Goal: Task Accomplishment & Management: Manage account settings

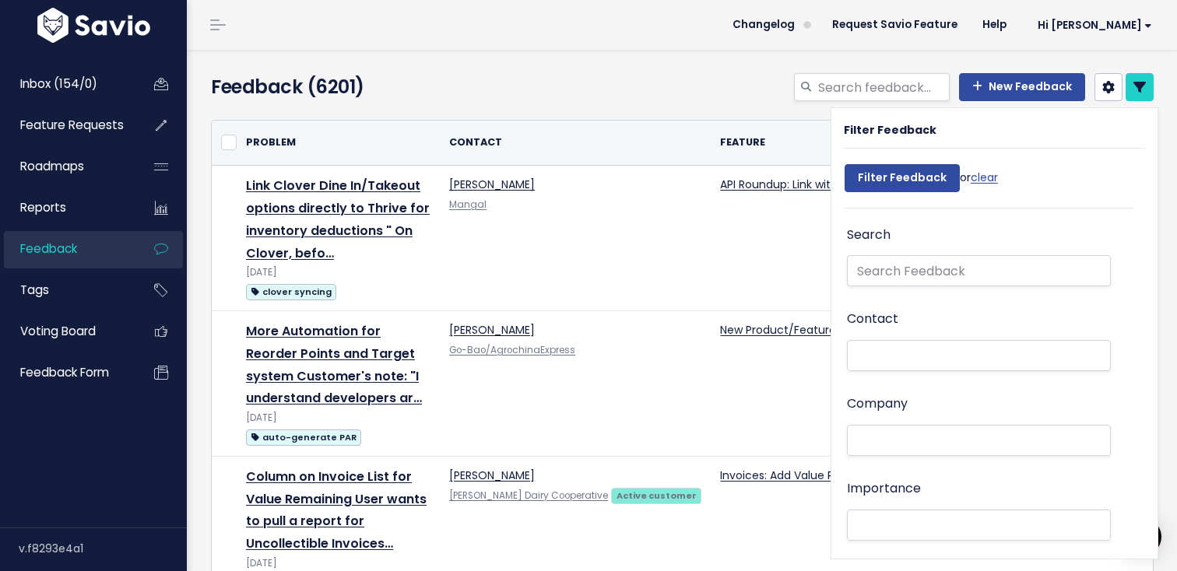
select select
click at [47, 88] on span "Inbox (154/0)" at bounding box center [58, 83] width 77 height 16
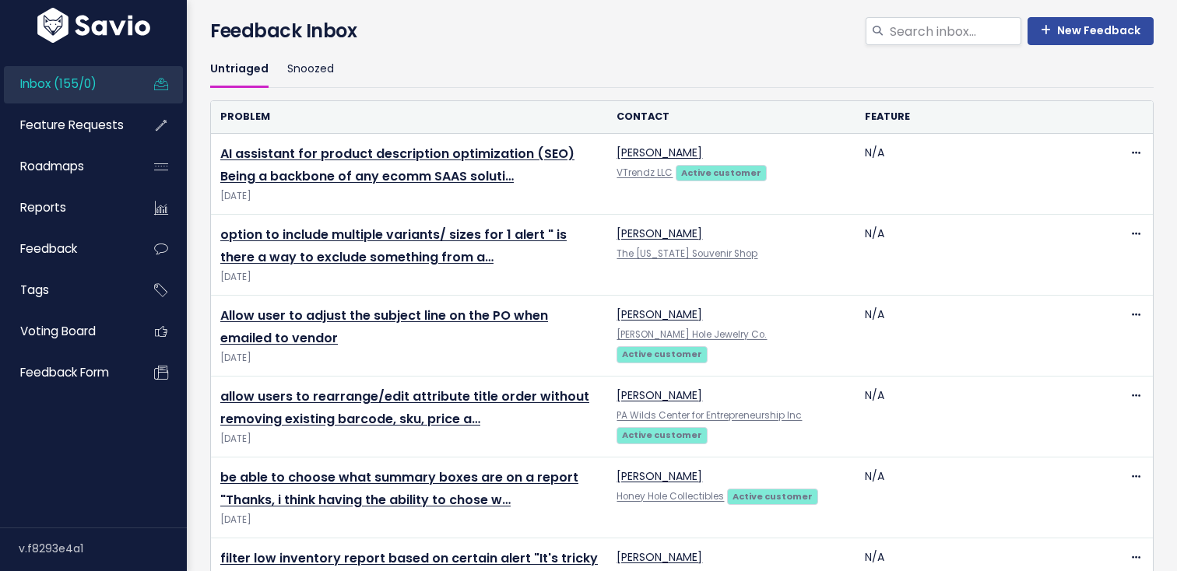
scroll to position [61, 0]
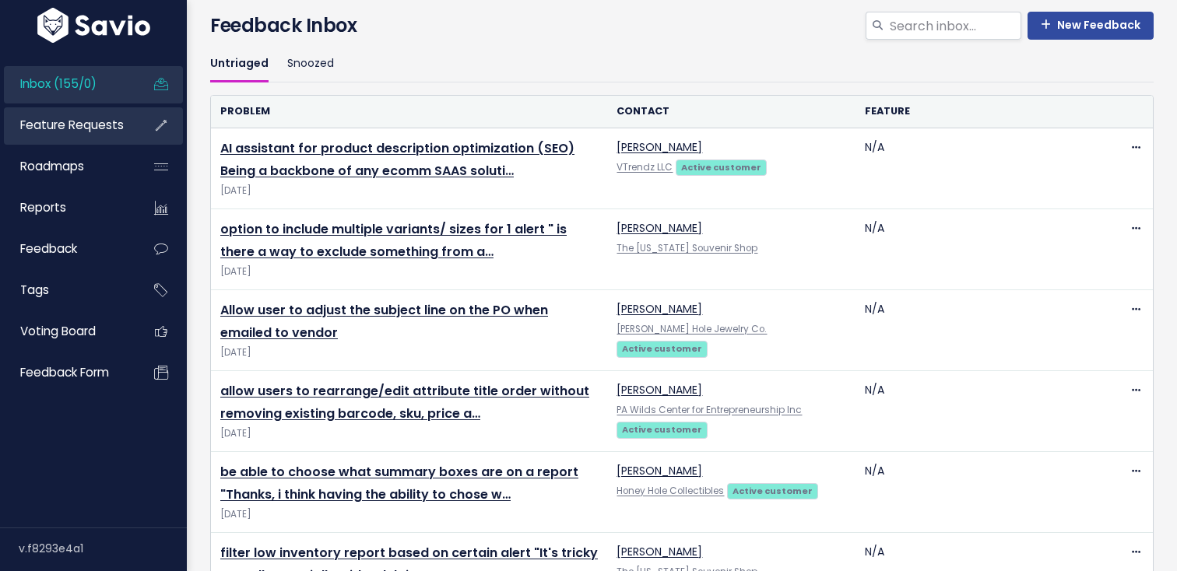
click at [101, 131] on span "Feature Requests" at bounding box center [71, 125] width 103 height 16
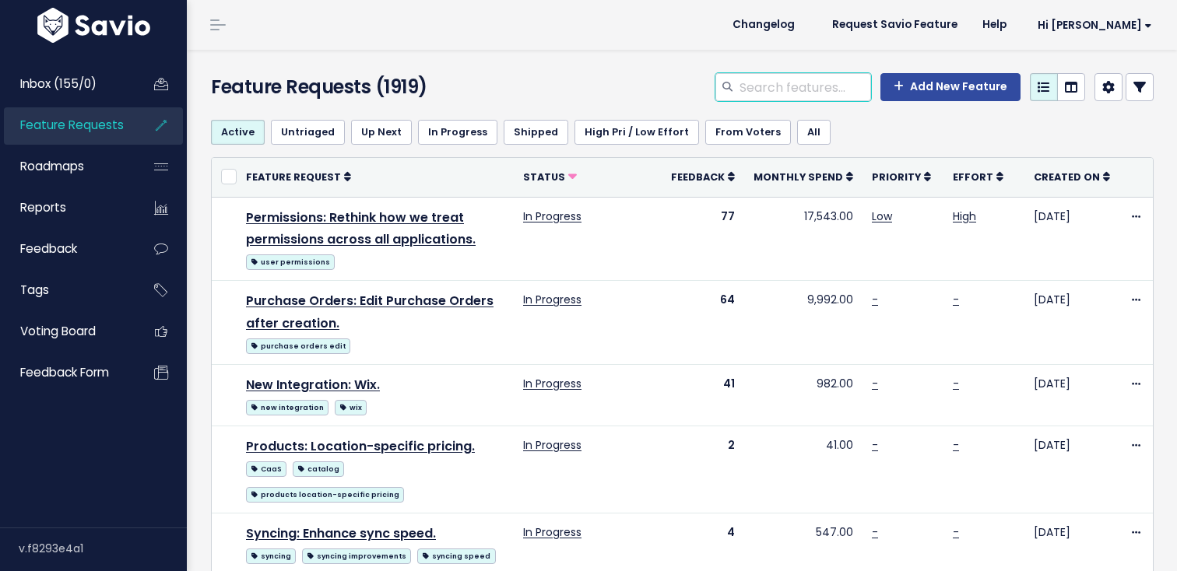
click at [765, 93] on input "search" at bounding box center [804, 87] width 133 height 28
type input "ai assistance"
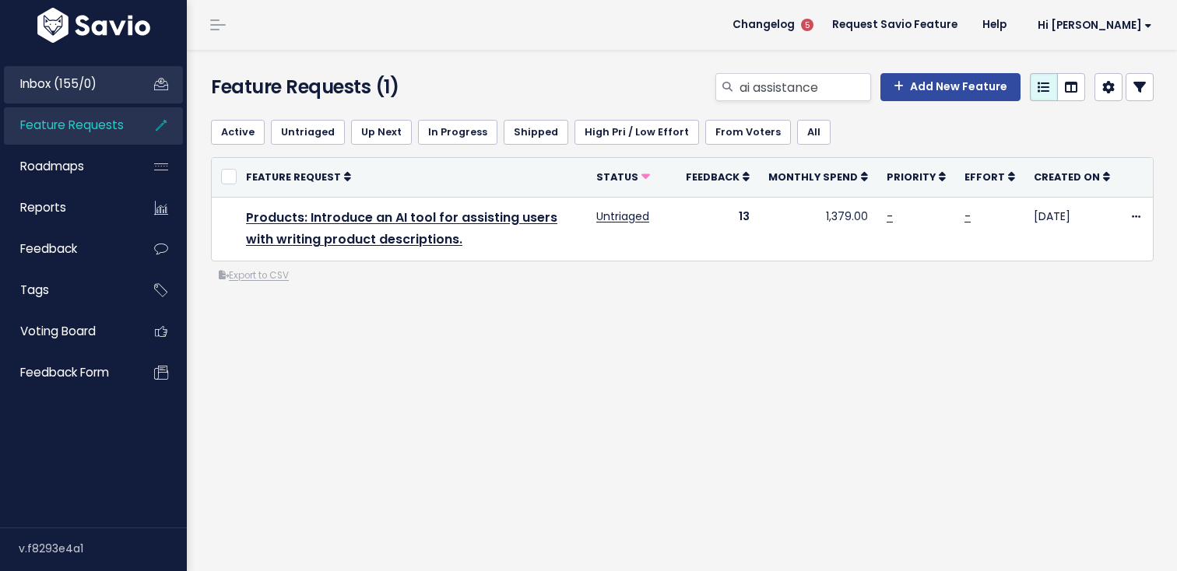
click at [103, 88] on link "Inbox (155/0)" at bounding box center [66, 84] width 125 height 36
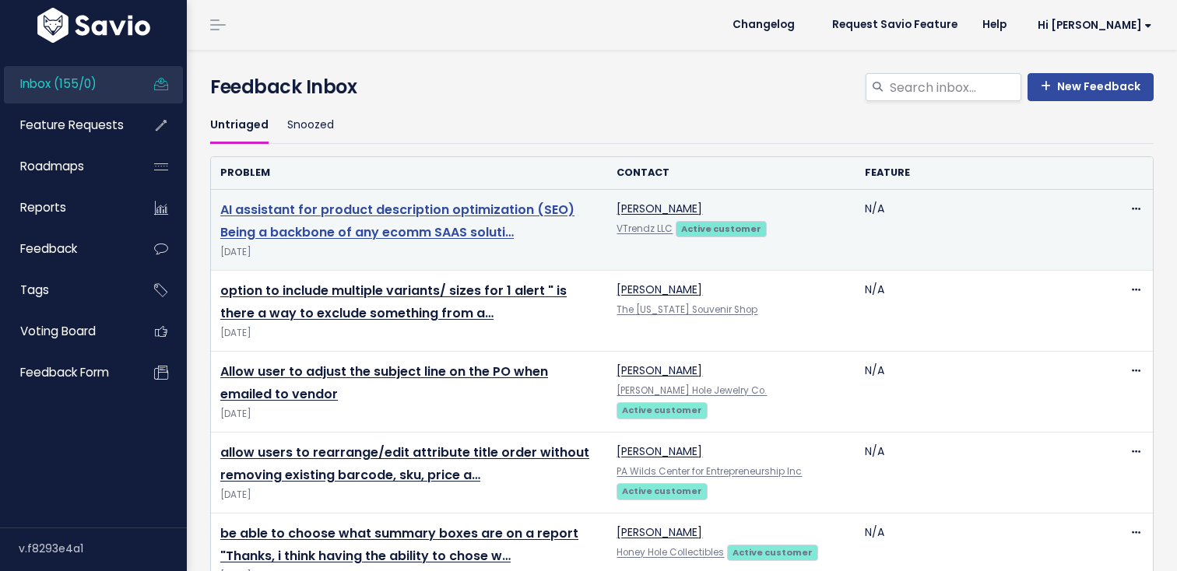
click at [475, 217] on link "AI assistant for product description optimization (SEO) Being a backbone of any…" at bounding box center [397, 221] width 354 height 40
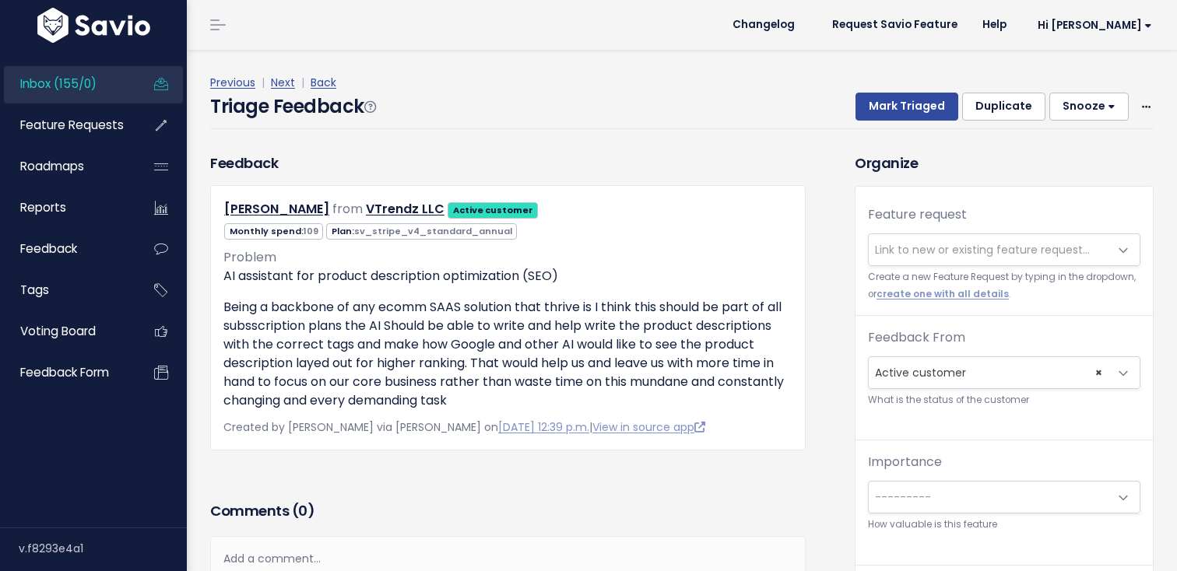
click at [898, 237] on span "Link to new or existing feature request..." at bounding box center [988, 249] width 240 height 31
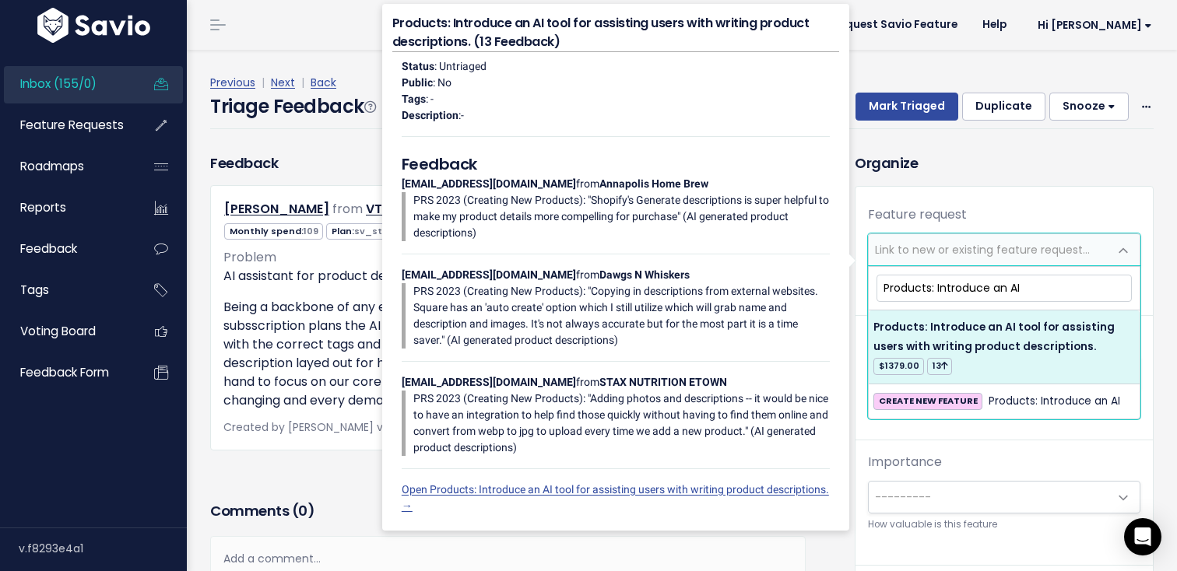
type input "Products: Introduce an AI"
select select "28388"
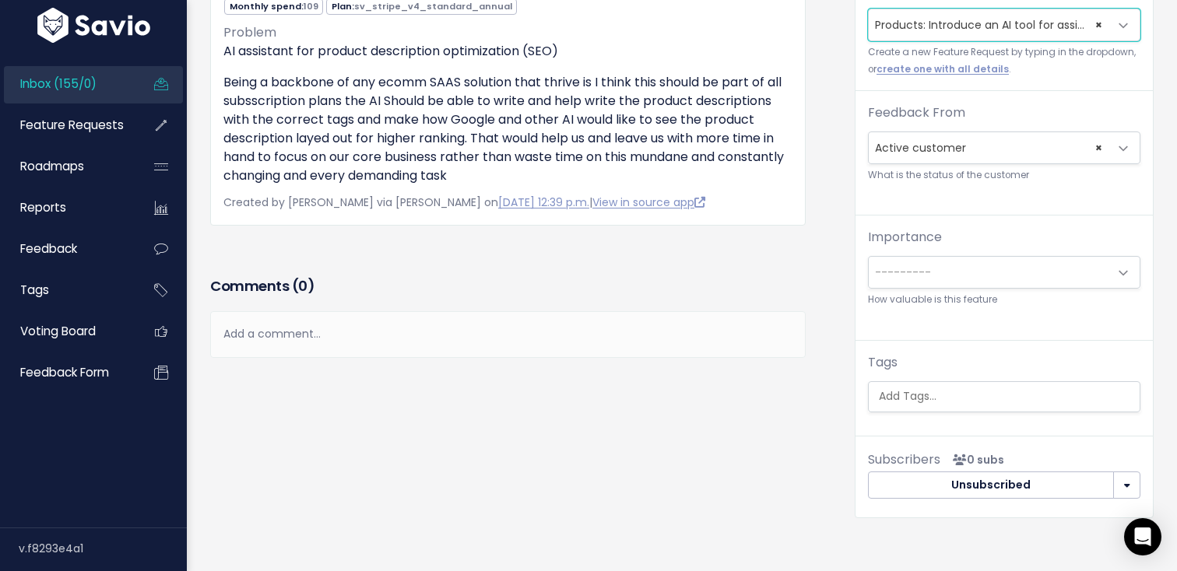
scroll to position [251, 0]
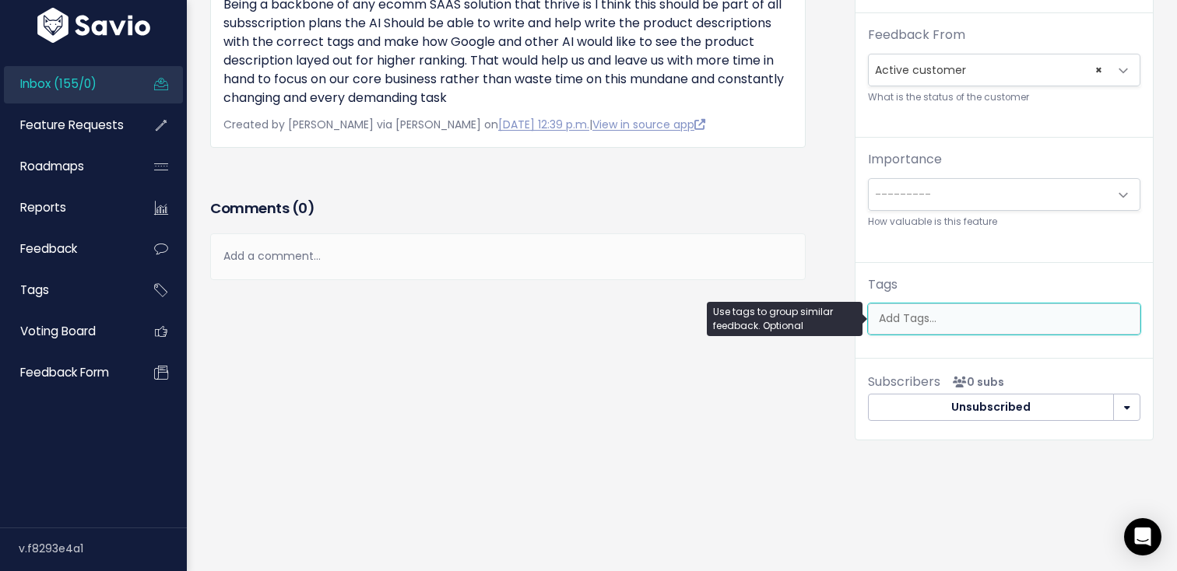
click at [988, 317] on input "search" at bounding box center [1007, 318] width 271 height 16
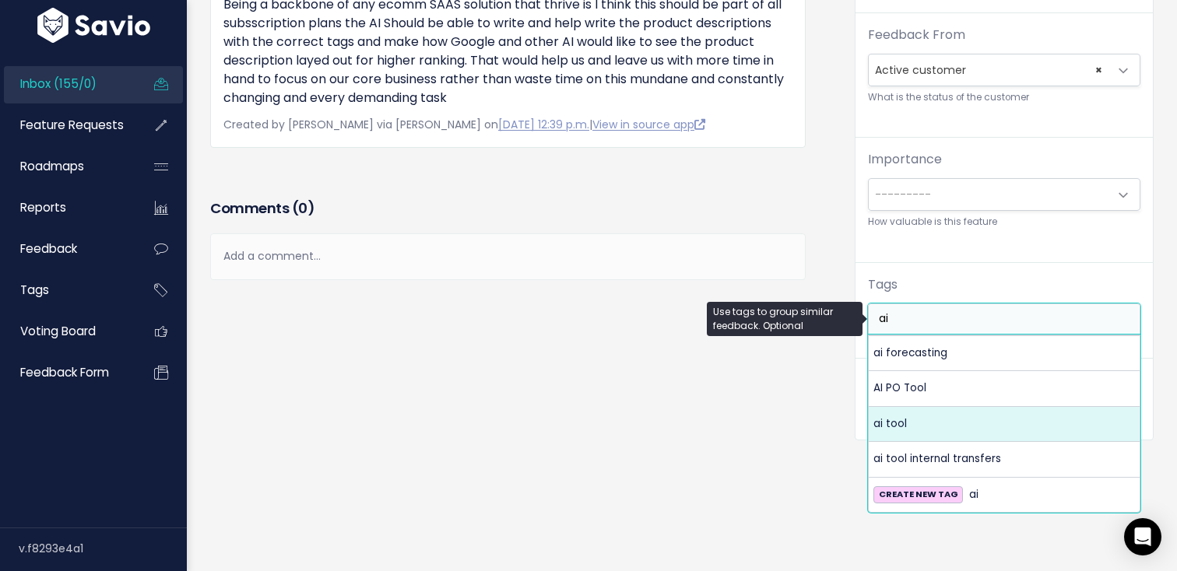
type input "ai"
select select "8114"
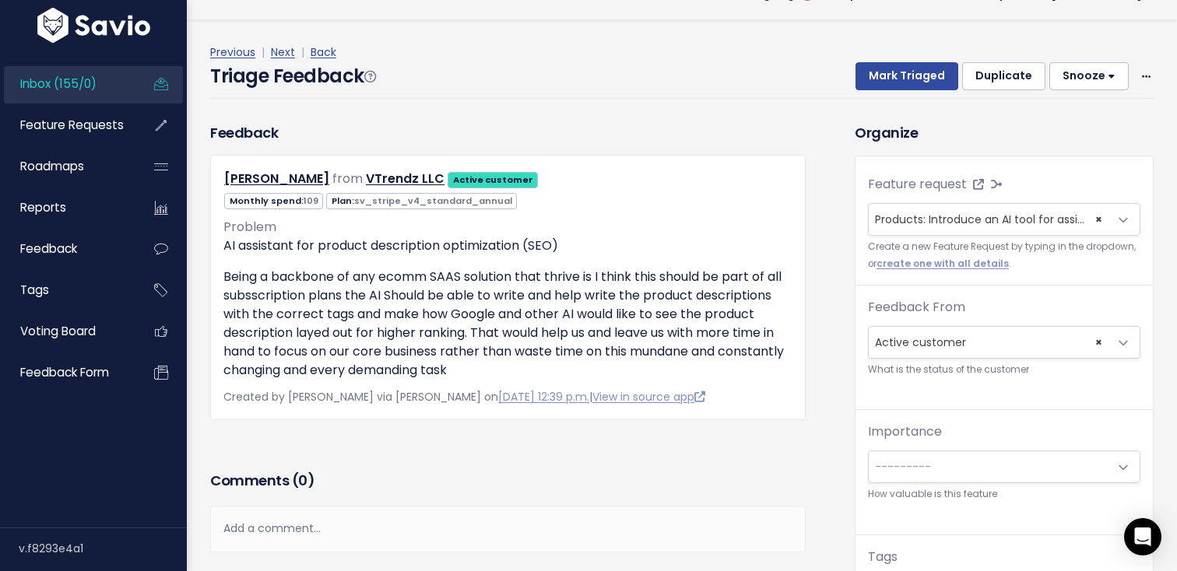
scroll to position [0, 0]
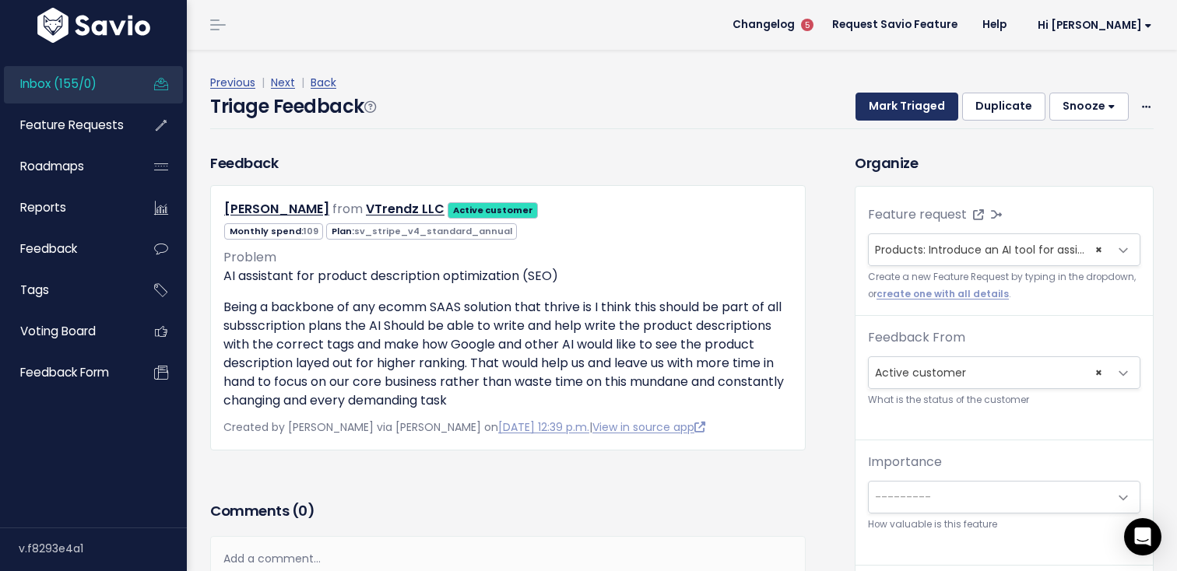
click at [899, 110] on button "Mark Triaged" at bounding box center [906, 107] width 103 height 28
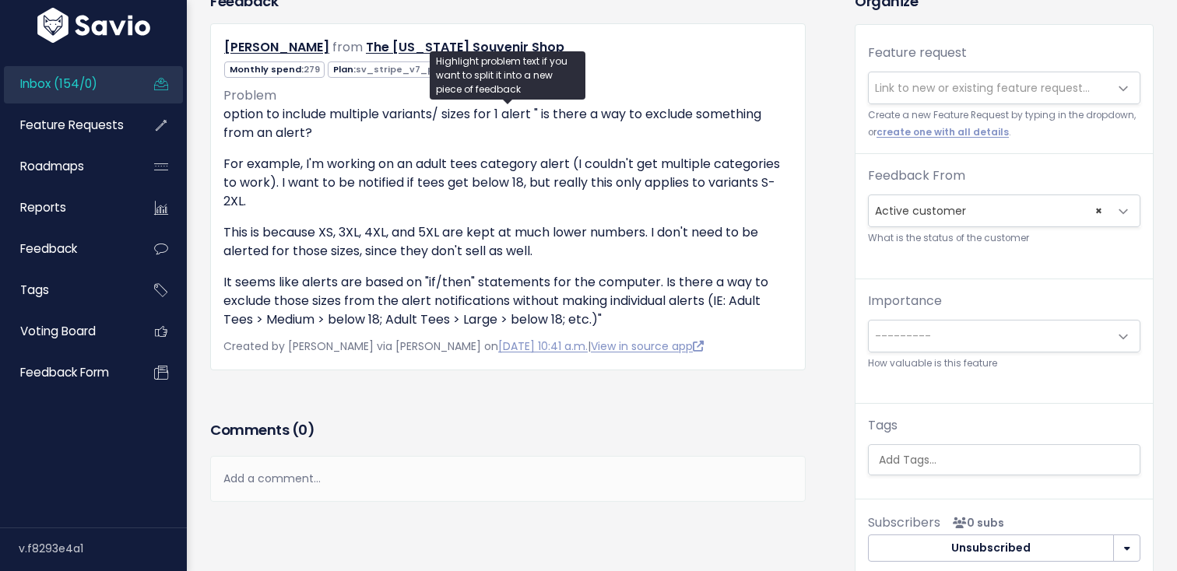
scroll to position [226, 0]
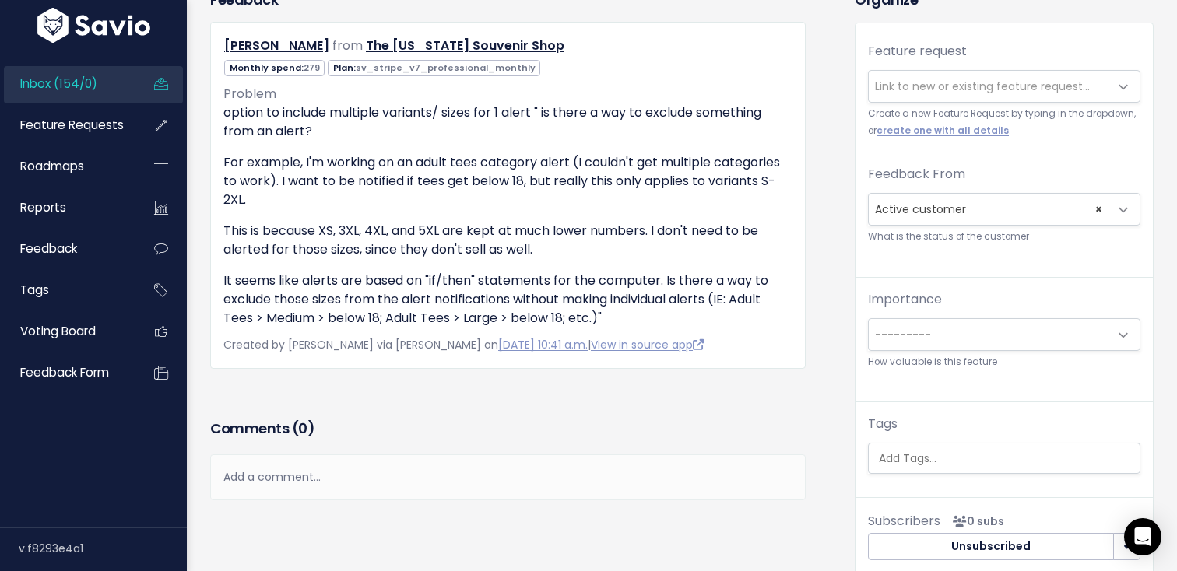
click at [82, 68] on link "Inbox (154/0)" at bounding box center [66, 84] width 125 height 36
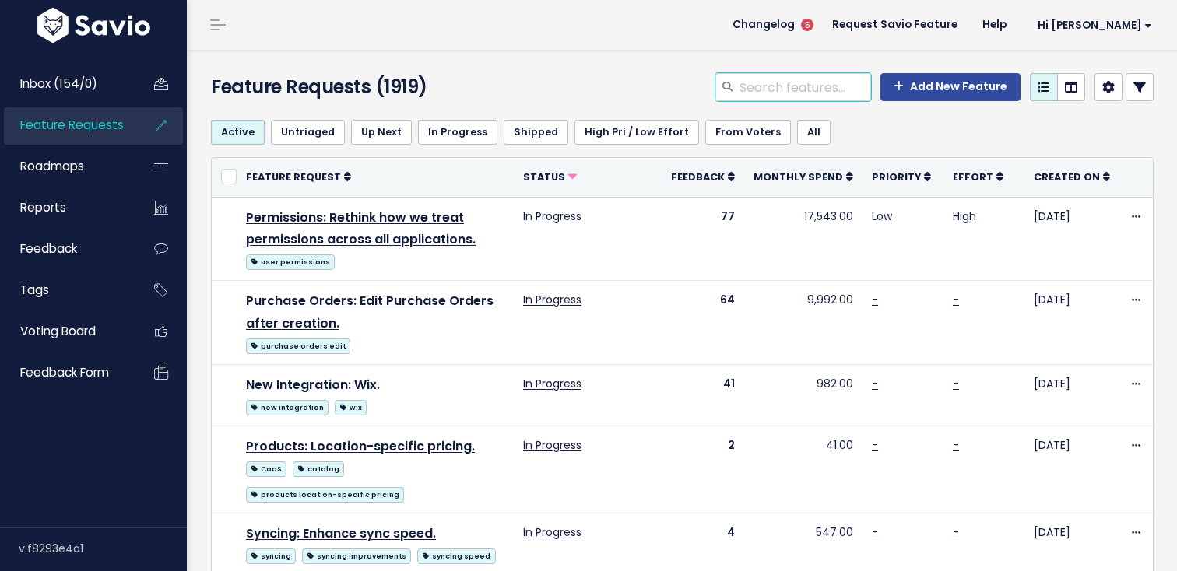
click at [770, 91] on input "search" at bounding box center [804, 87] width 133 height 28
type input "alerts"
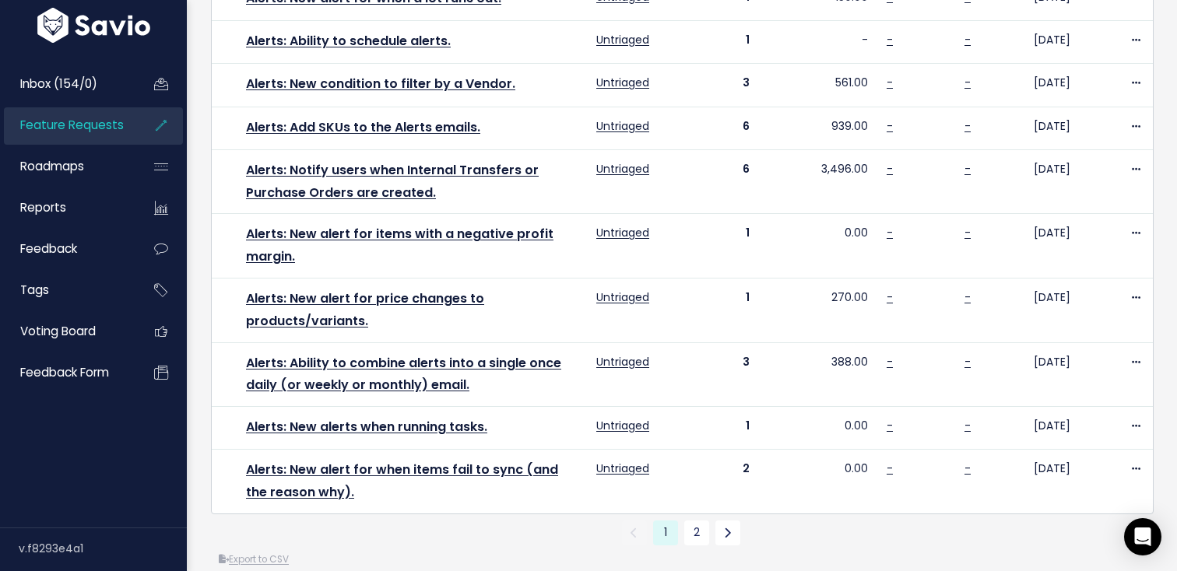
scroll to position [794, 0]
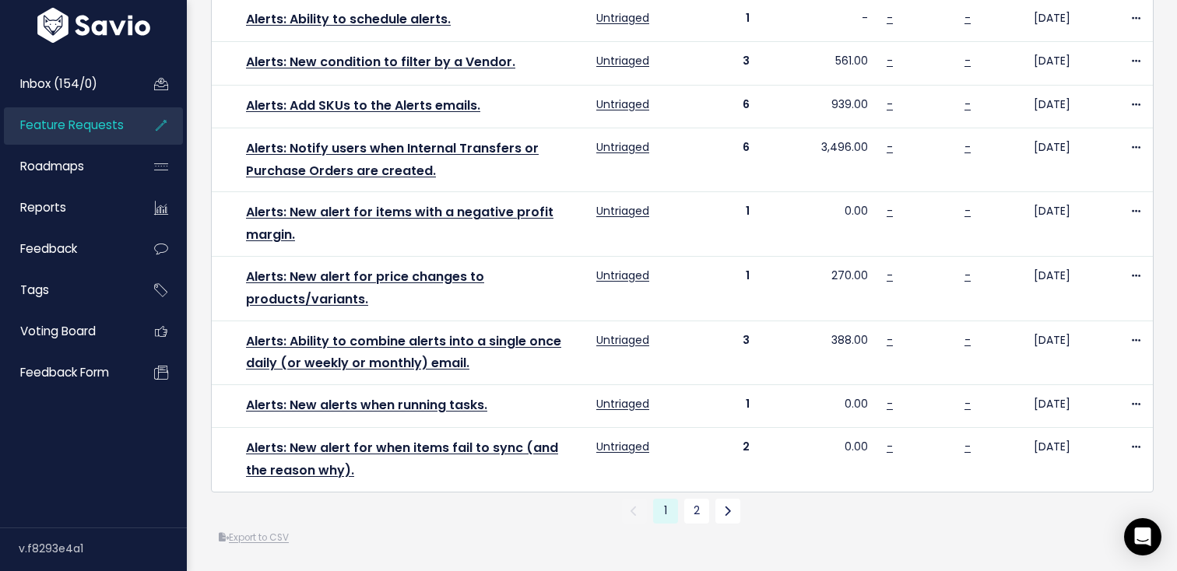
click at [710, 517] on li "2" at bounding box center [696, 511] width 31 height 25
click at [692, 512] on link "2" at bounding box center [696, 511] width 25 height 25
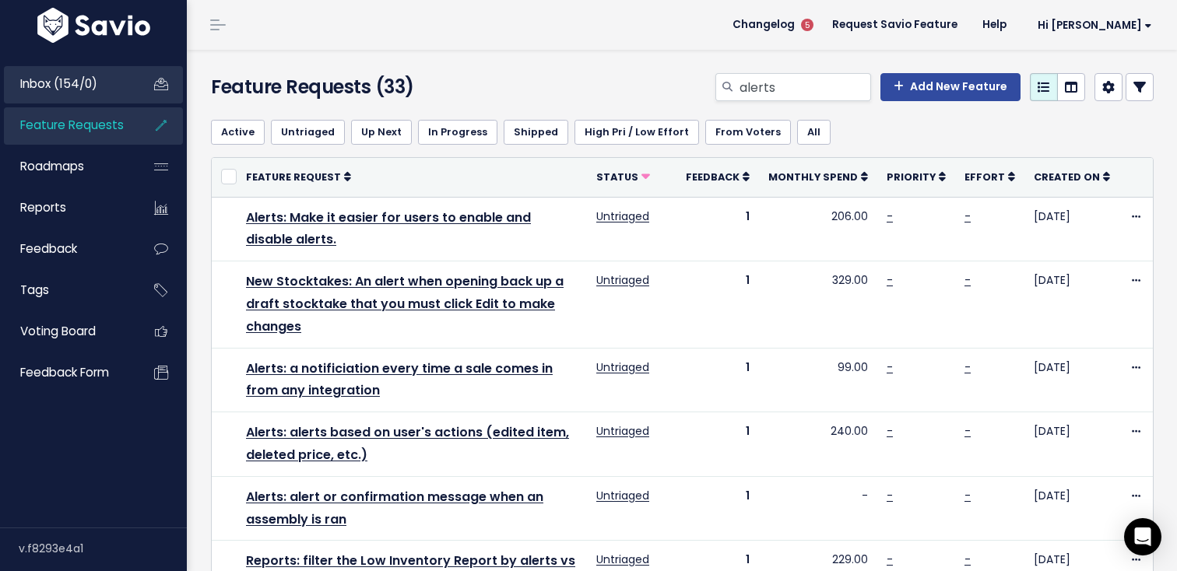
click at [117, 87] on link "Inbox (154/0)" at bounding box center [66, 84] width 125 height 36
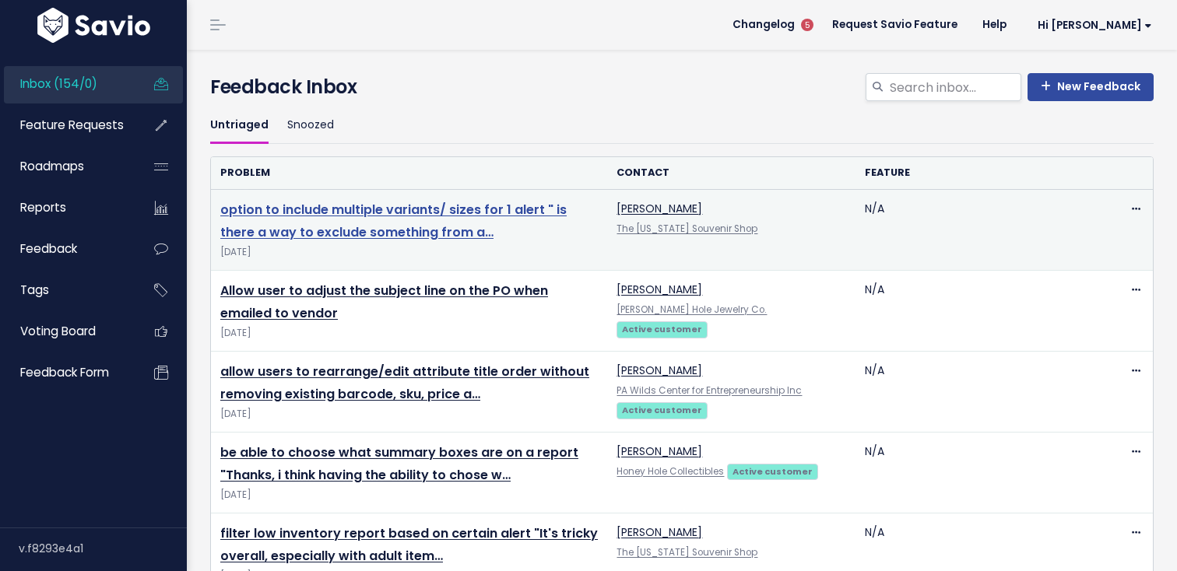
click at [386, 231] on link "option to include multiple variants/ sizes for 1 alert " is there a way to excl…" at bounding box center [393, 221] width 346 height 40
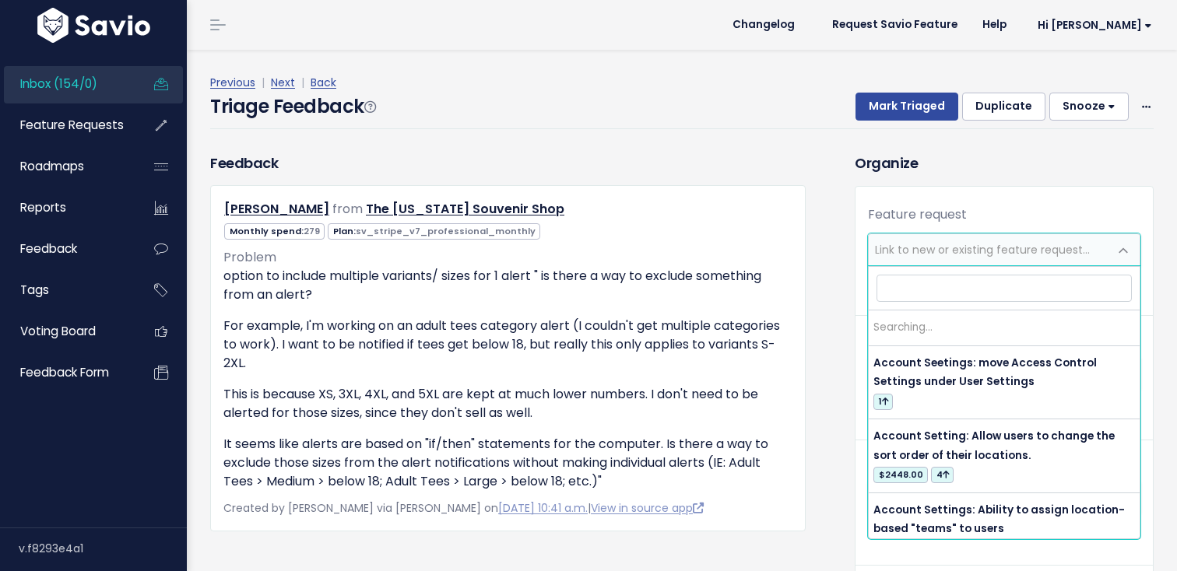
click at [948, 235] on span "Link to new or existing feature request..." at bounding box center [988, 249] width 240 height 31
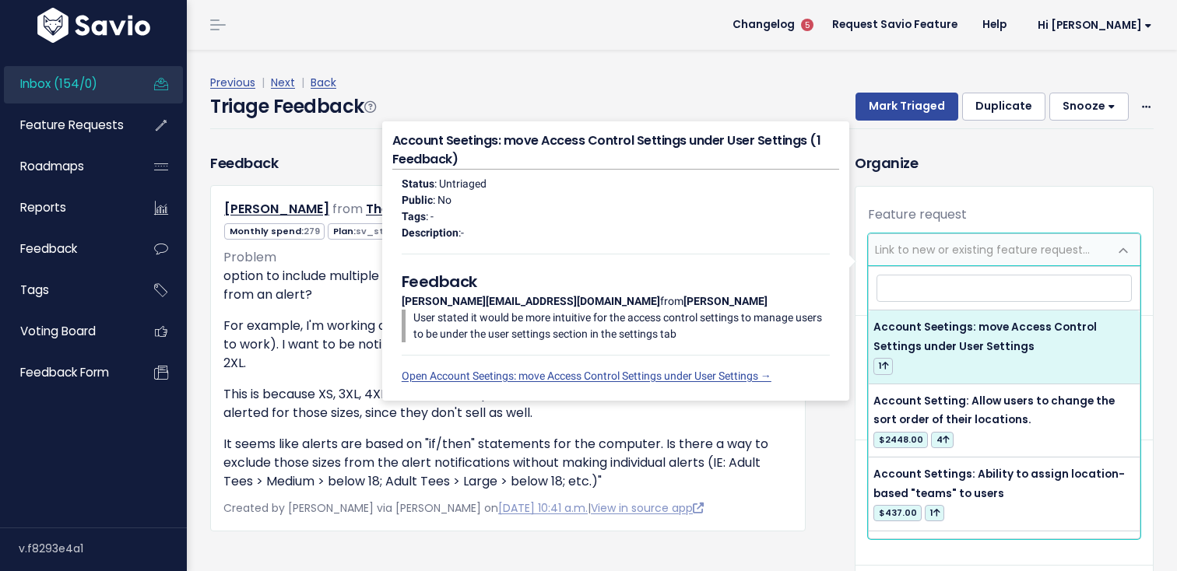
type input "A"
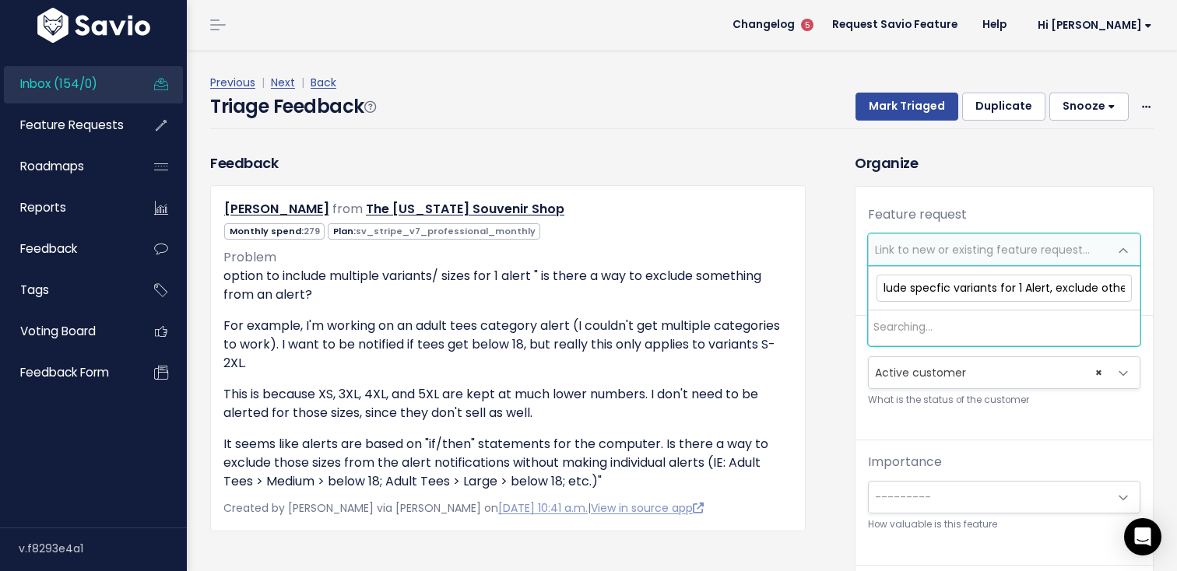
scroll to position [0, 113]
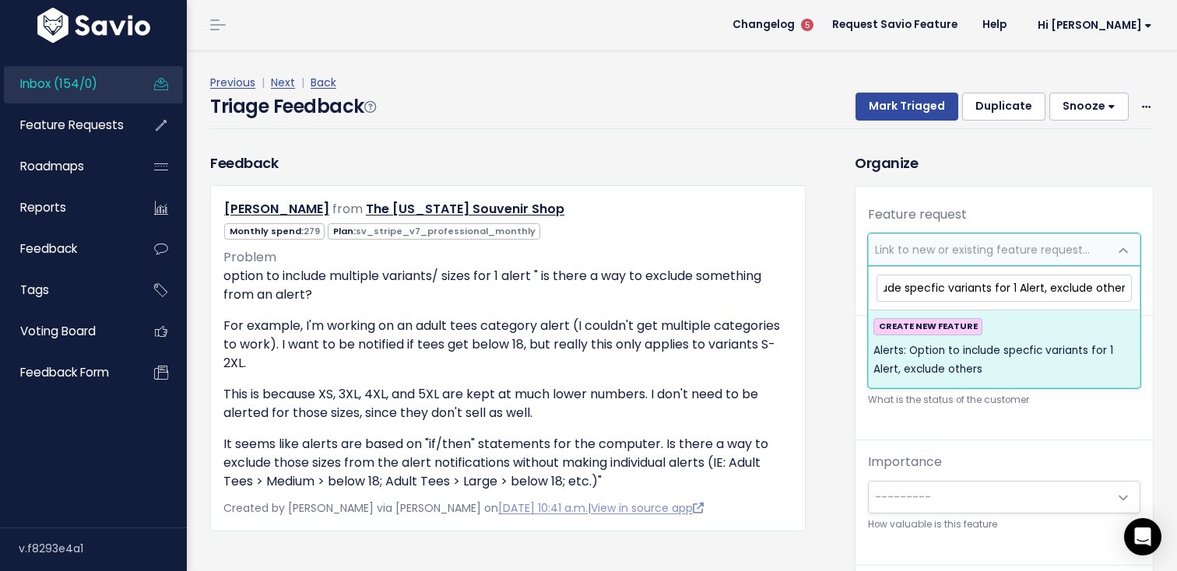
type input "Alerts: Option to include specfic variants for 1 Alert, exclude others"
click at [970, 349] on span "Alerts: Option to include specfic variants for 1 Alert, exclude others" at bounding box center [1003, 361] width 261 height 38
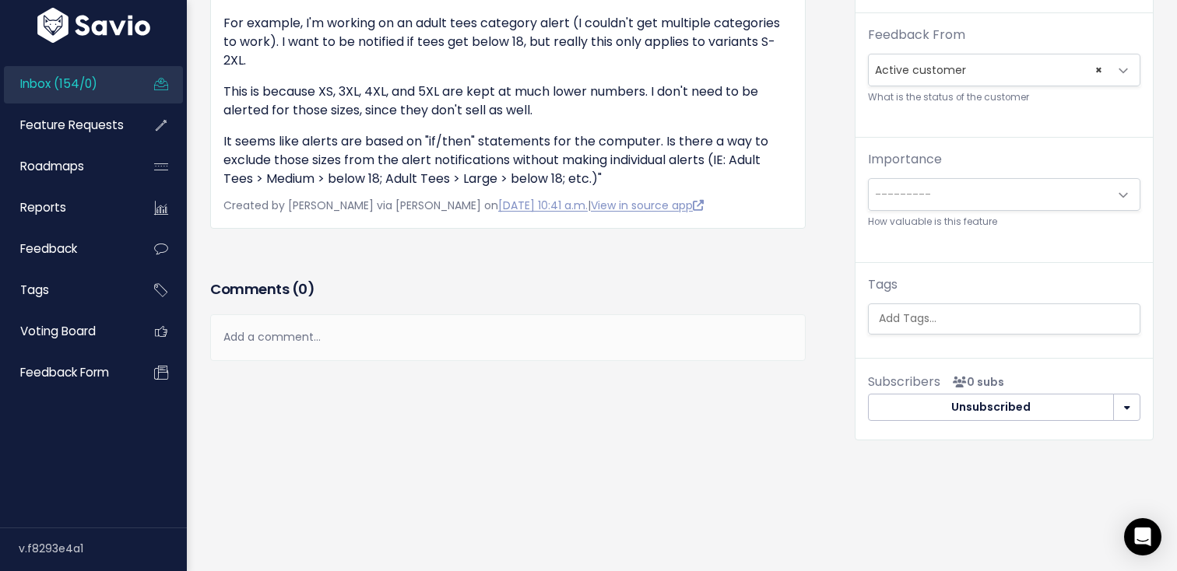
scroll to position [0, 4]
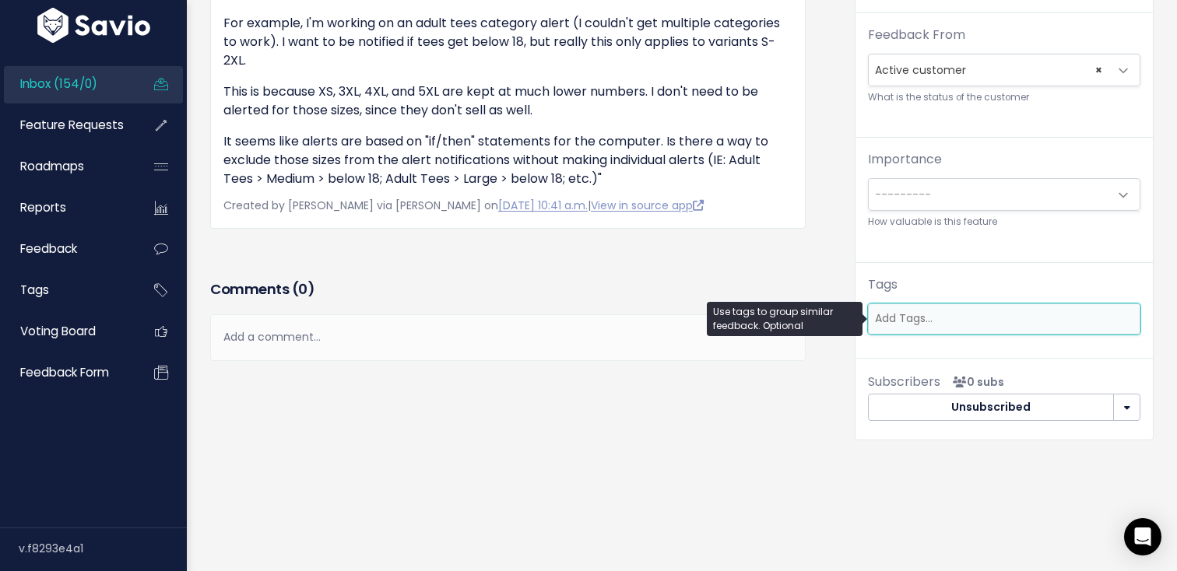
click at [975, 329] on ul at bounding box center [1003, 319] width 271 height 30
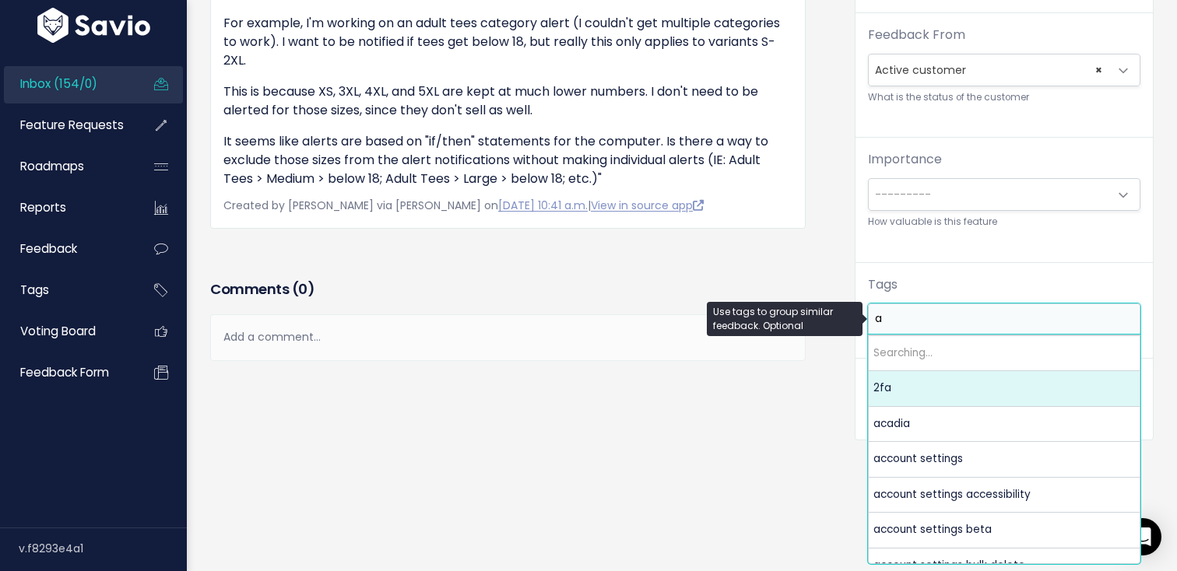
scroll to position [0, 0]
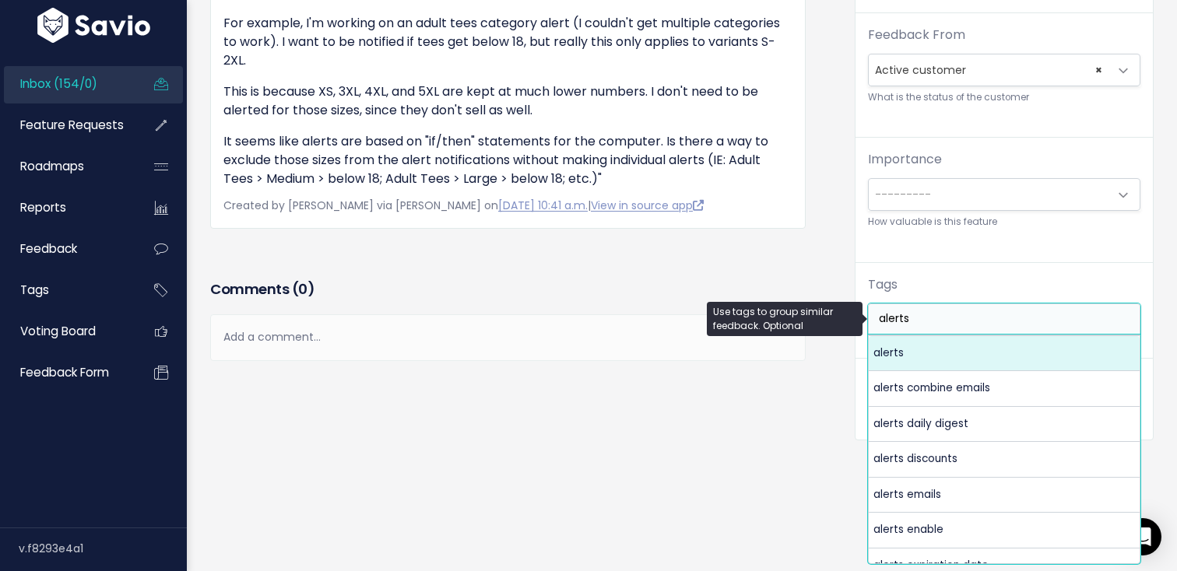
type input "alerts"
select select "3899"
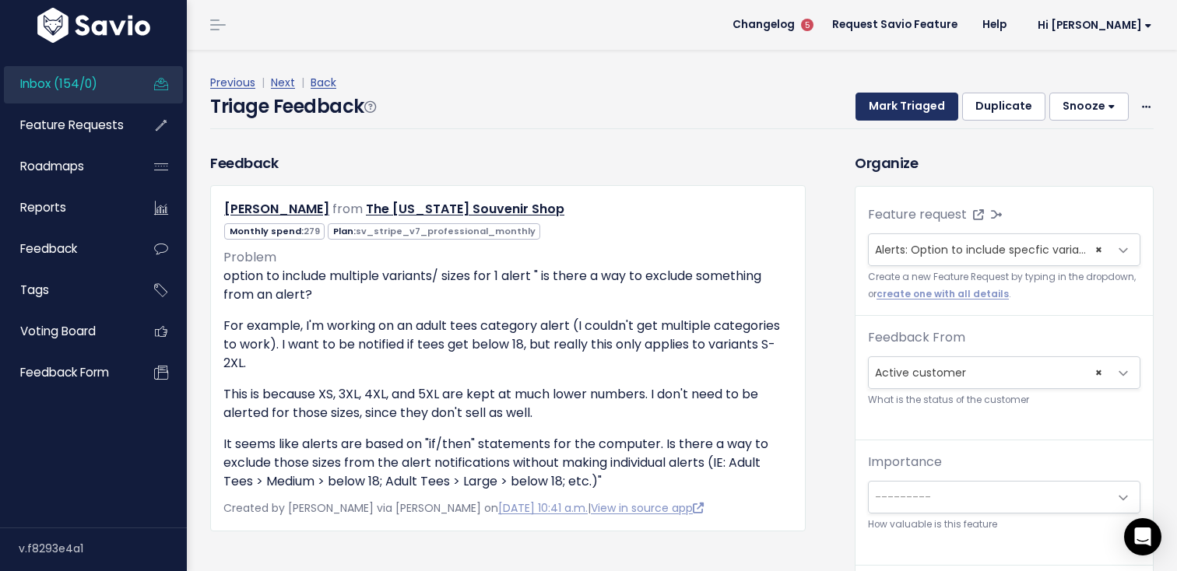
click at [886, 96] on button "Mark Triaged" at bounding box center [906, 107] width 103 height 28
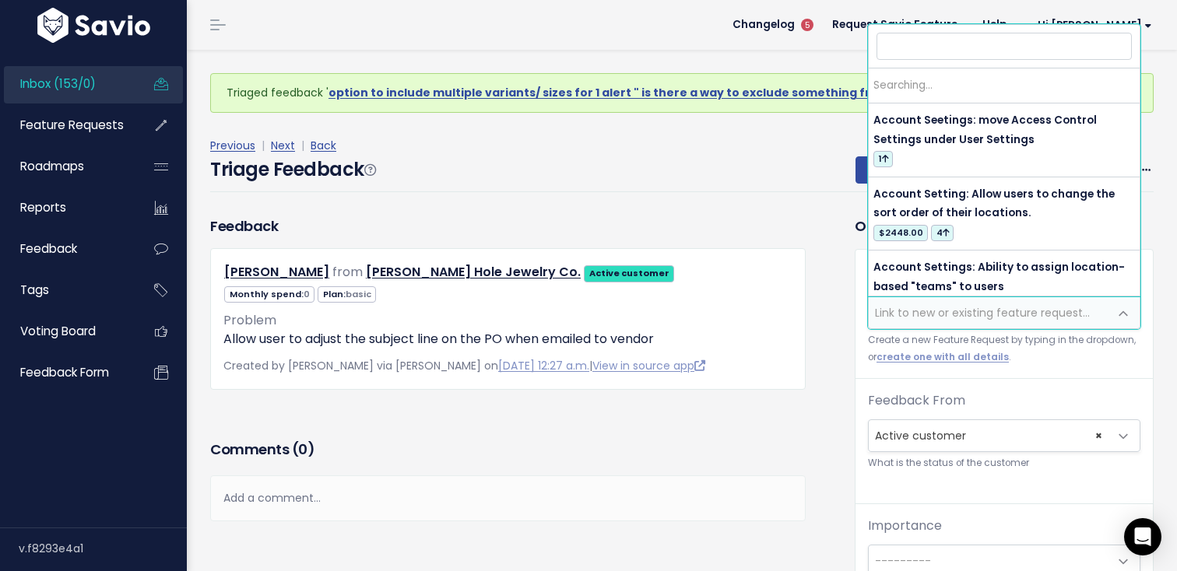
click at [927, 302] on span "Link to new or existing feature request..." at bounding box center [988, 312] width 240 height 31
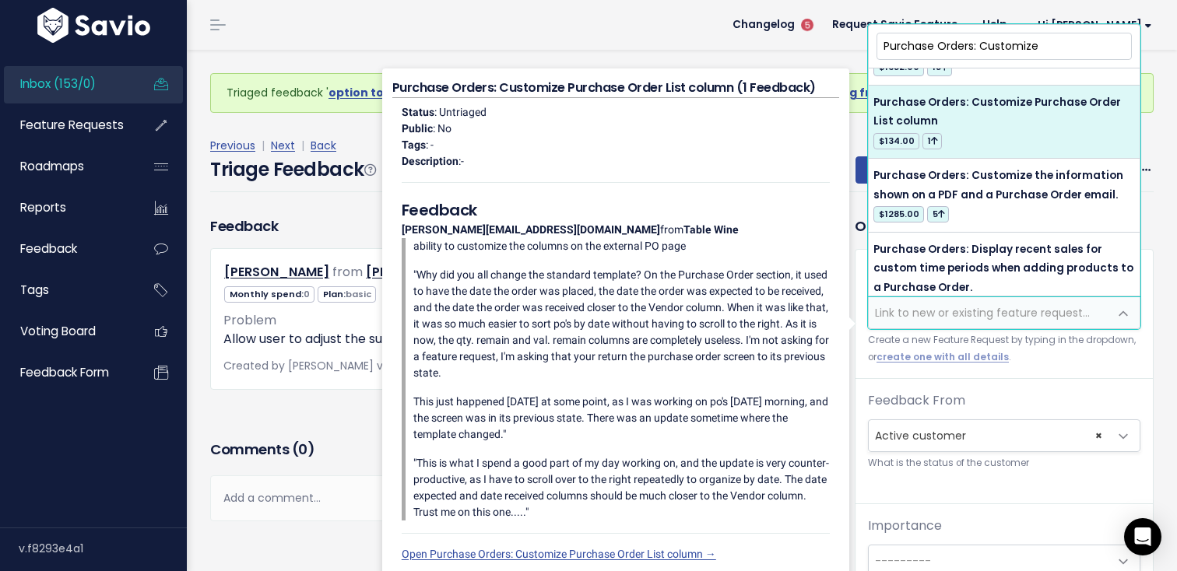
scroll to position [352, 0]
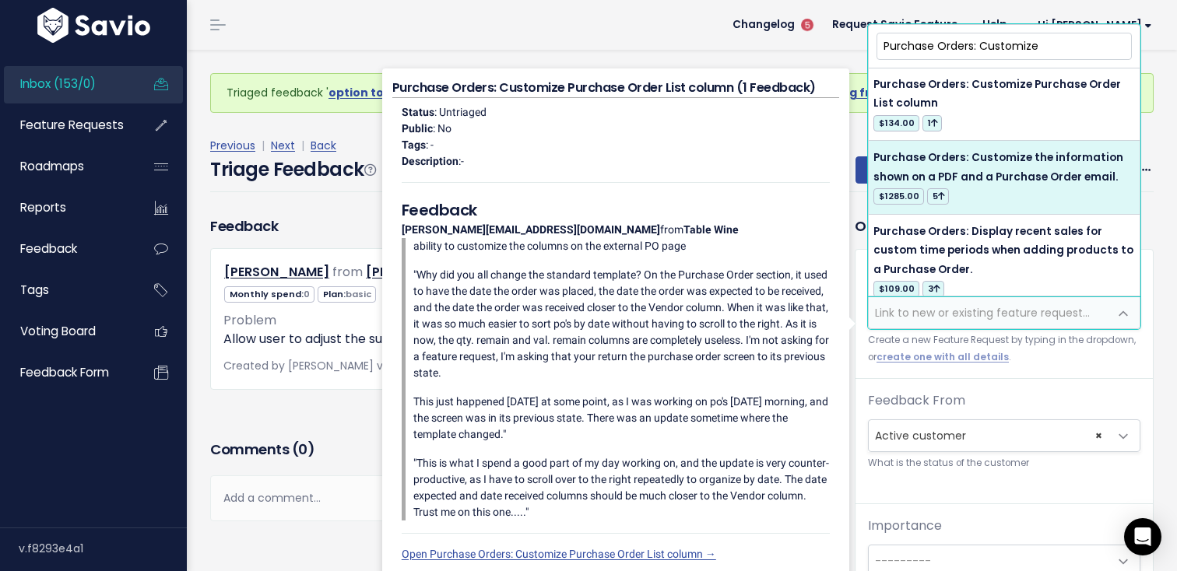
type input "Purchase Orders: Customize"
select select "21562"
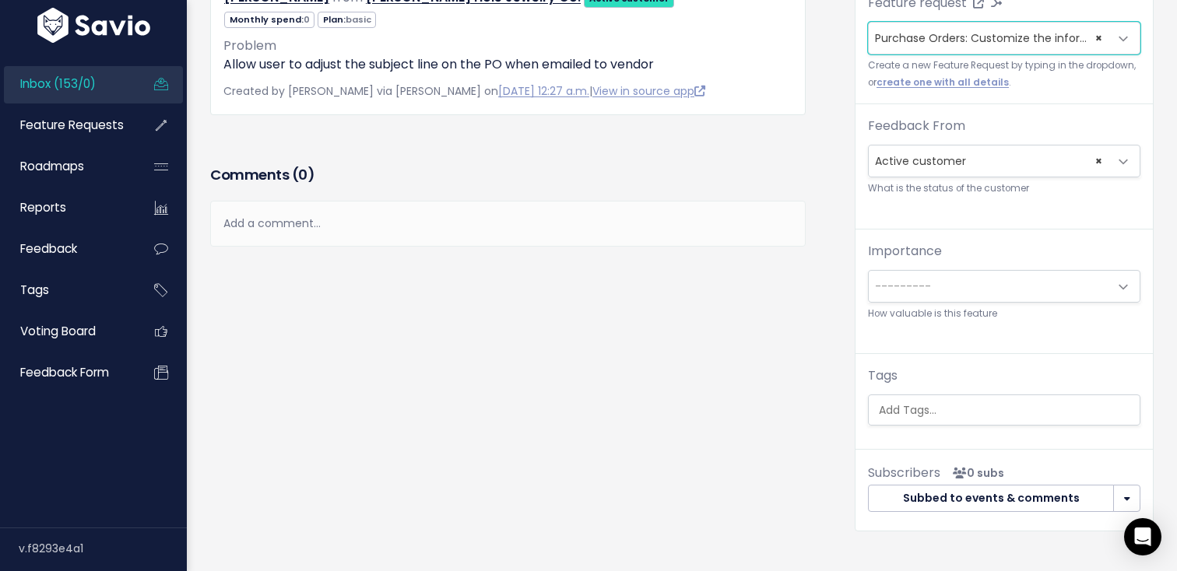
scroll to position [314, 0]
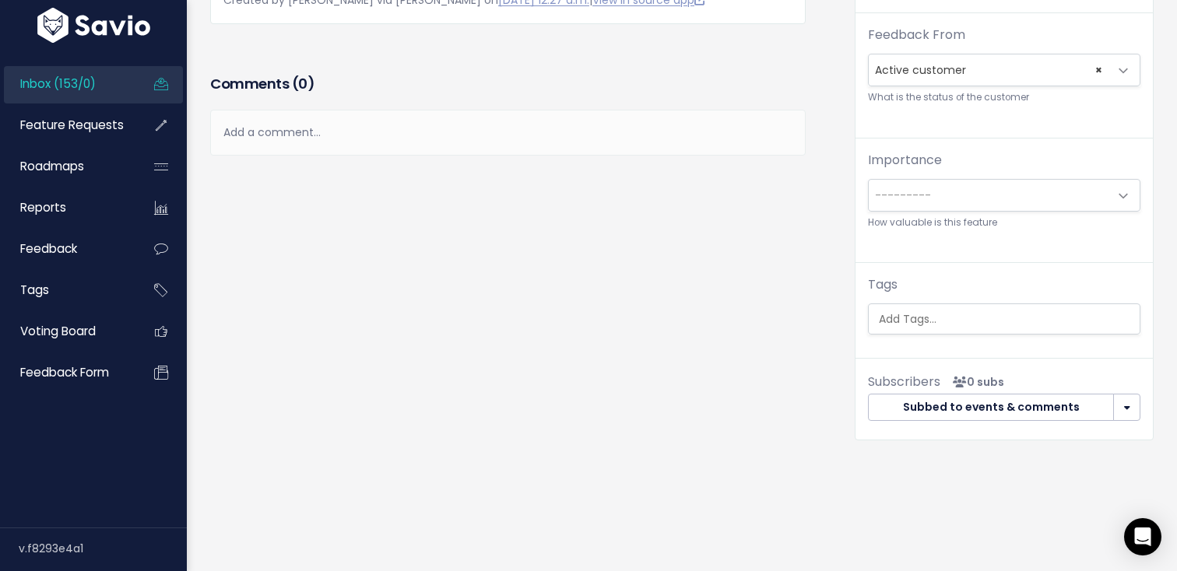
click at [931, 302] on div "Tags" at bounding box center [1004, 304] width 272 height 59
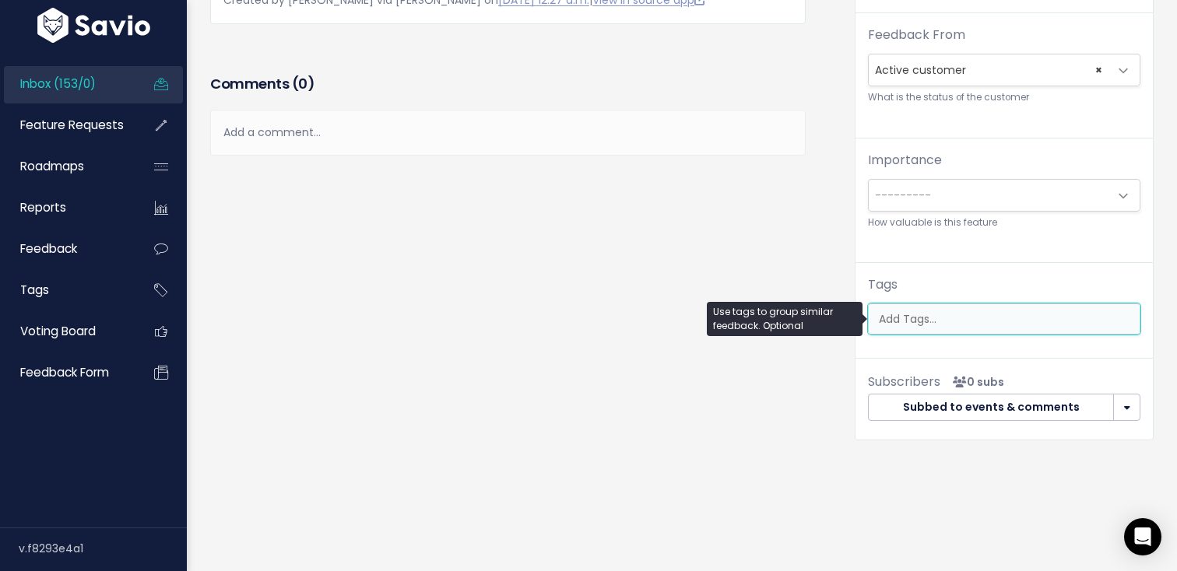
click at [922, 315] on input "search" at bounding box center [1007, 319] width 271 height 16
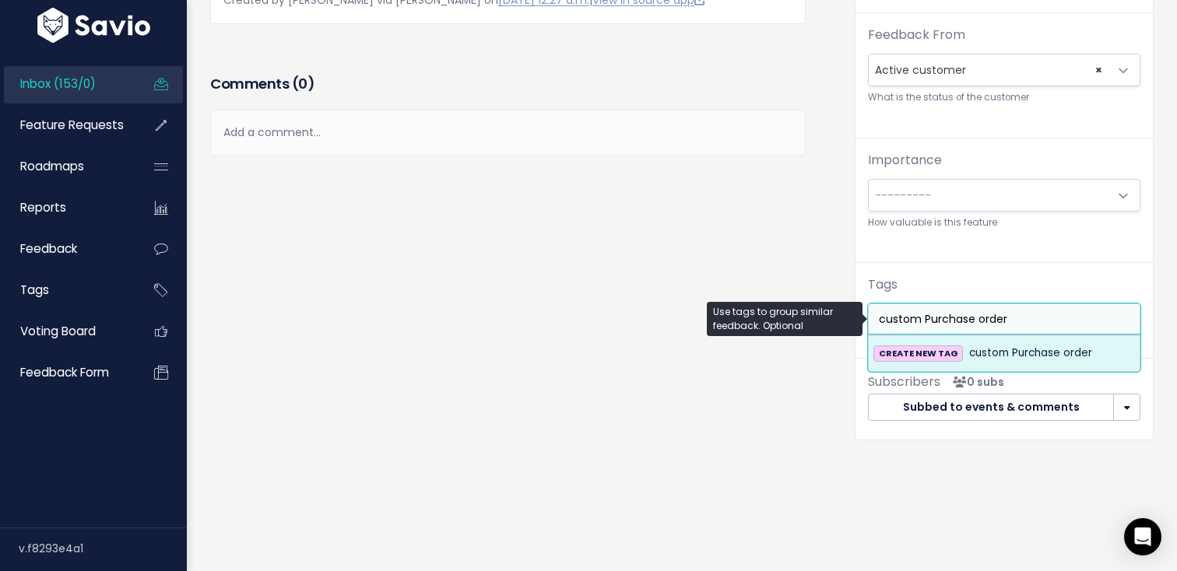
type input "custom Purchase orders"
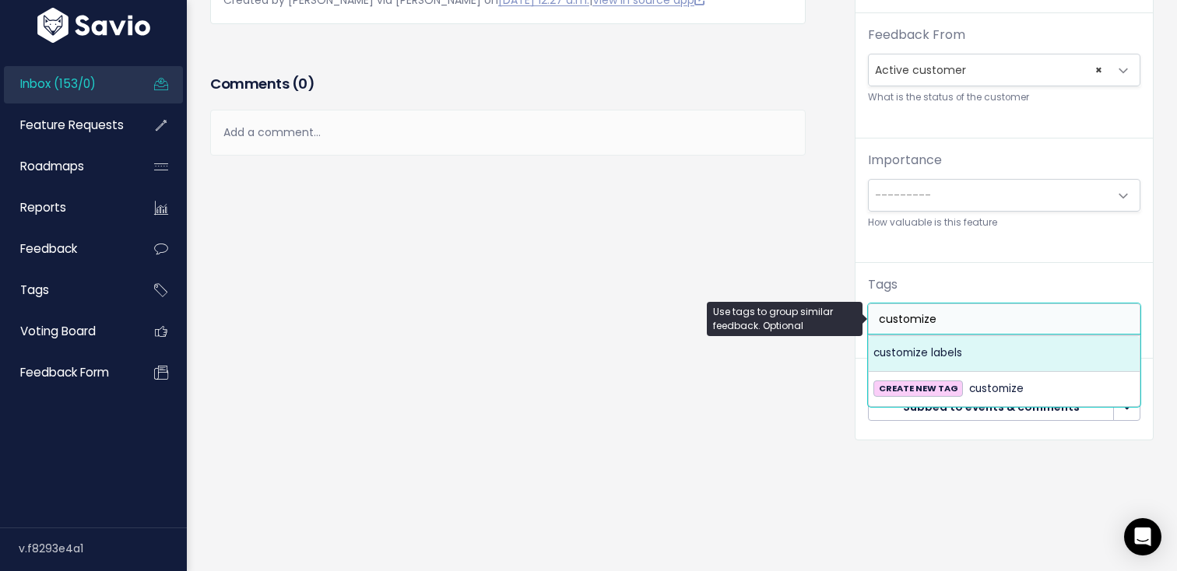
scroll to position [0, 0]
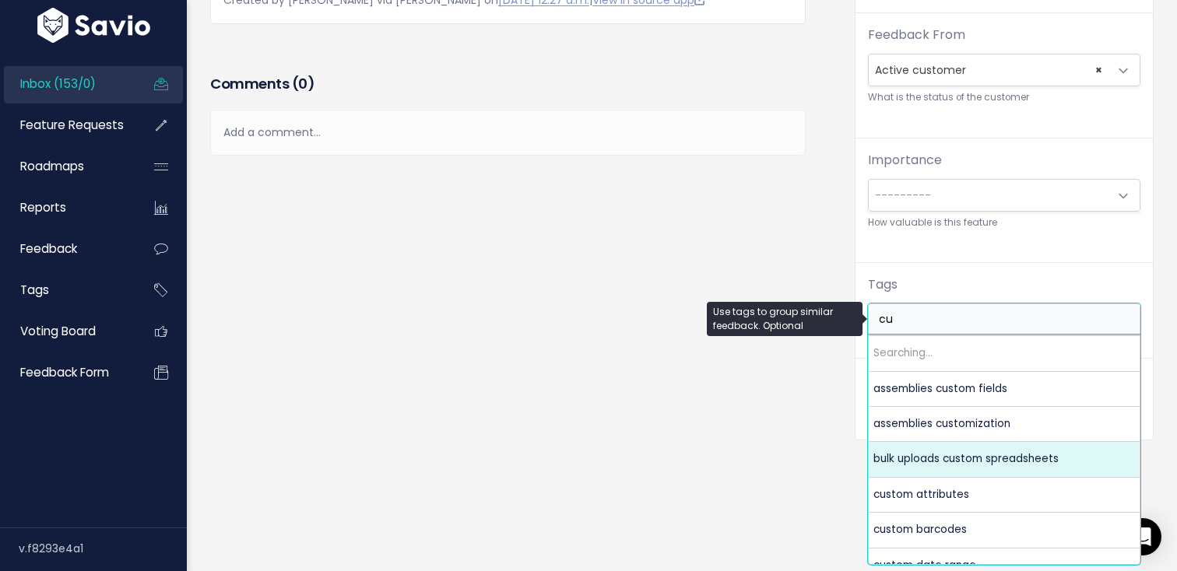
type input "c"
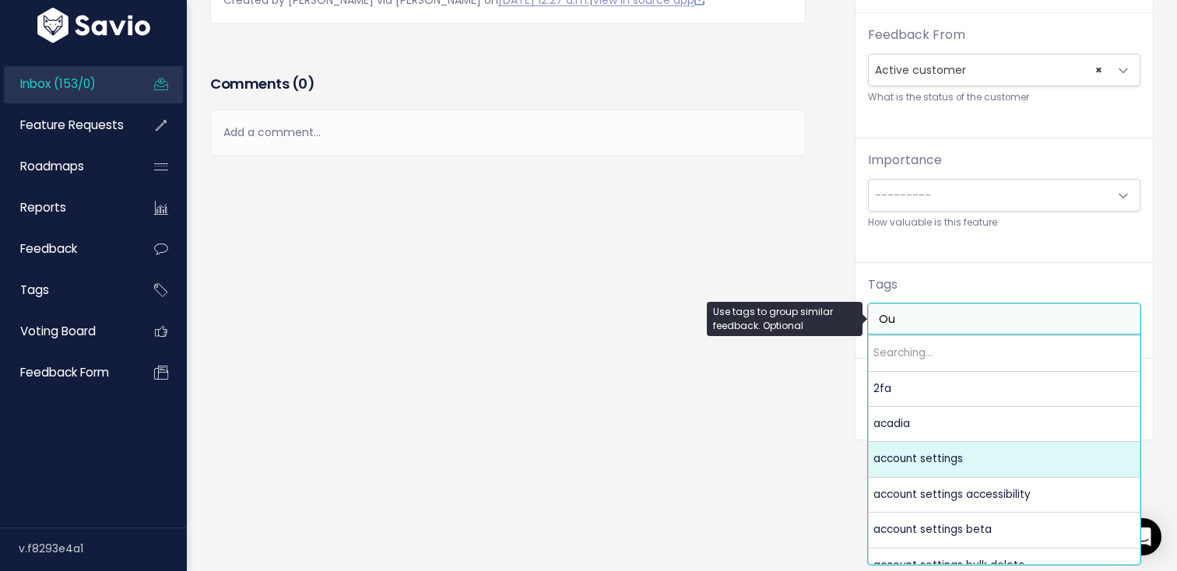
type input "O"
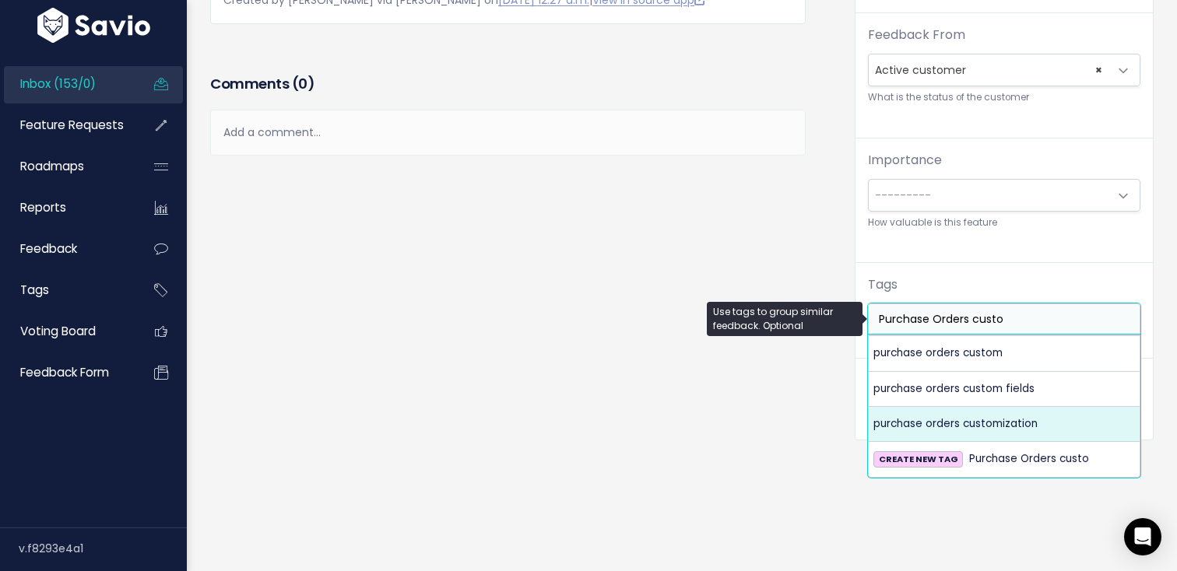
type input "Purchase Orders custo"
select select "6018"
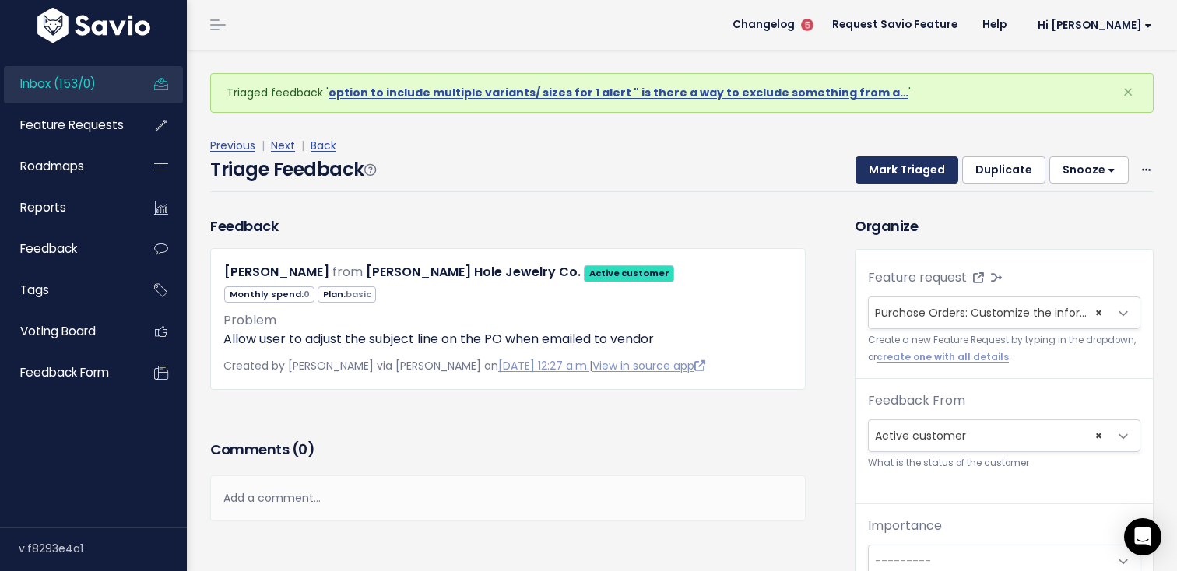
click at [883, 169] on button "Mark Triaged" at bounding box center [906, 170] width 103 height 28
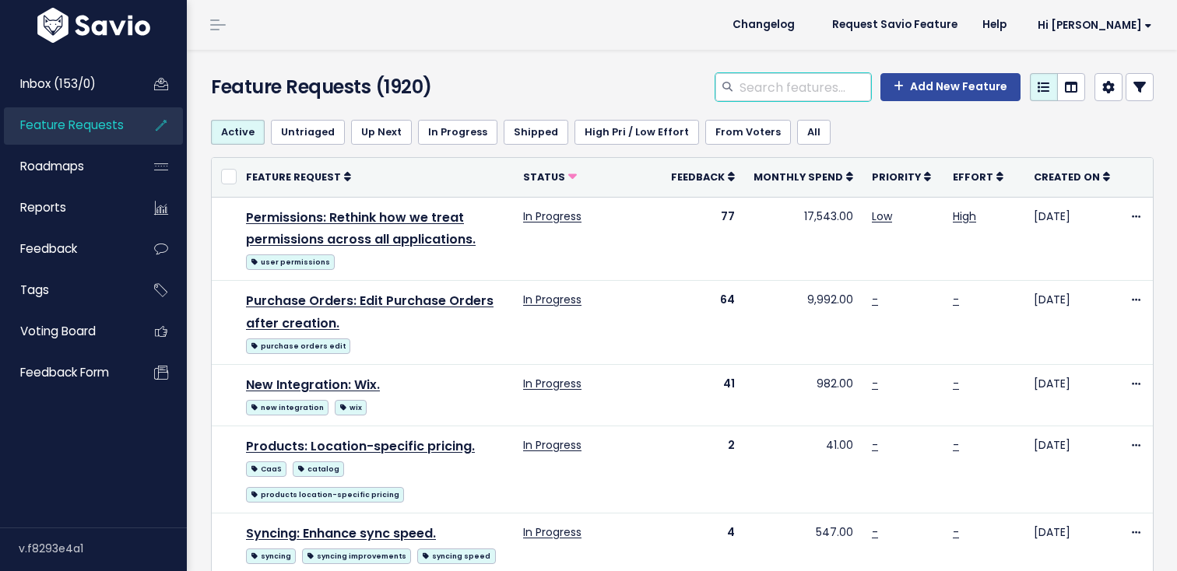
click at [762, 89] on input "search" at bounding box center [804, 87] width 133 height 28
type input "Purchase Orders custom"
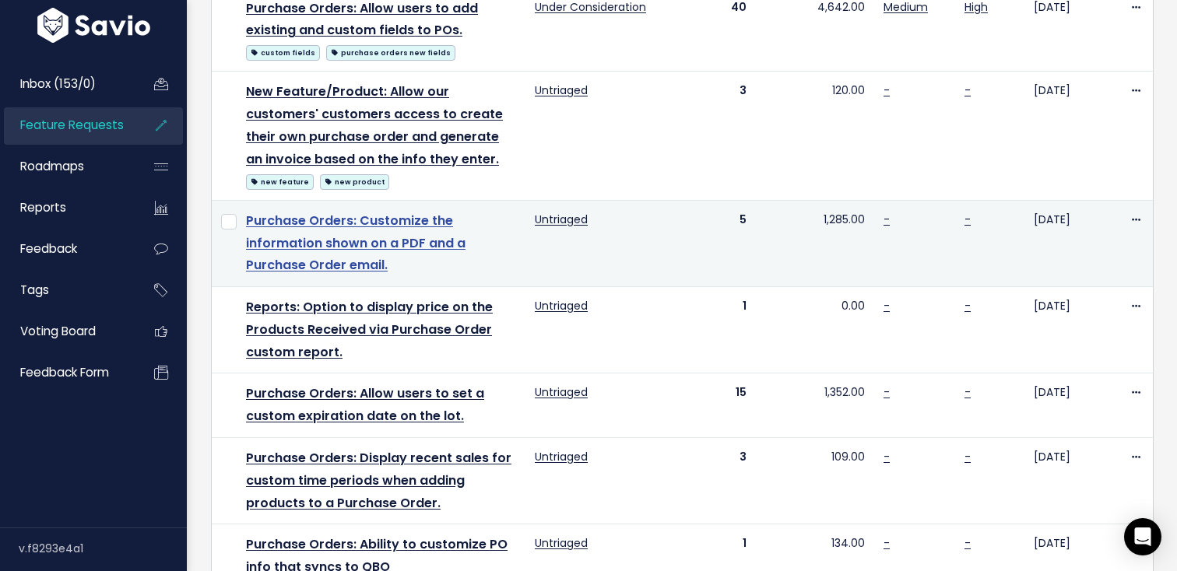
scroll to position [219, 0]
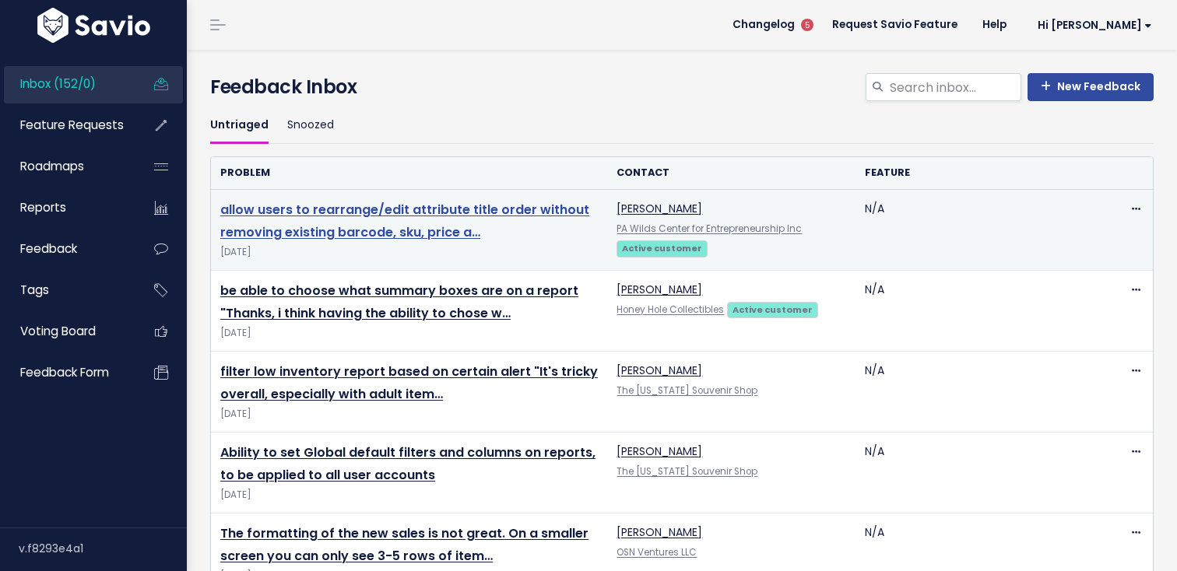
click at [321, 234] on link "allow users to rearrange/edit attribute title order without removing existing b…" at bounding box center [404, 221] width 369 height 40
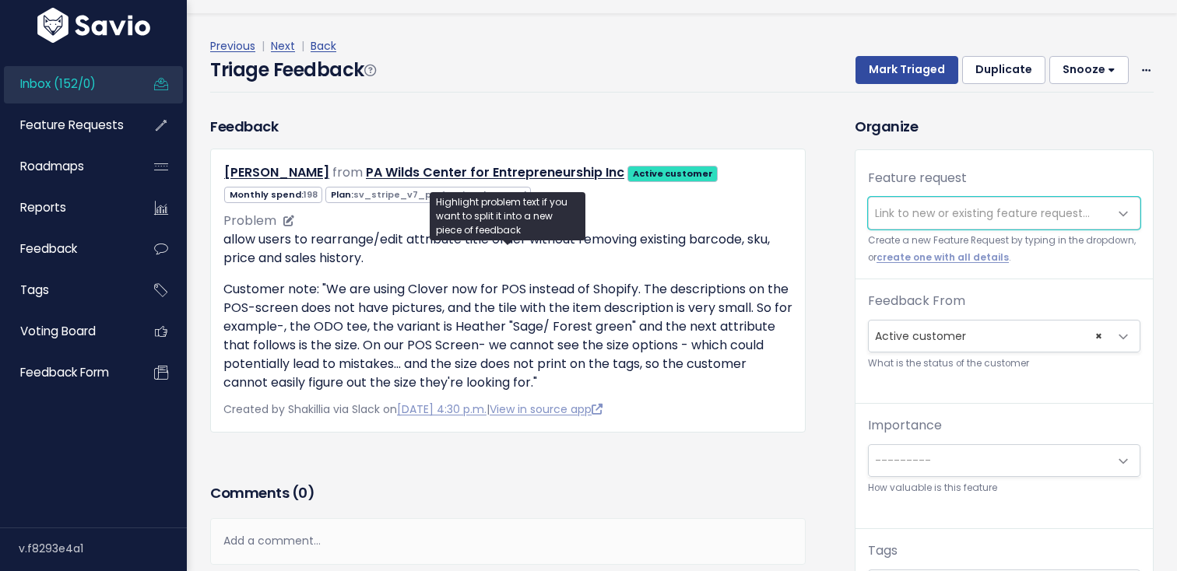
scroll to position [51, 0]
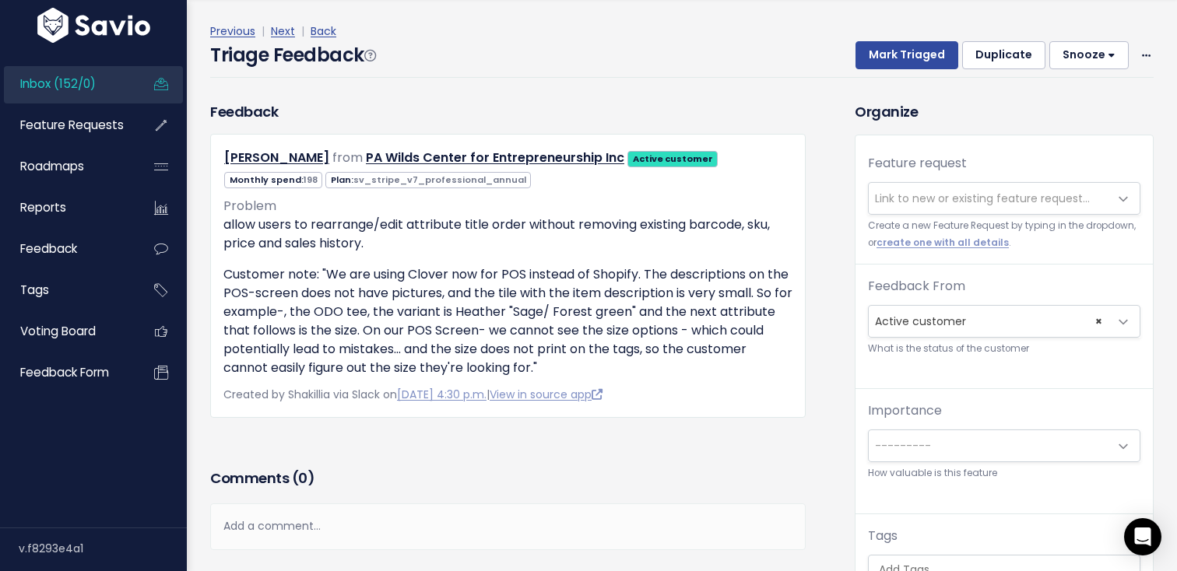
click at [900, 202] on span "Link to new or existing feature request..." at bounding box center [982, 199] width 215 height 16
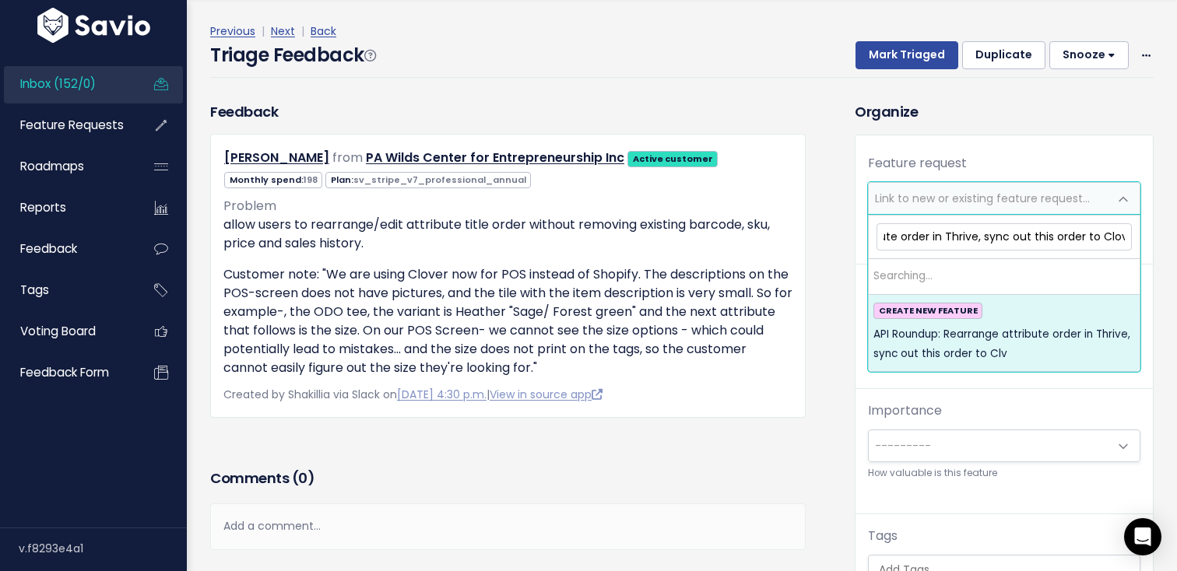
scroll to position [0, 177]
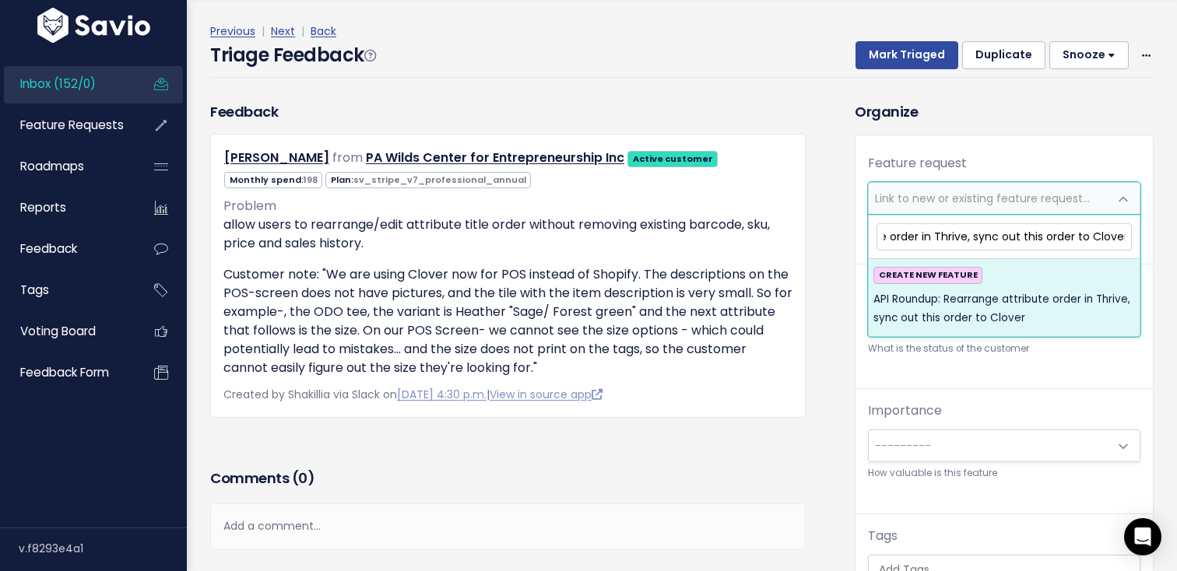
type input "API Roundup: Rearrange attribute order in Thrive, sync out this order to Clover"
click at [1018, 323] on span "API Roundup: Rearrange attribute order in Thrive, sync out this order to Clover" at bounding box center [1003, 309] width 261 height 38
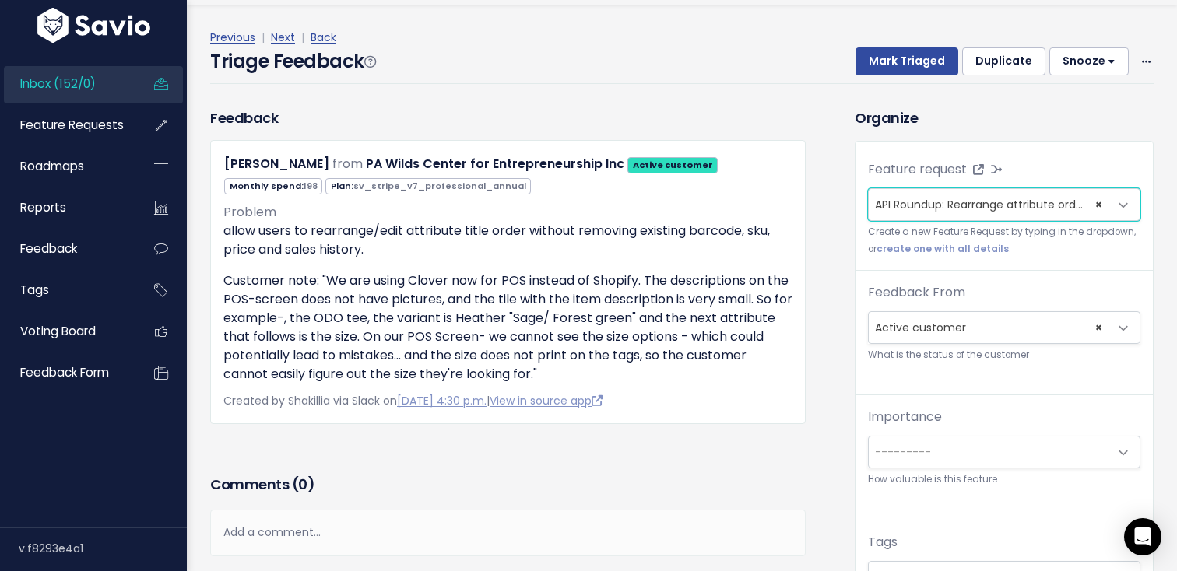
scroll to position [0, 0]
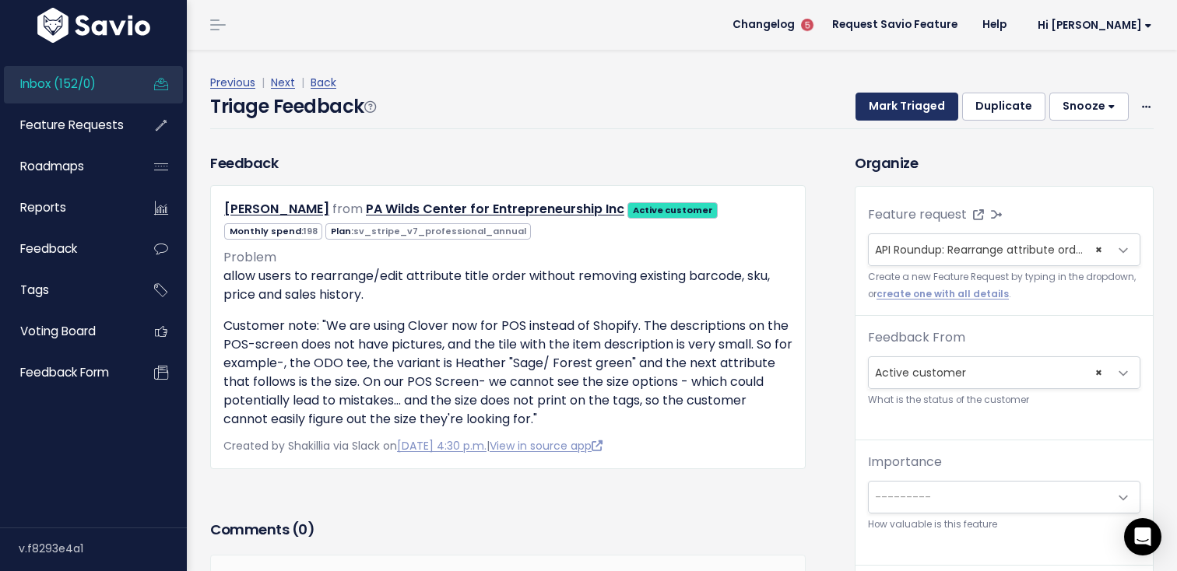
click at [907, 96] on button "Mark Triaged" at bounding box center [906, 107] width 103 height 28
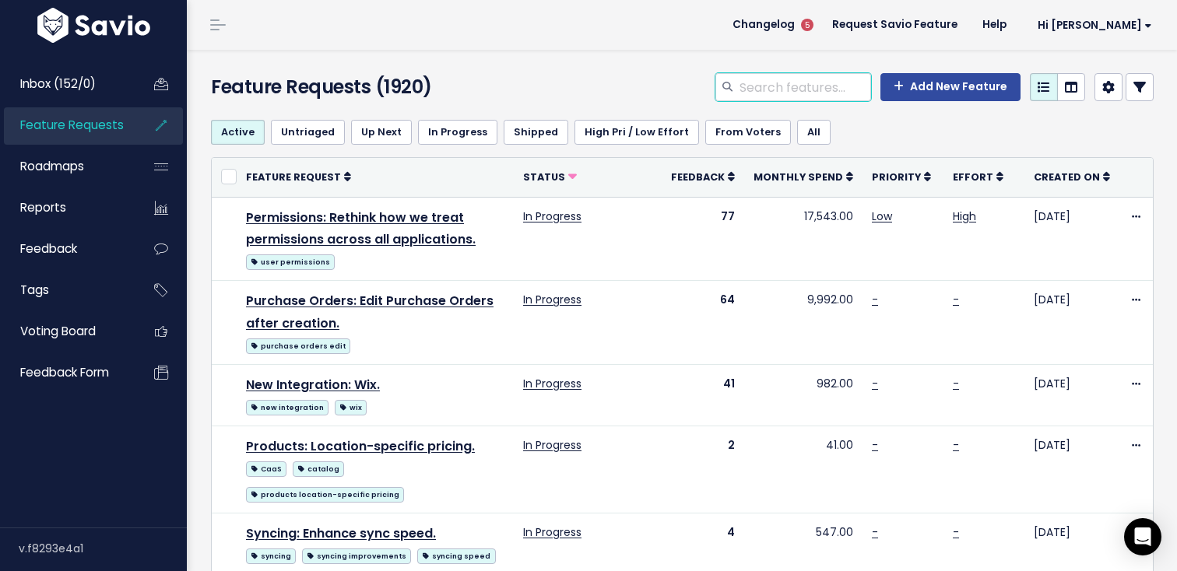
click at [777, 87] on input "search" at bounding box center [804, 87] width 133 height 28
type input "attribute order"
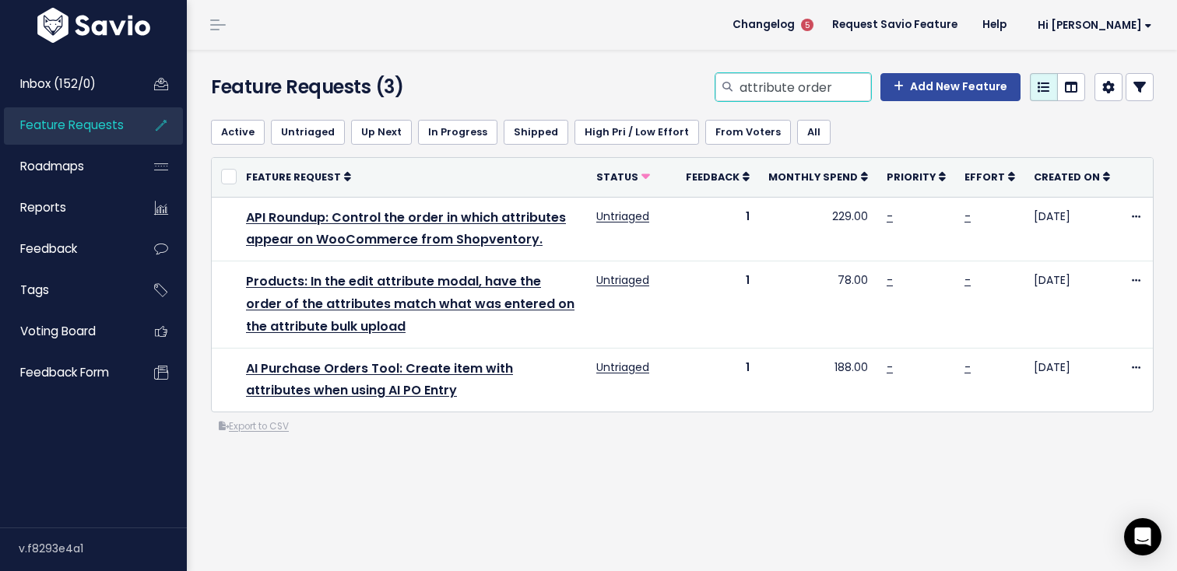
click at [797, 89] on input "attribute order" at bounding box center [804, 87] width 133 height 28
type input "global"
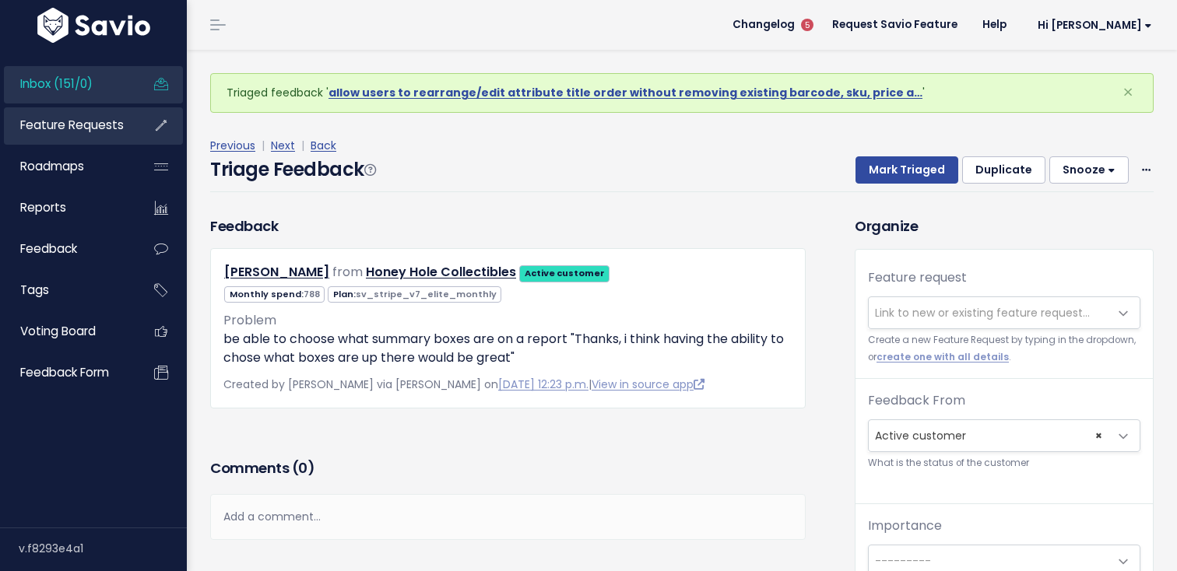
click at [98, 122] on span "Feature Requests" at bounding box center [71, 125] width 103 height 16
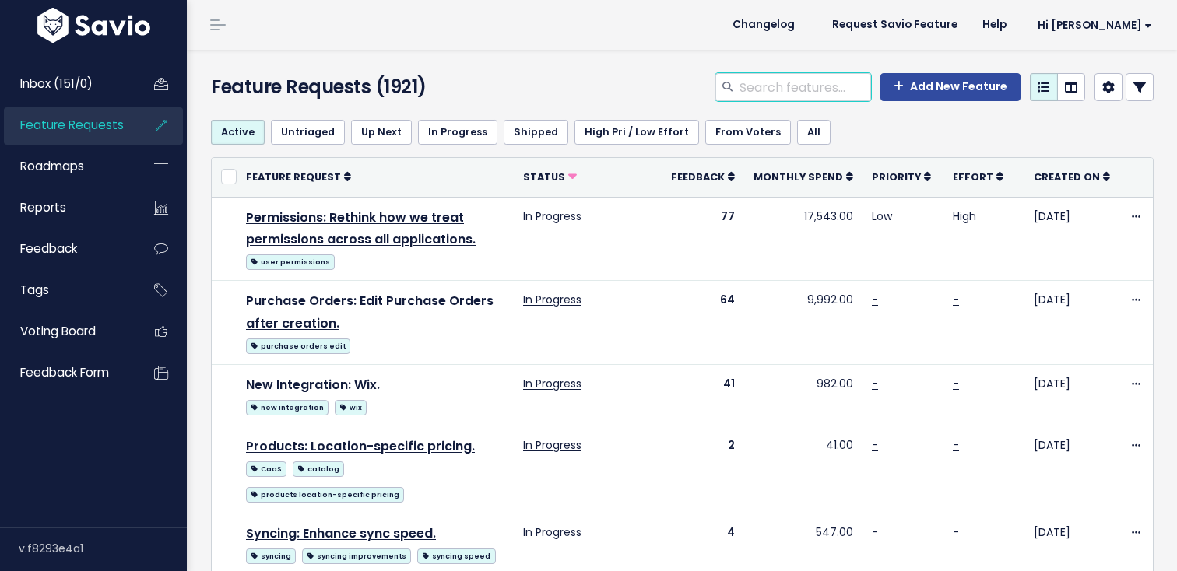
click at [782, 94] on input "search" at bounding box center [804, 87] width 133 height 28
type input "summary"
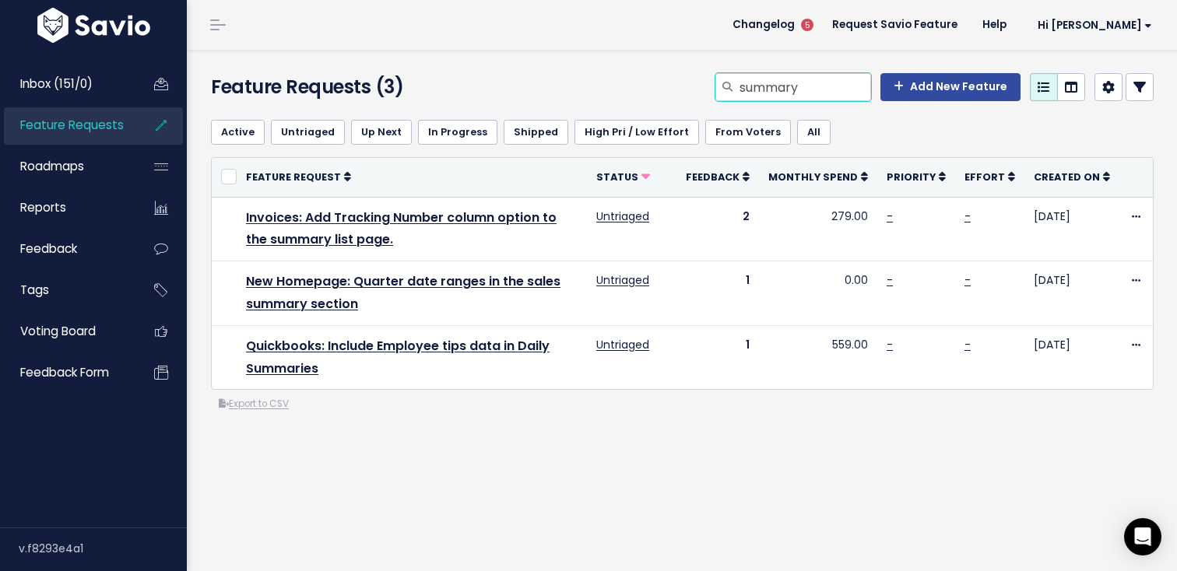
click at [779, 95] on input "summary" at bounding box center [804, 87] width 133 height 28
type input "reports tiles"
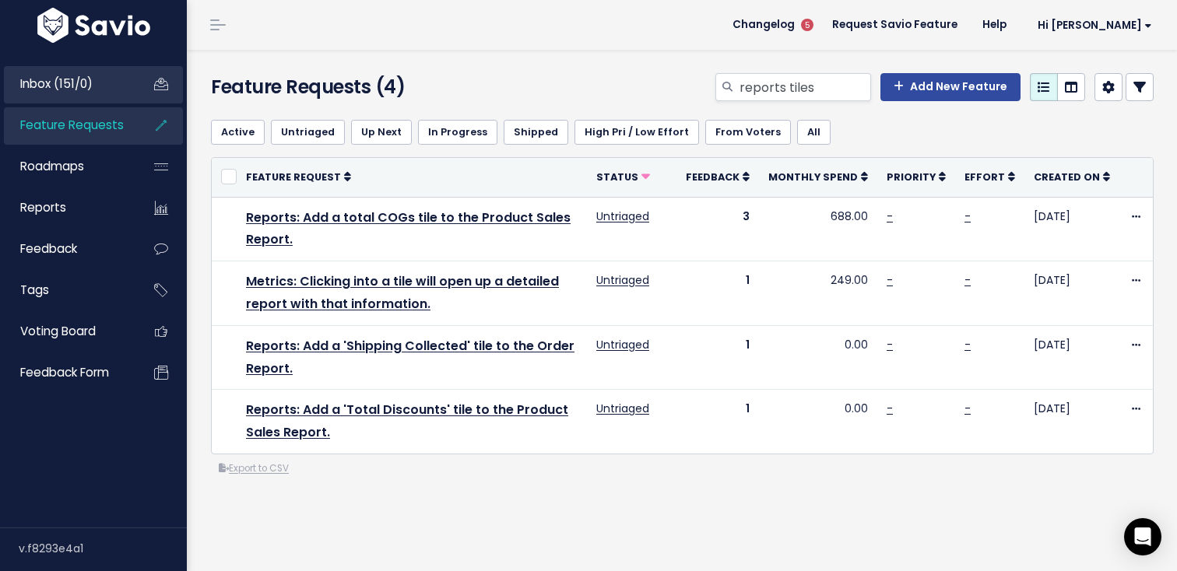
click at [119, 96] on link "Inbox (151/0)" at bounding box center [66, 84] width 125 height 36
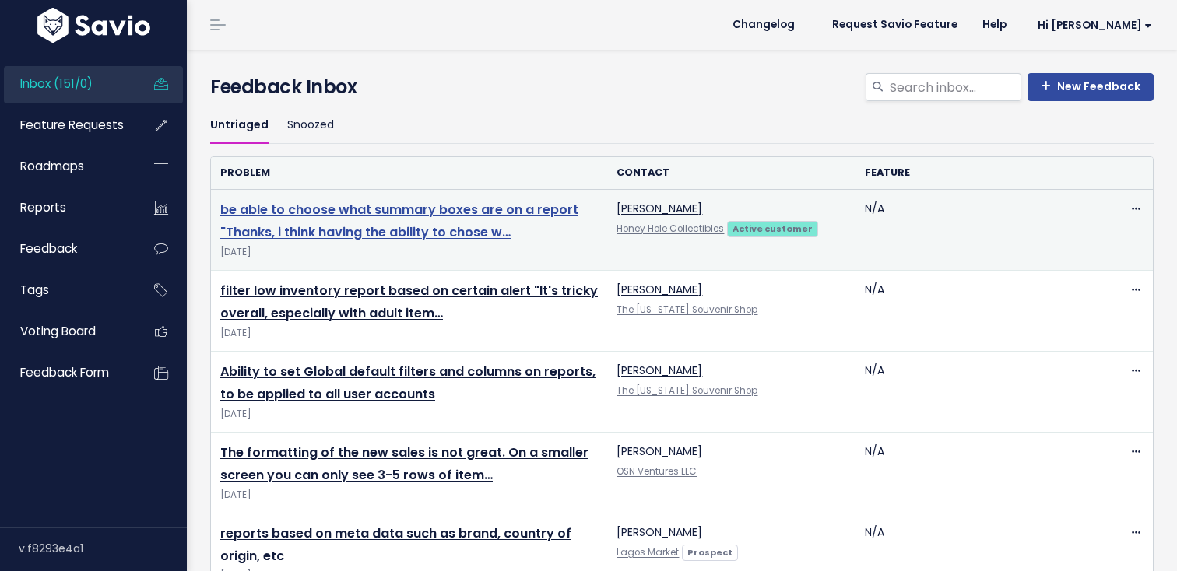
click at [313, 215] on link "be able to choose what summary boxes are on a report "Thanks, i think having th…" at bounding box center [399, 221] width 358 height 40
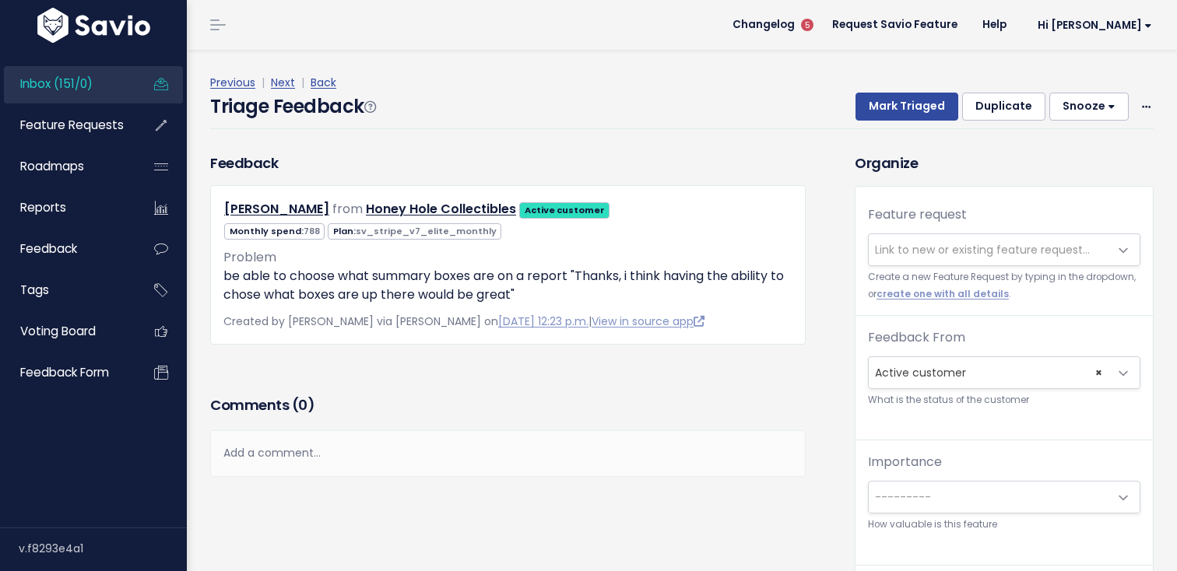
click at [944, 253] on span "Link to new or existing feature request..." at bounding box center [982, 250] width 215 height 16
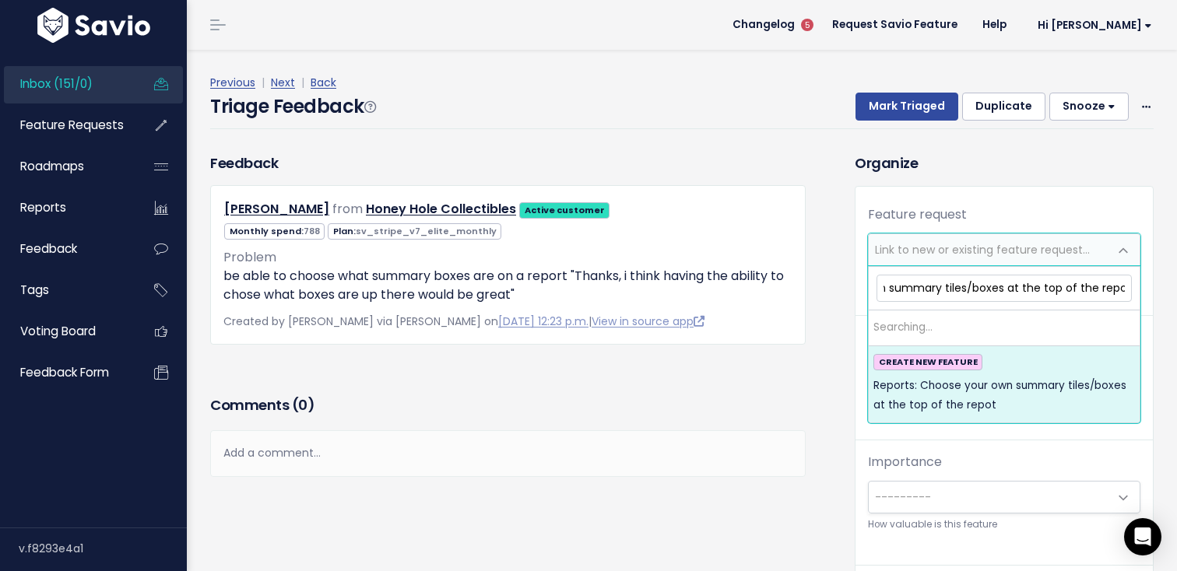
scroll to position [0, 143]
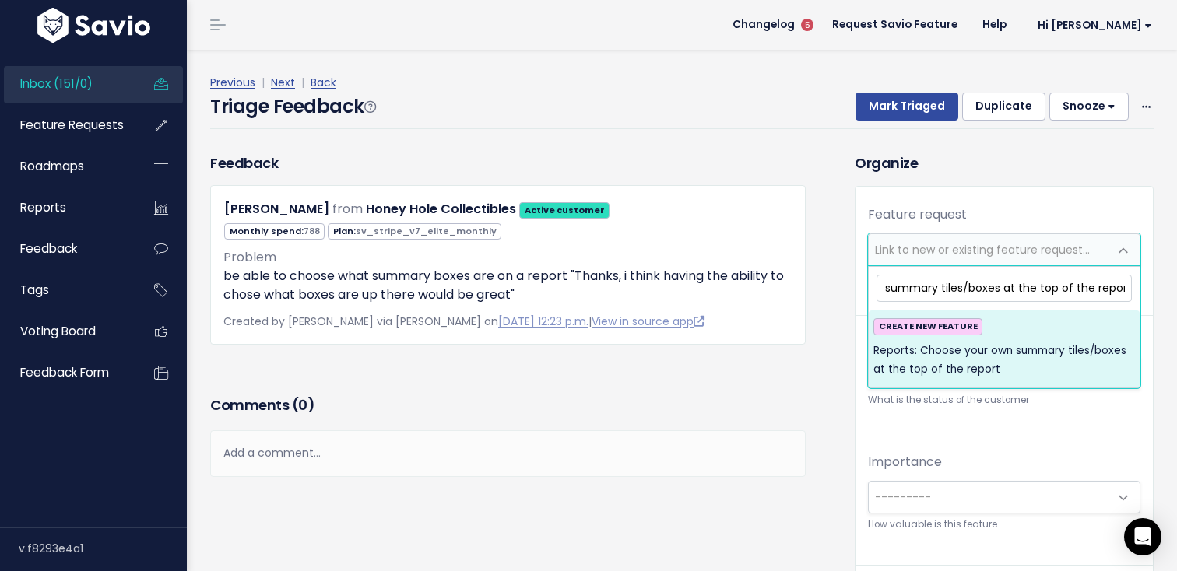
type input "Reports: Choose your own summary tiles/boxes at the top of the report"
click at [1085, 356] on span "Reports: Choose your own summary tiles/boxes at the top of the report" at bounding box center [1003, 361] width 261 height 38
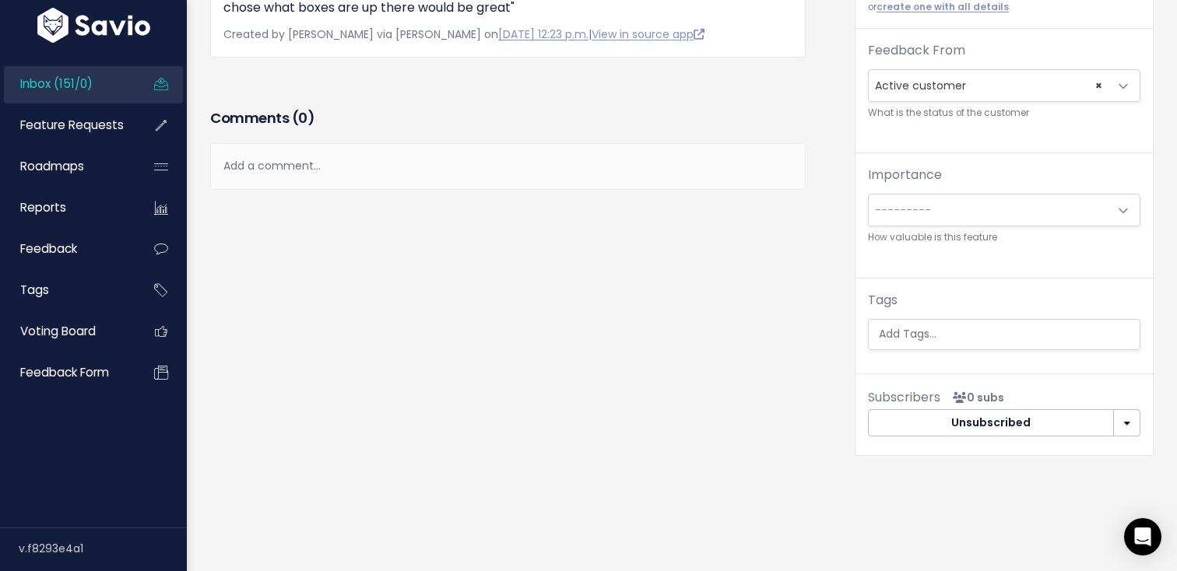
scroll to position [251, 0]
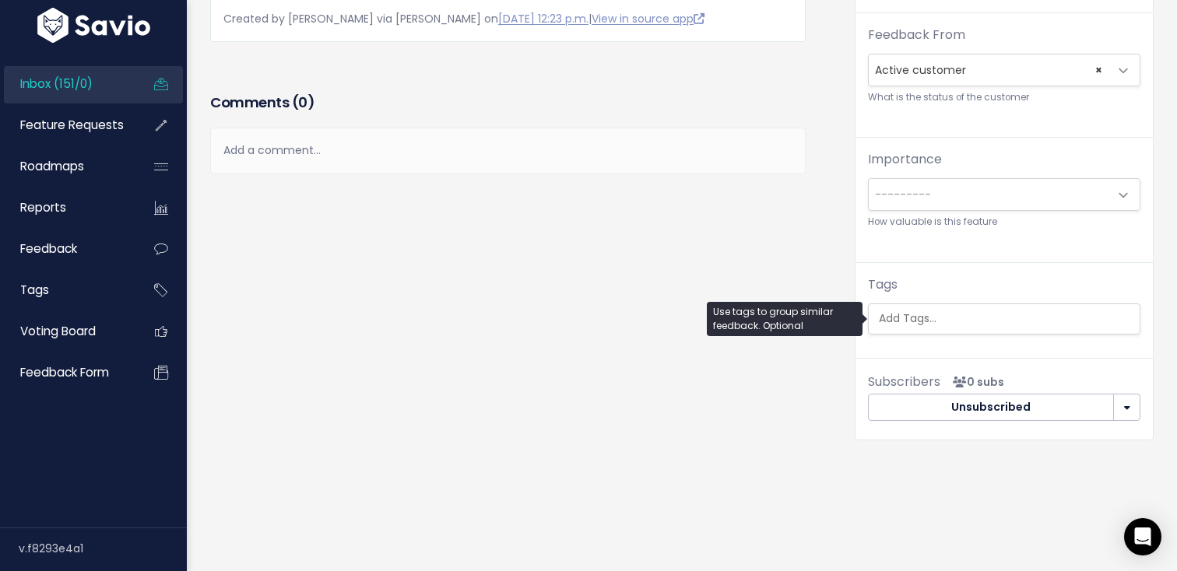
click at [1050, 326] on input "search" at bounding box center [1007, 318] width 271 height 16
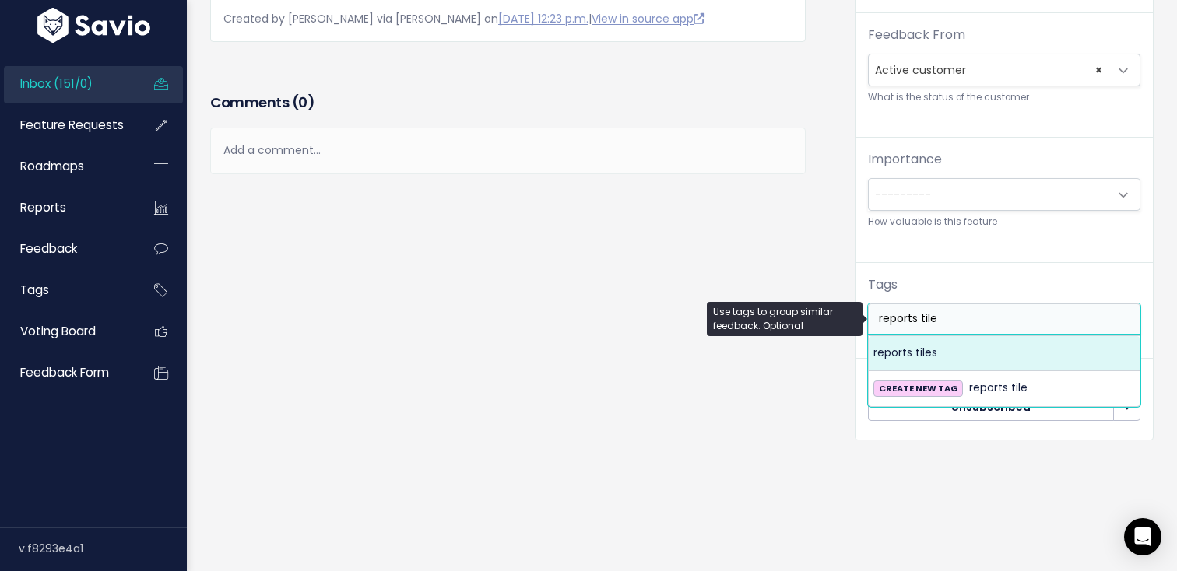
type input "reports tile"
select select "5208"
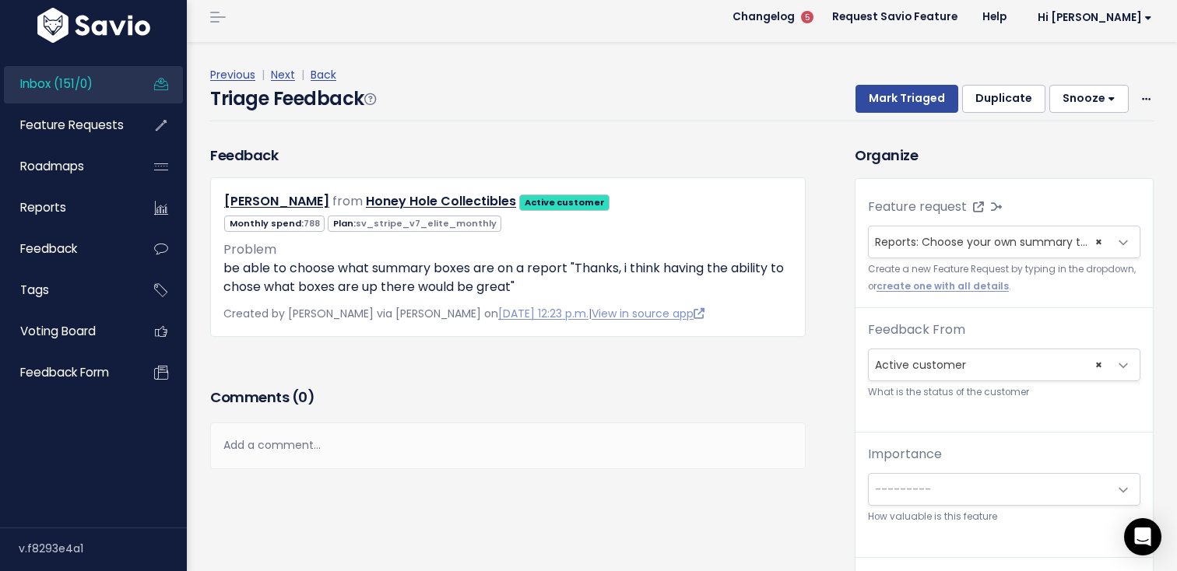
scroll to position [0, 0]
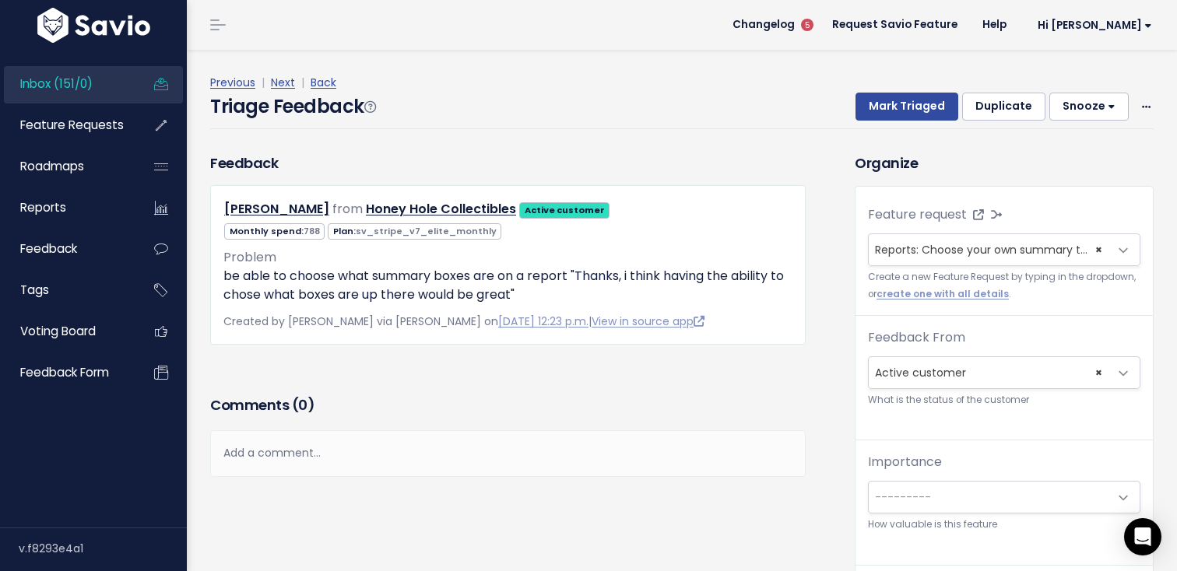
click at [921, 89] on div "Previous | Next | Back" at bounding box center [681, 82] width 943 height 19
click at [910, 99] on button "Mark Triaged" at bounding box center [906, 107] width 103 height 28
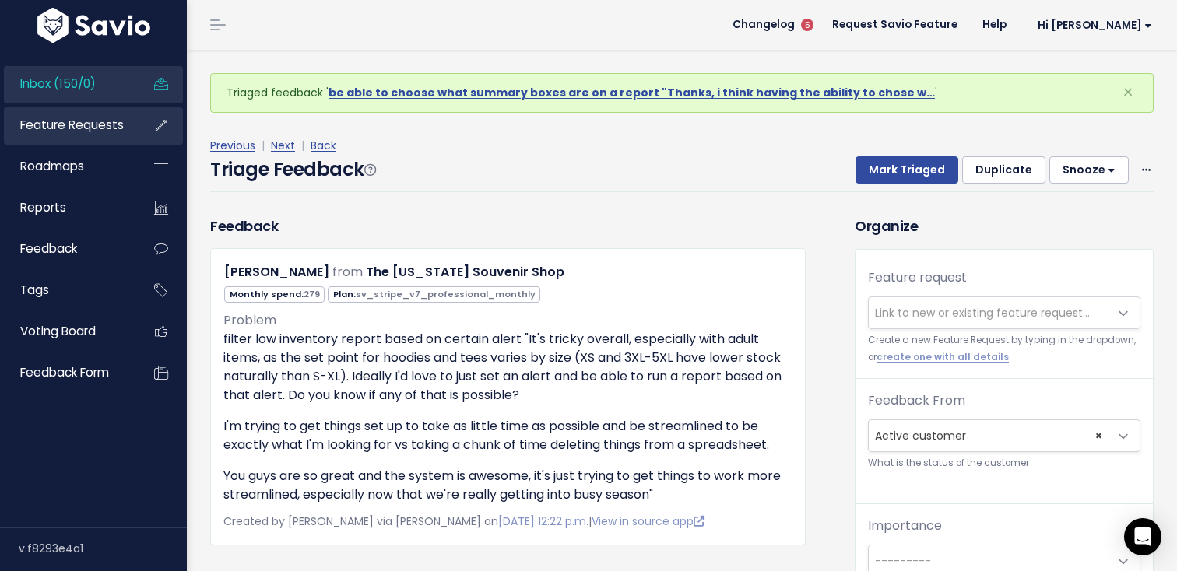
click at [78, 118] on span "Feature Requests" at bounding box center [71, 125] width 103 height 16
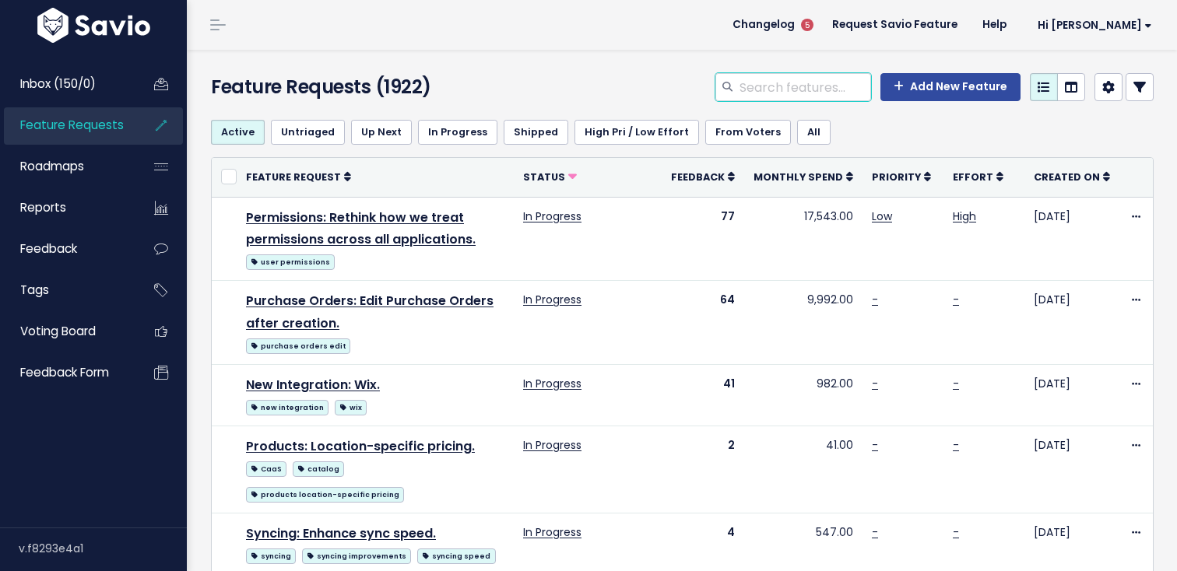
click at [811, 93] on input "search" at bounding box center [804, 87] width 133 height 28
type input "low inventory report alert"
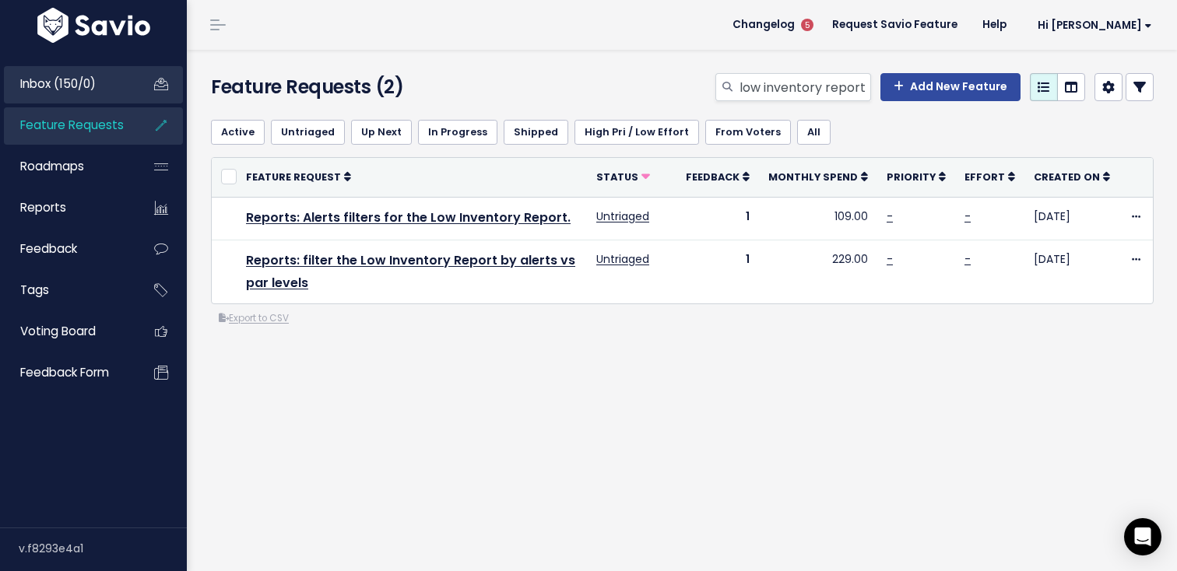
click at [96, 78] on span "Inbox (150/0)" at bounding box center [57, 83] width 75 height 16
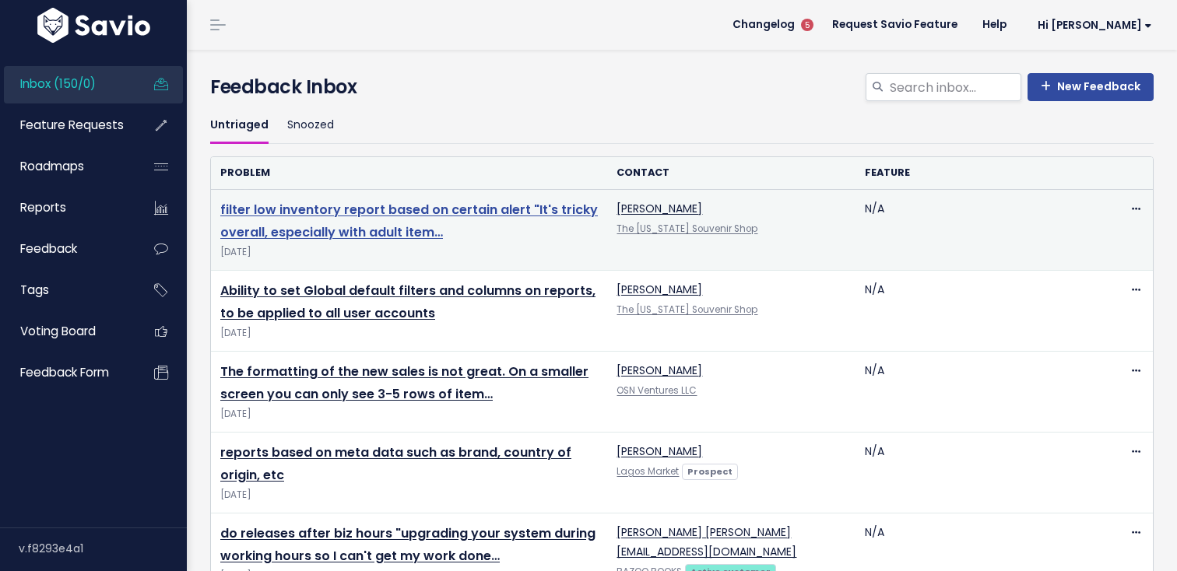
click at [285, 208] on link "filter low inventory report based on certain alert "It's tricky overall, especi…" at bounding box center [408, 221] width 377 height 40
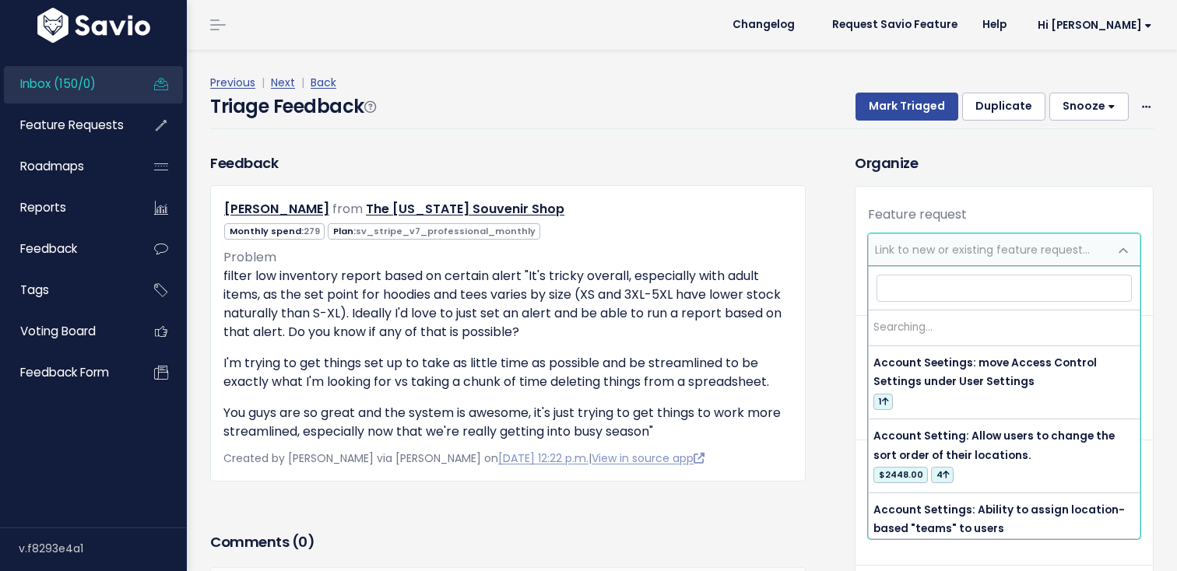
click at [885, 247] on span "Link to new or existing feature request..." at bounding box center [982, 250] width 215 height 16
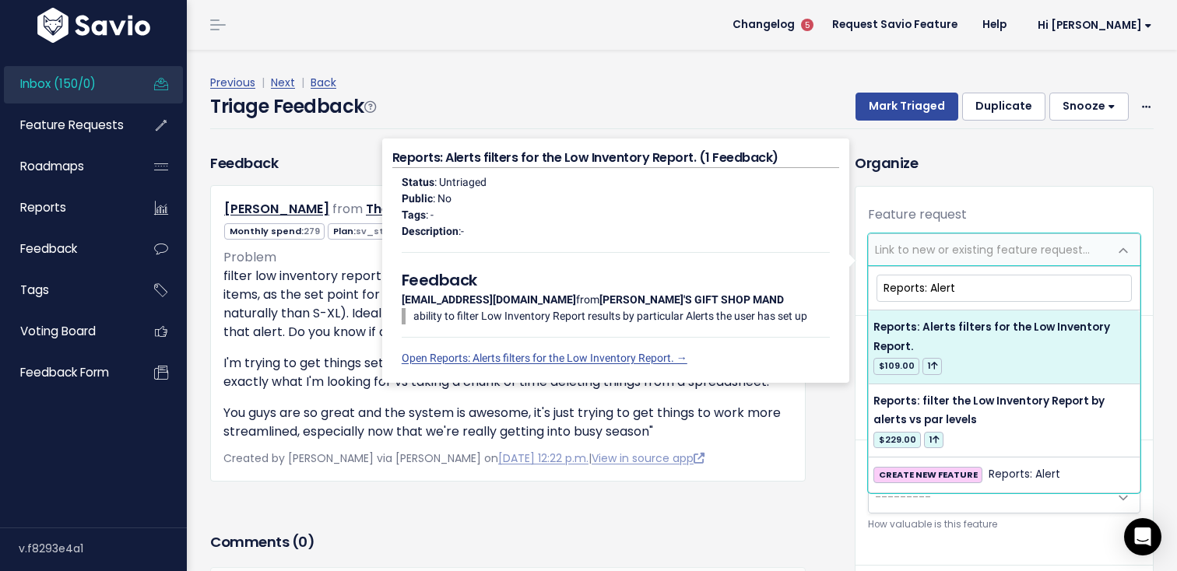
type input "Reports: Alert"
select select "21313"
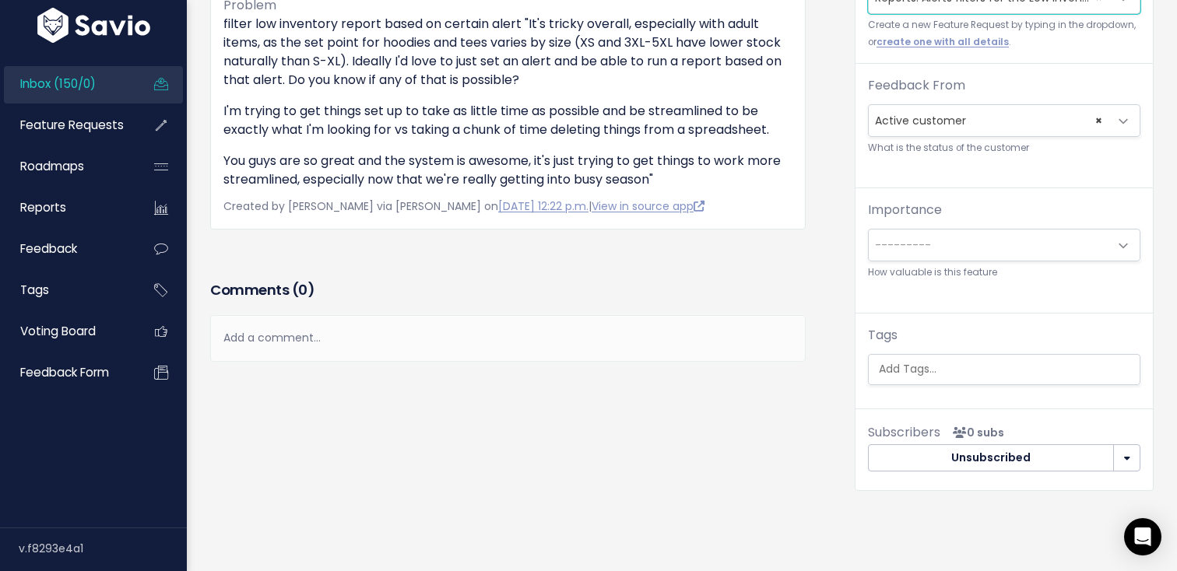
scroll to position [242, 0]
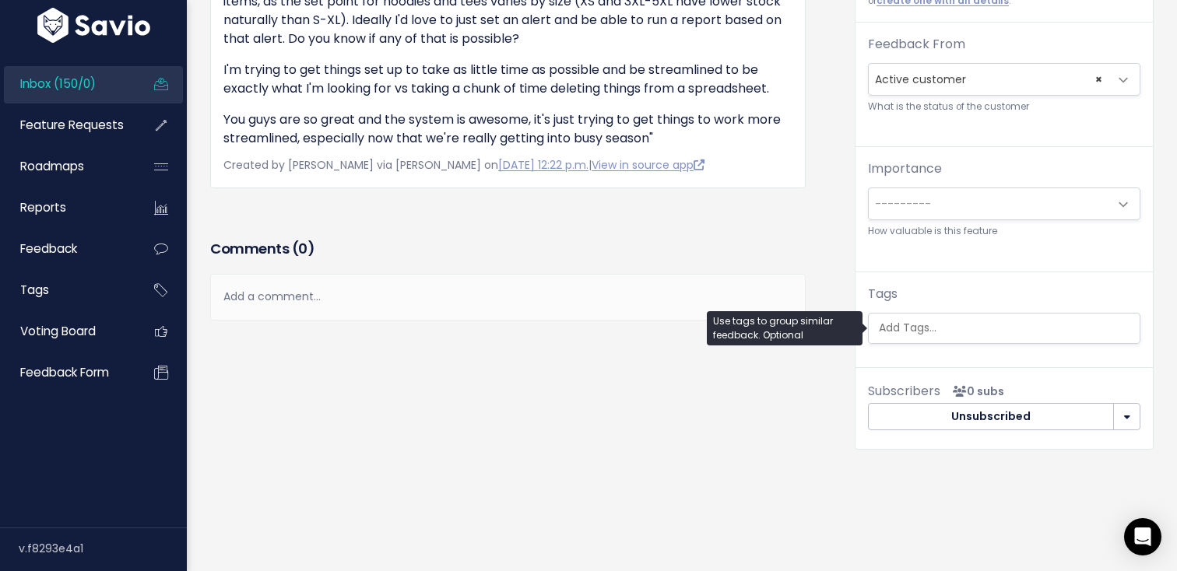
click at [964, 333] on input "search" at bounding box center [1007, 328] width 271 height 16
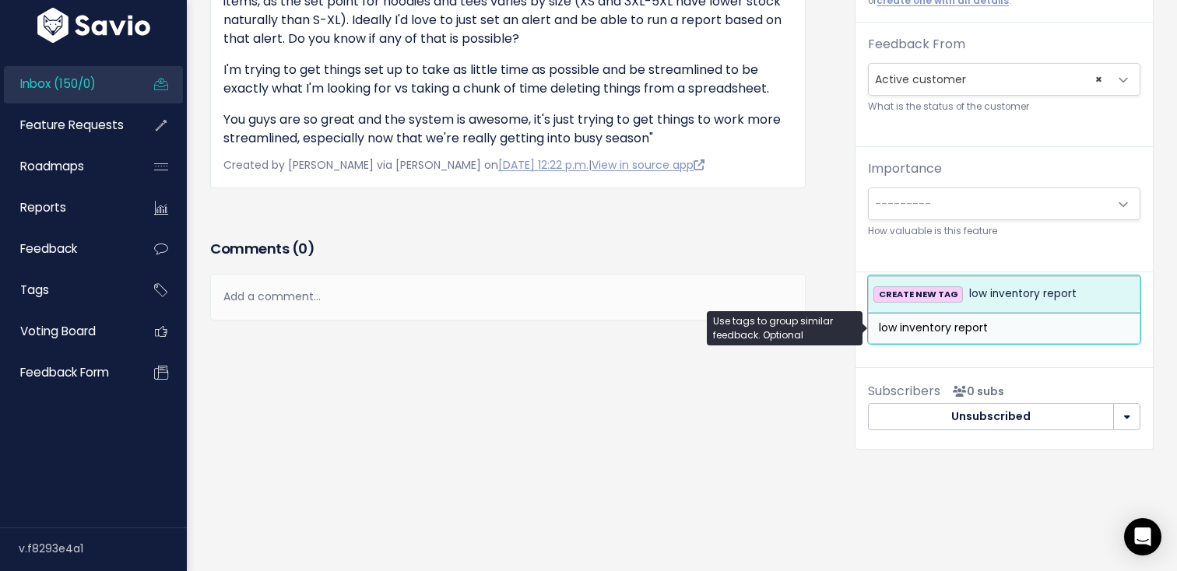
type input "low inventory report"
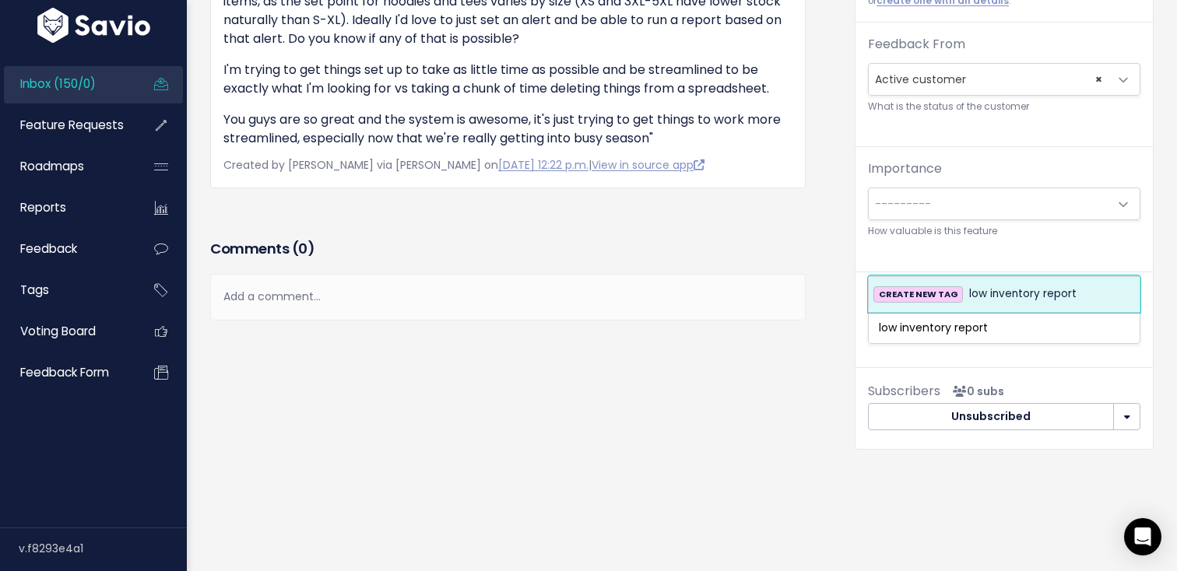
click at [994, 296] on span "low inventory report" at bounding box center [1022, 294] width 107 height 19
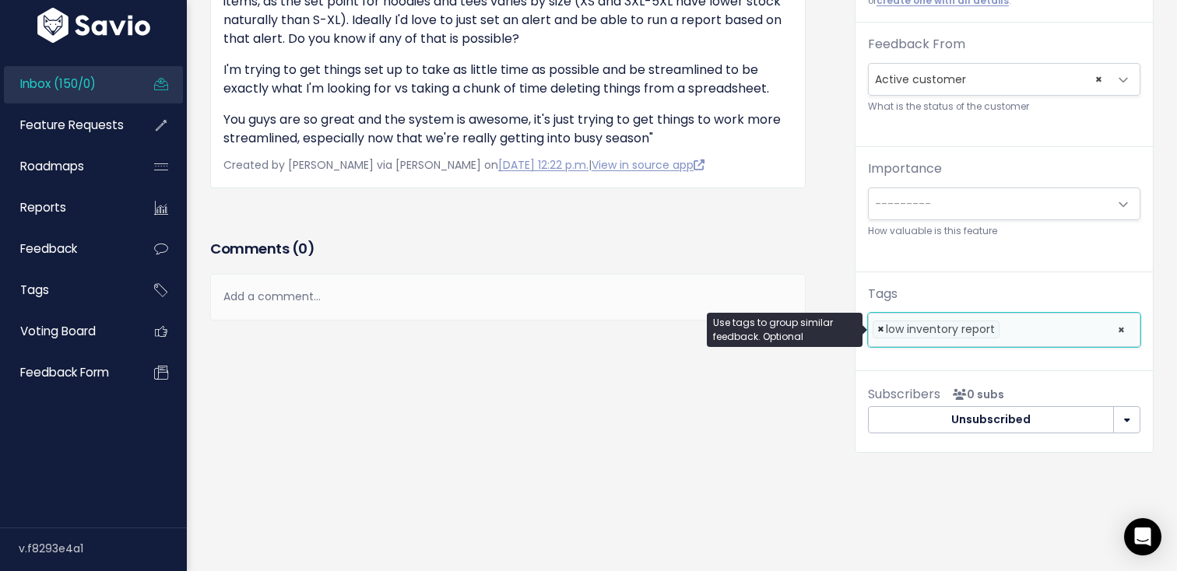
click at [877, 328] on span "×" at bounding box center [880, 329] width 7 height 16
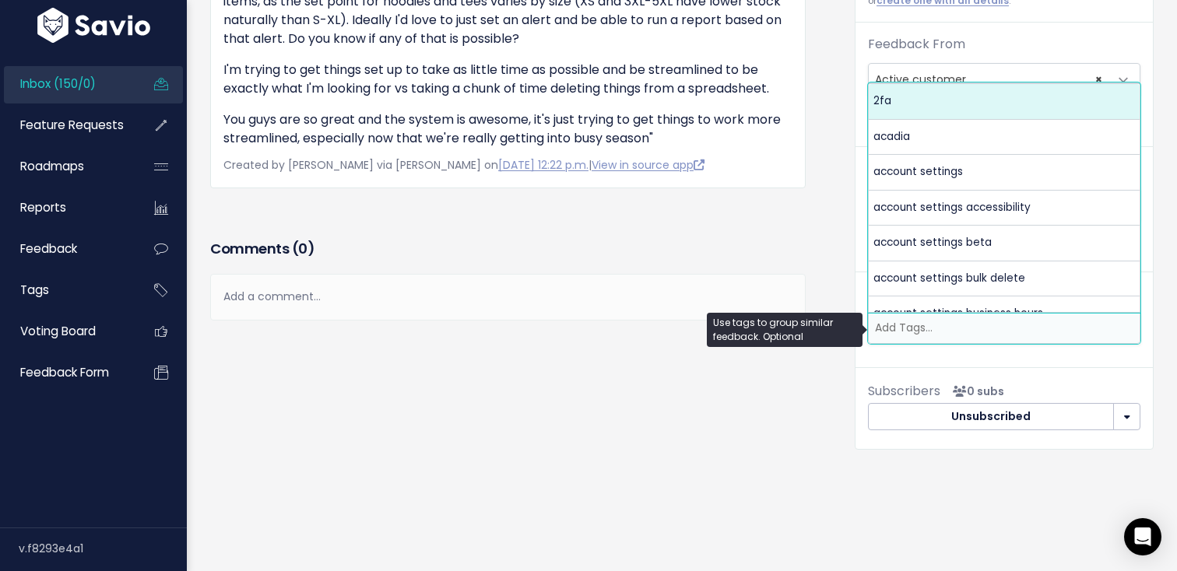
click at [891, 328] on input "search" at bounding box center [1003, 328] width 271 height 16
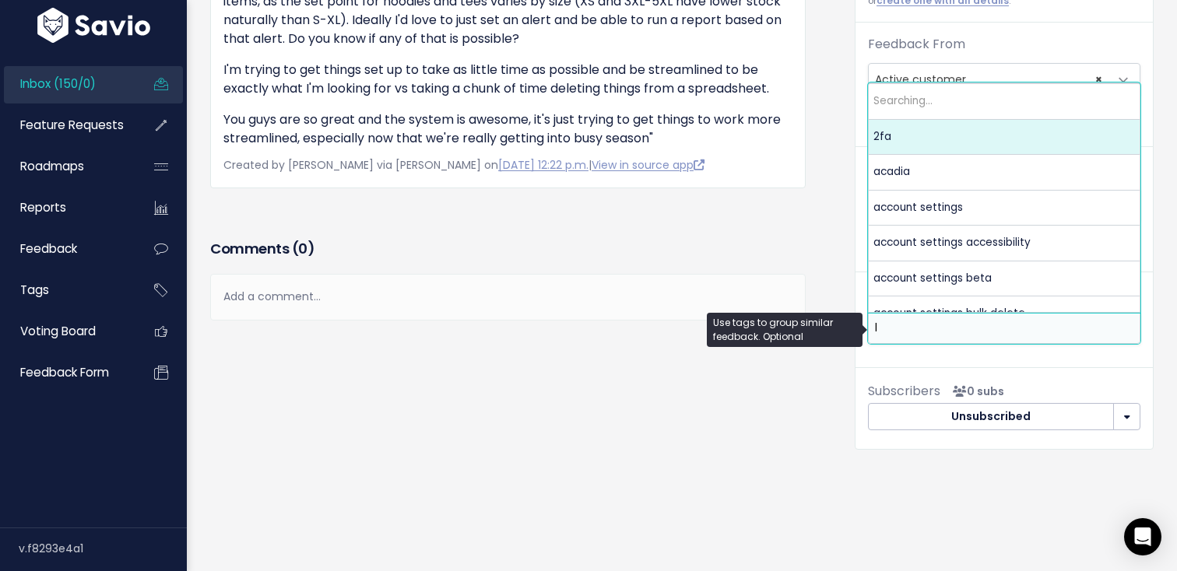
scroll to position [0, 0]
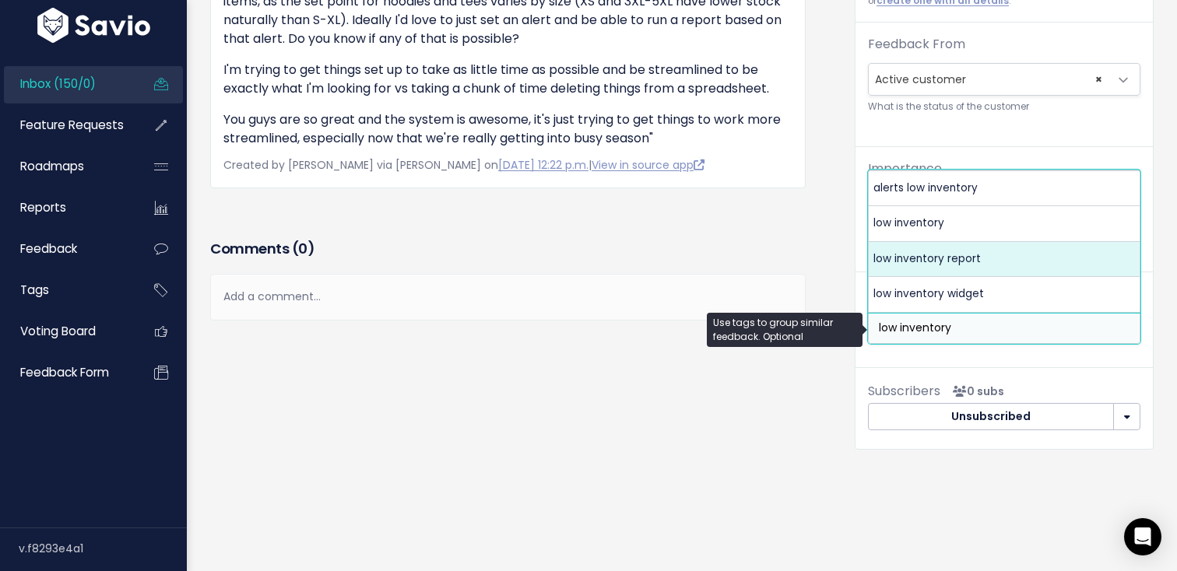
type input "low inventory"
select select "4161"
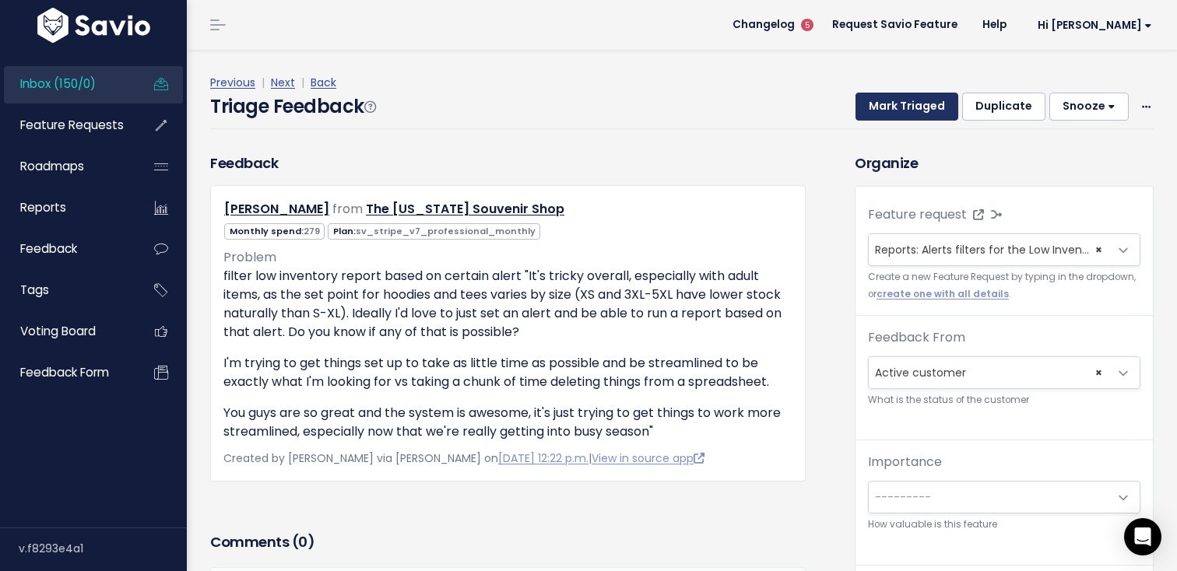
click at [879, 101] on button "Mark Triaged" at bounding box center [906, 107] width 103 height 28
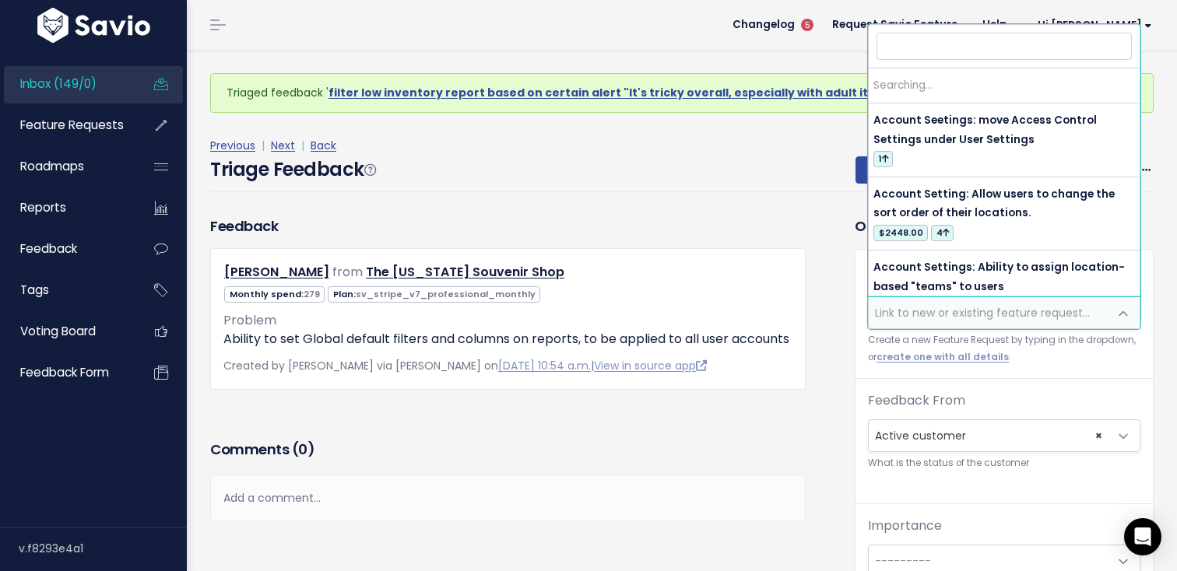
click at [943, 317] on span "Link to new or existing feature request..." at bounding box center [982, 313] width 215 height 16
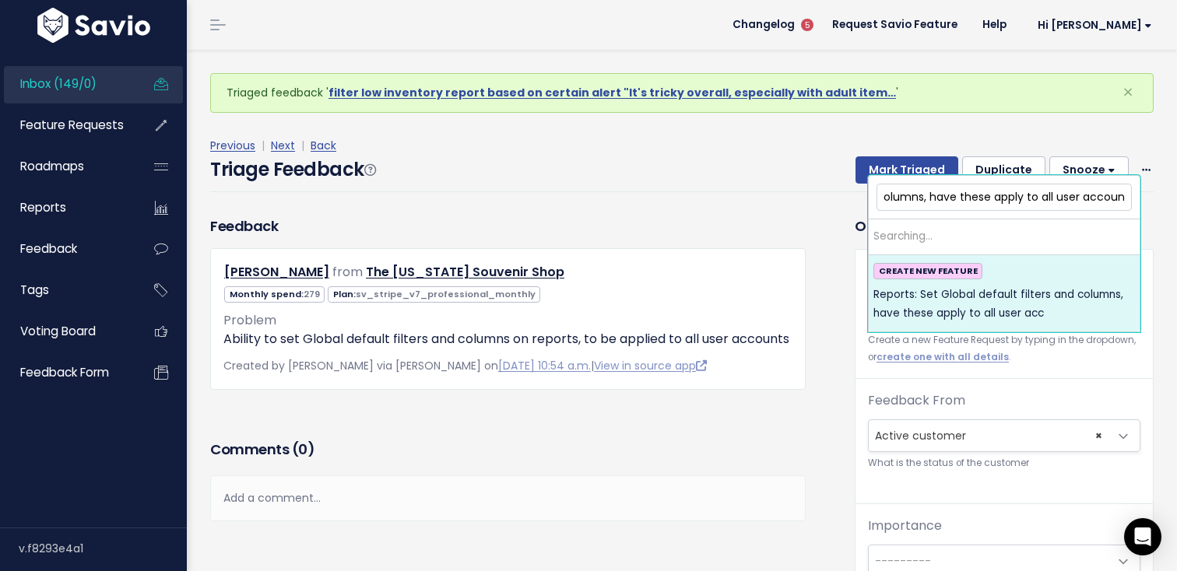
scroll to position [0, 218]
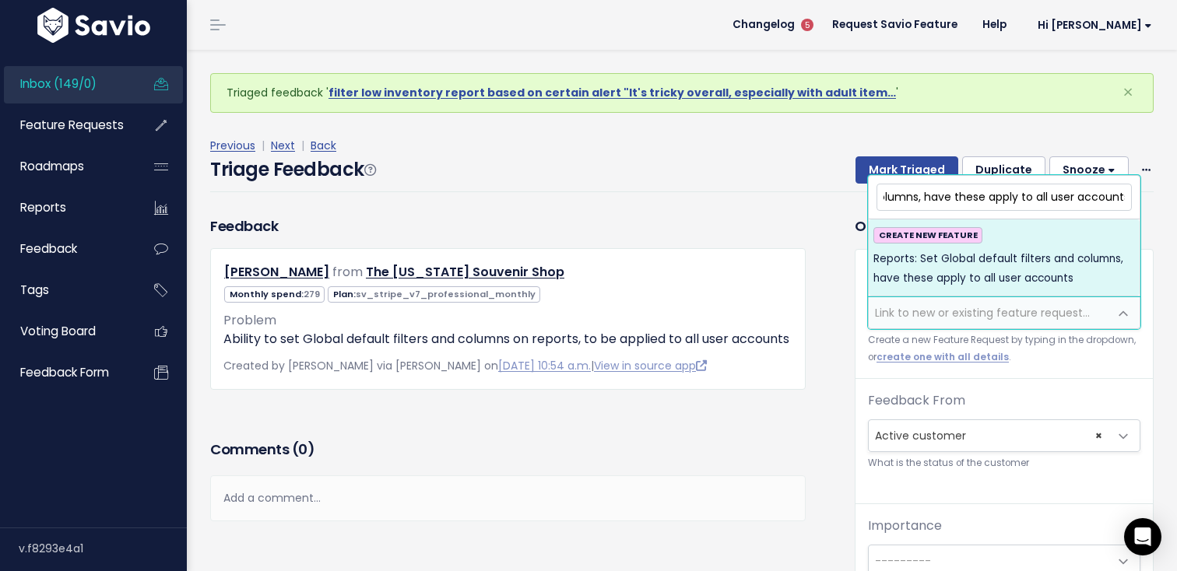
type input "Reports: Set Global default filters and columns, have these apply to all user a…"
click at [981, 283] on span "Reports: Set Global default filters and columns, have these apply to all user a…" at bounding box center [1003, 269] width 261 height 38
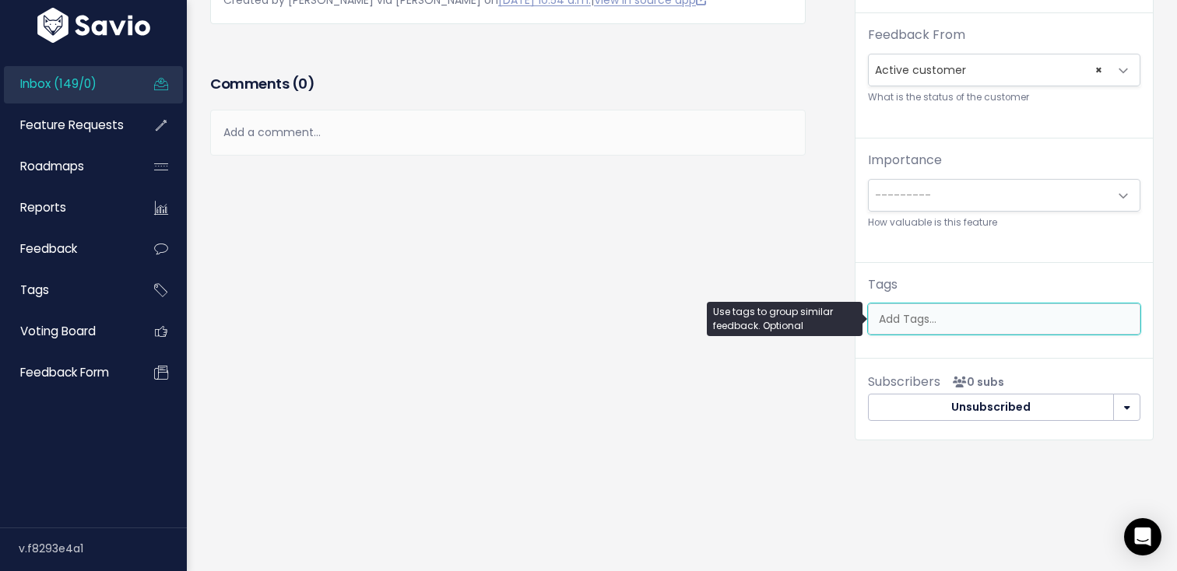
scroll to position [0, 4]
click at [966, 307] on ul at bounding box center [1003, 319] width 271 height 30
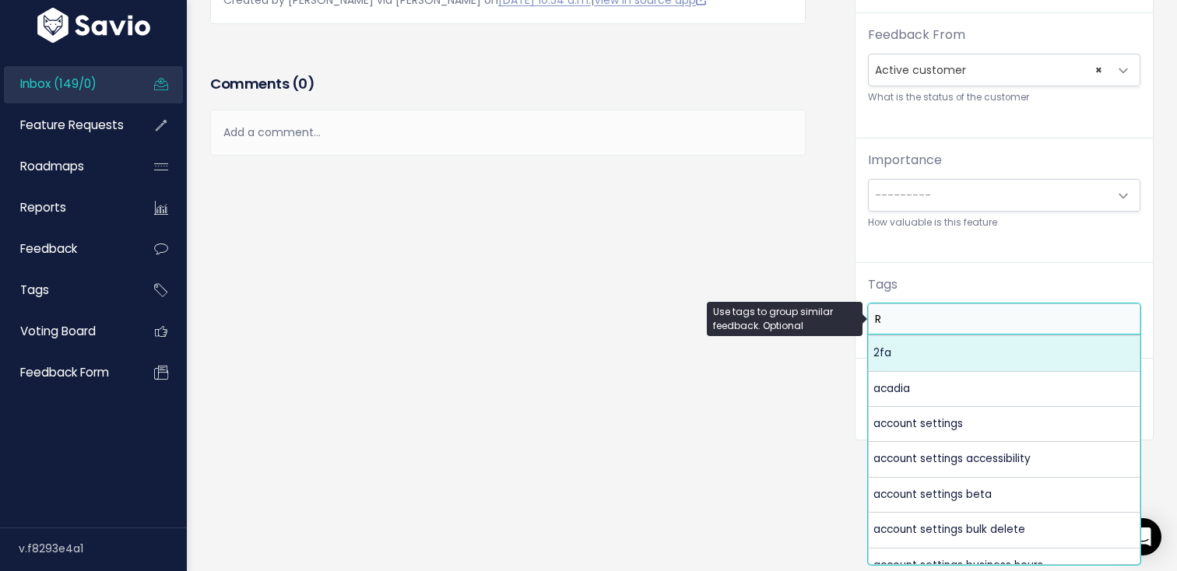
scroll to position [0, 0]
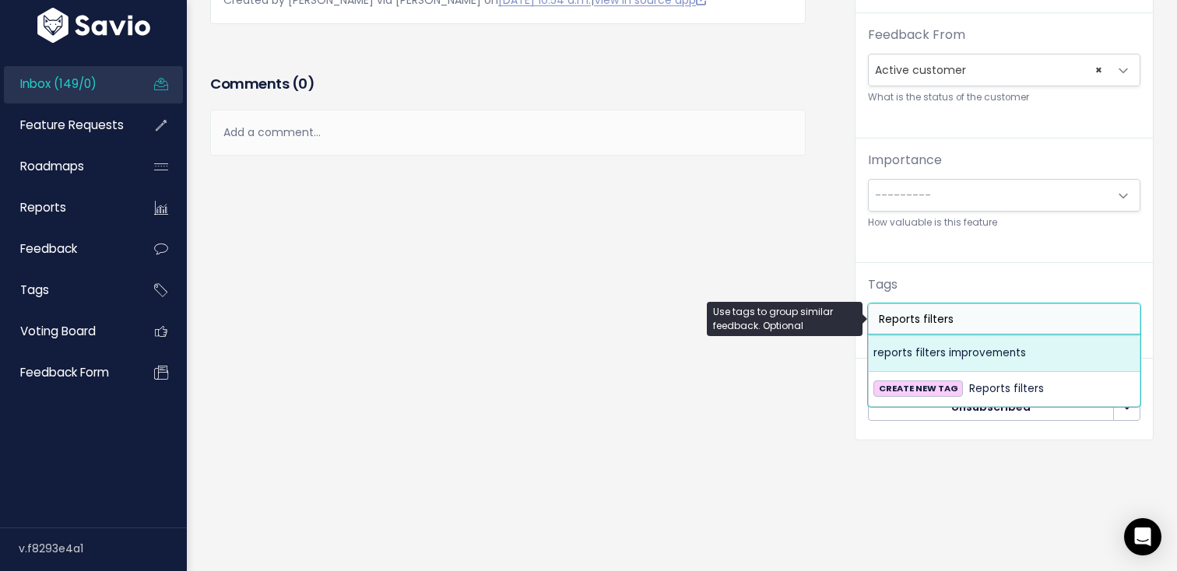
type input "Reports filters"
select select "4084"
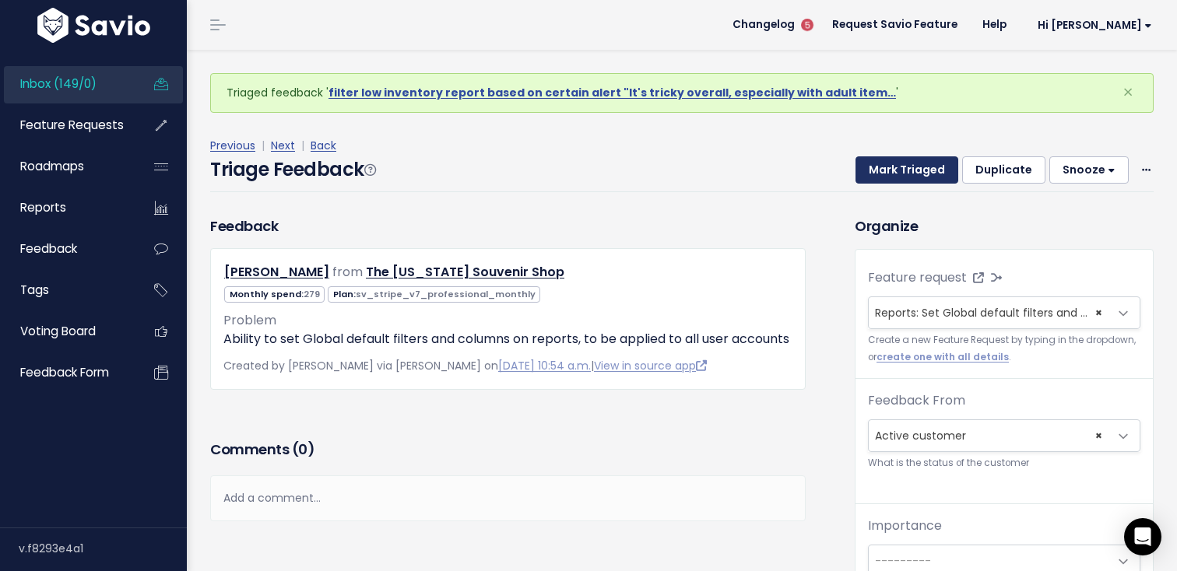
click at [882, 164] on button "Mark Triaged" at bounding box center [906, 170] width 103 height 28
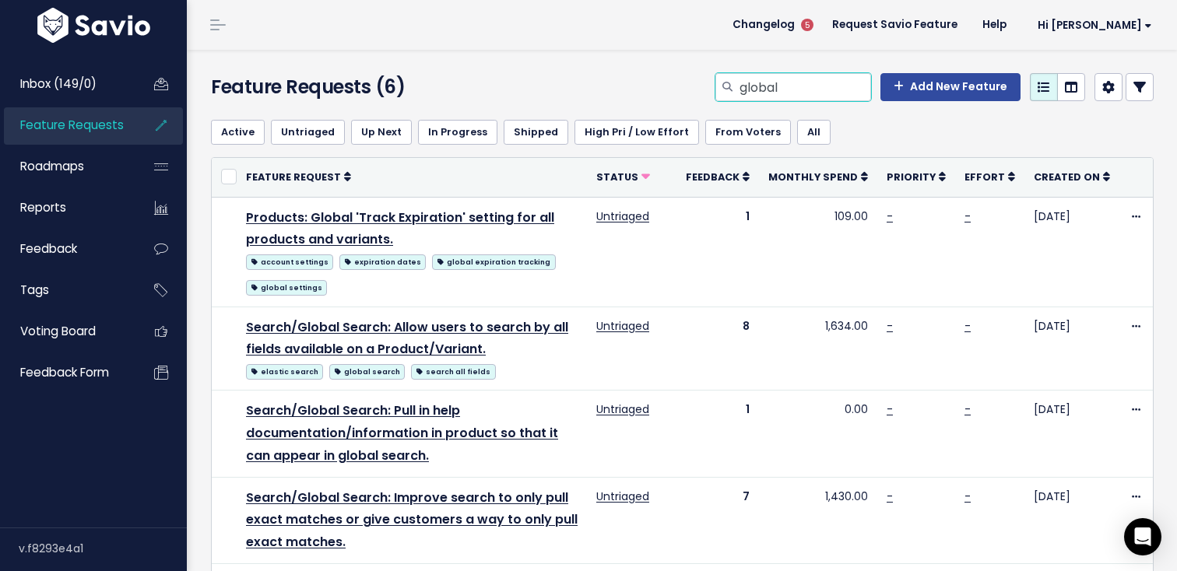
click at [790, 94] on input "global" at bounding box center [804, 87] width 133 height 28
type input "default filter"
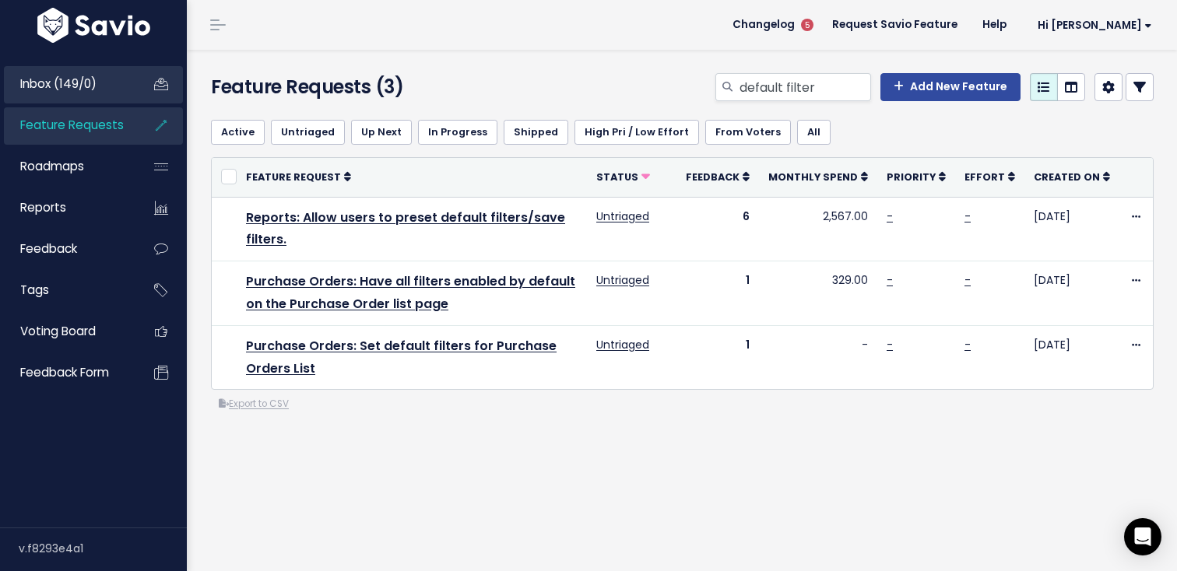
click at [128, 98] on link "Inbox (149/0)" at bounding box center [66, 84] width 125 height 36
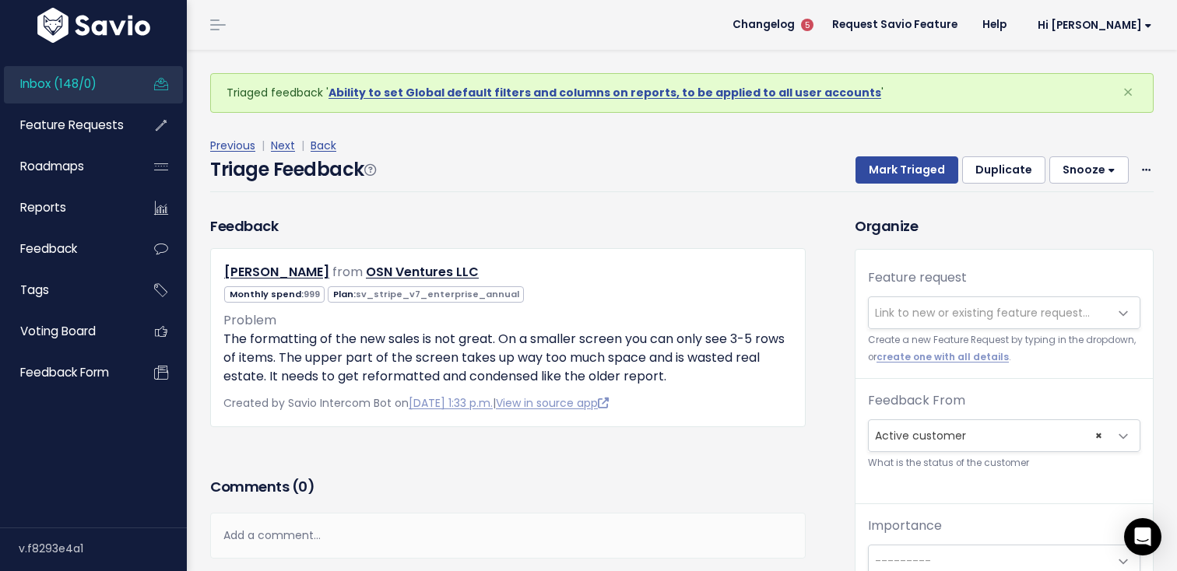
click at [913, 323] on span "Link to new or existing feature request..." at bounding box center [988, 312] width 240 height 31
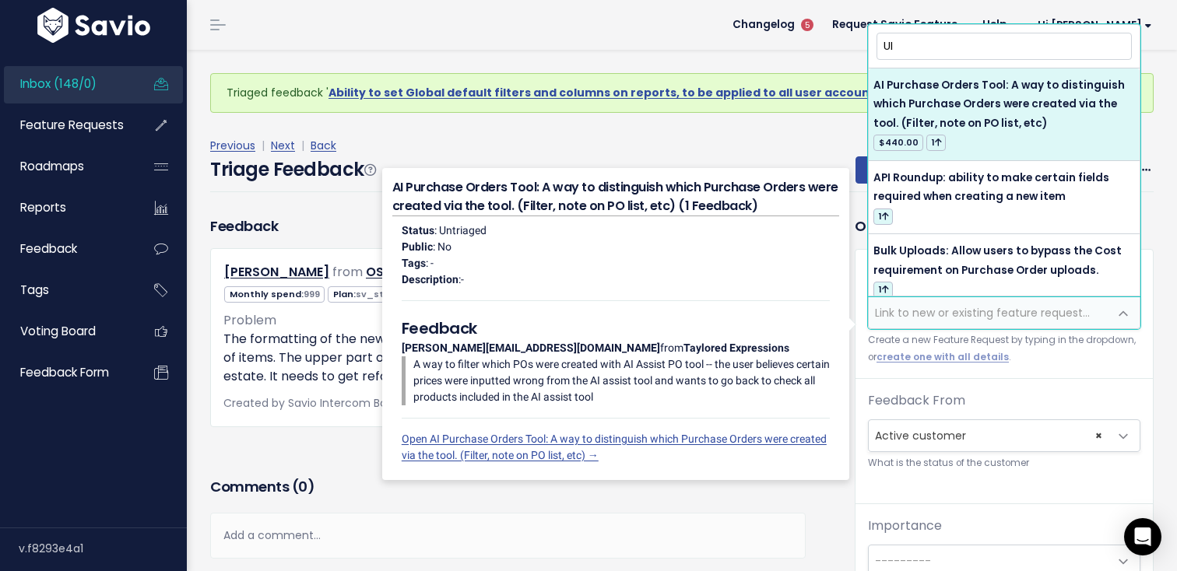
type input "U"
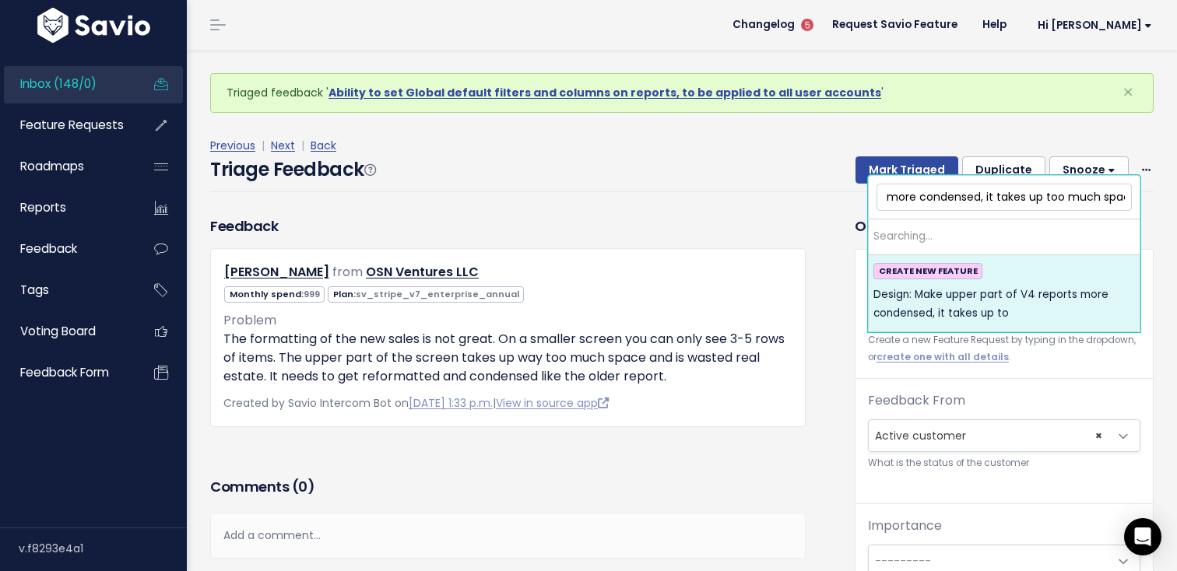
scroll to position [0, 213]
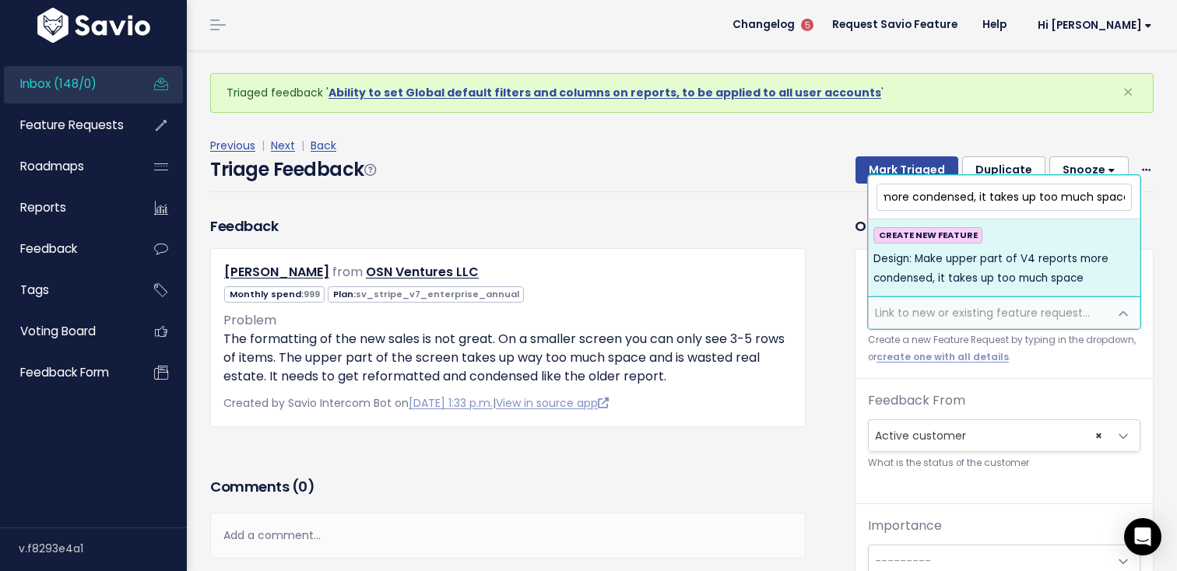
type input "Design: Make upper part of V4 reports more condensed, it takes up too much space"
click at [924, 267] on span "Design: Make upper part of V4 reports more condensed, it takes up too much space" at bounding box center [1003, 269] width 261 height 38
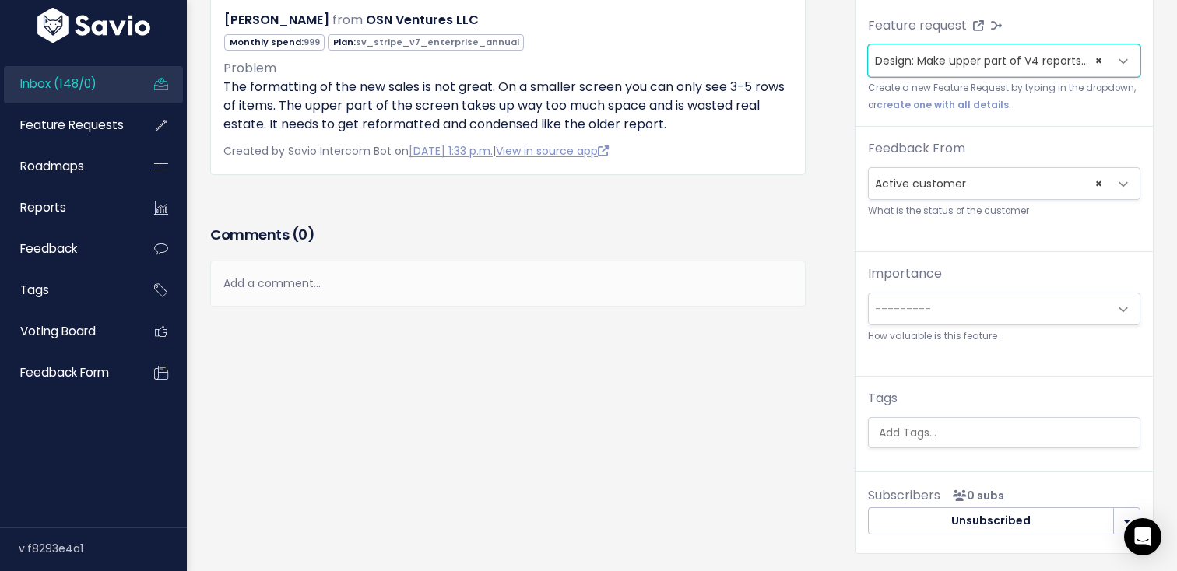
scroll to position [314, 0]
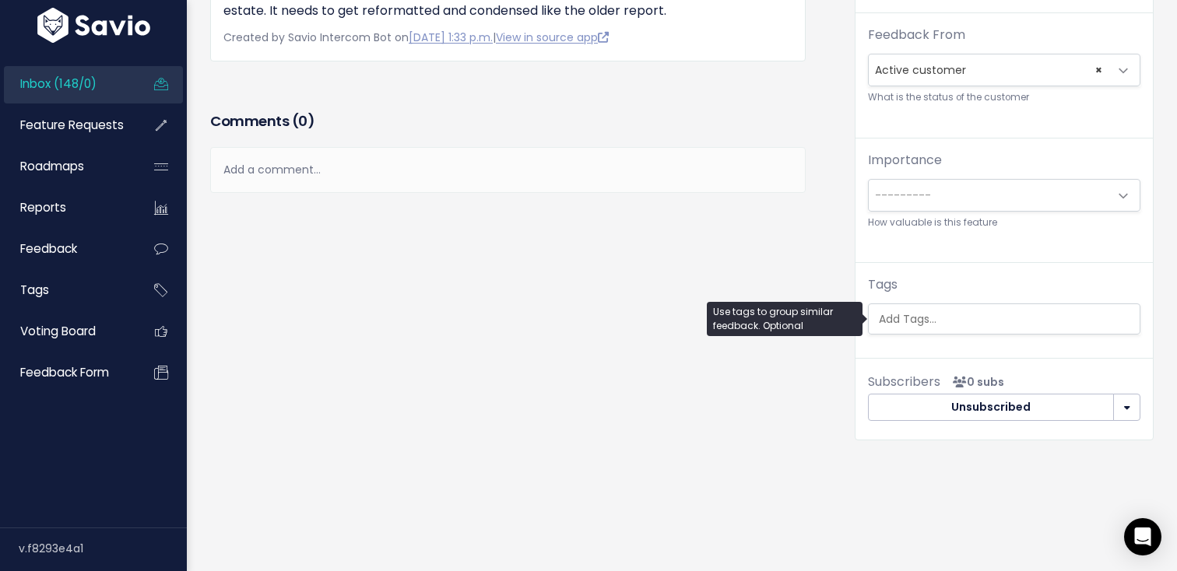
click at [915, 319] on input "search" at bounding box center [1007, 319] width 271 height 16
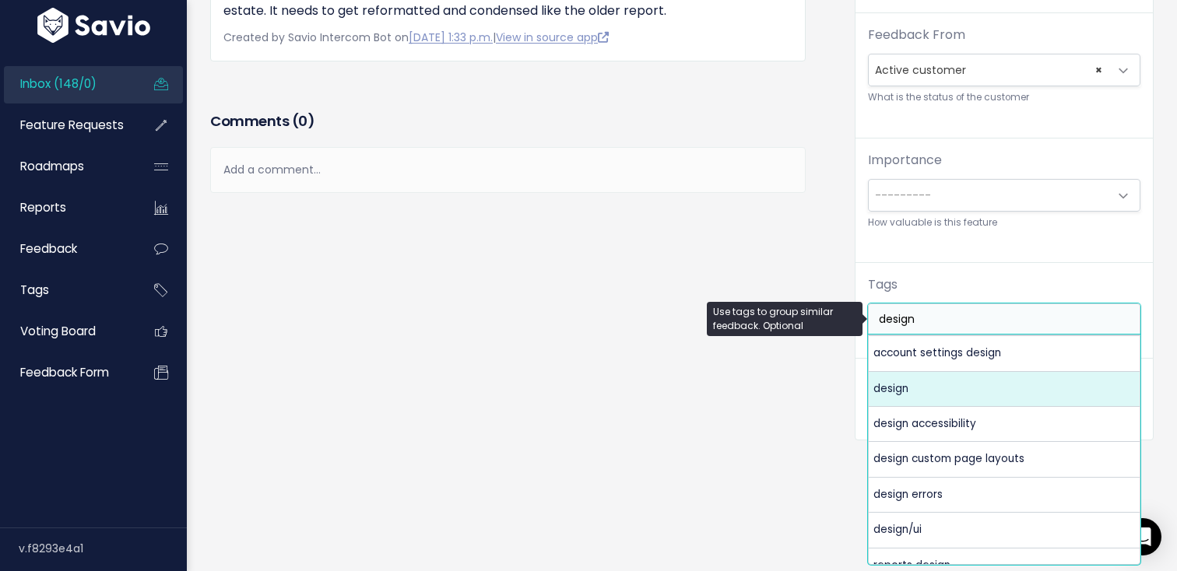
type input "design"
select select "3998"
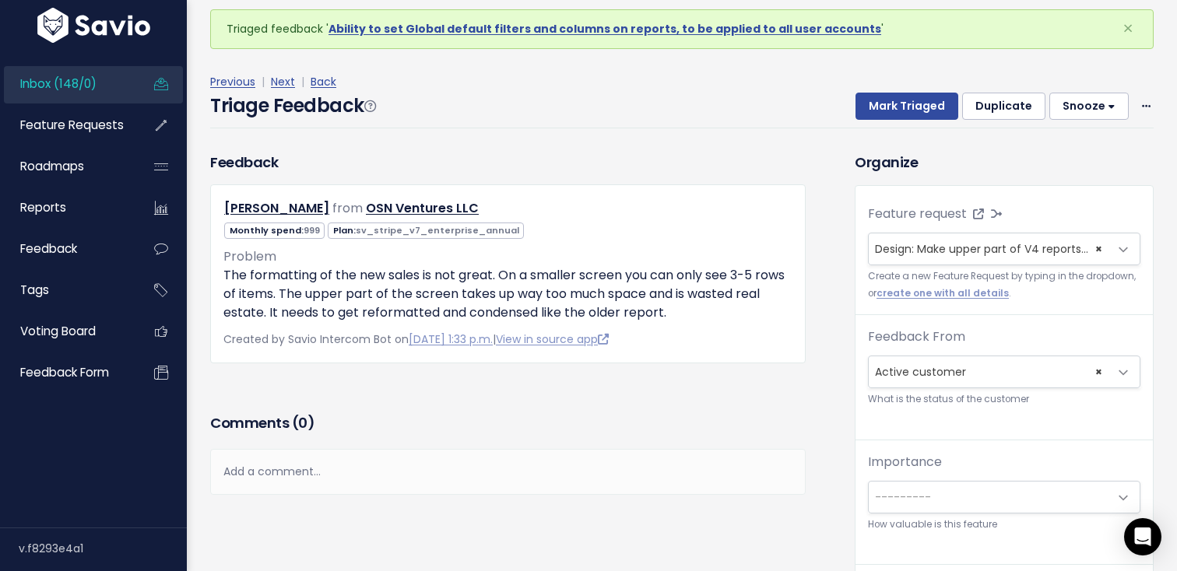
scroll to position [0, 0]
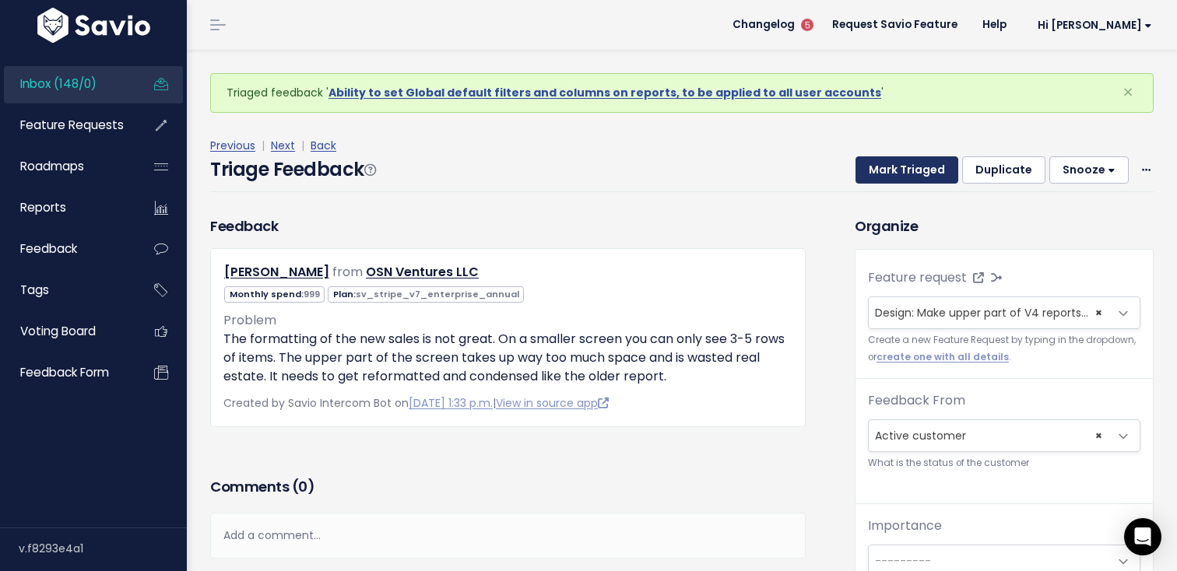
click at [917, 177] on button "Mark Triaged" at bounding box center [906, 170] width 103 height 28
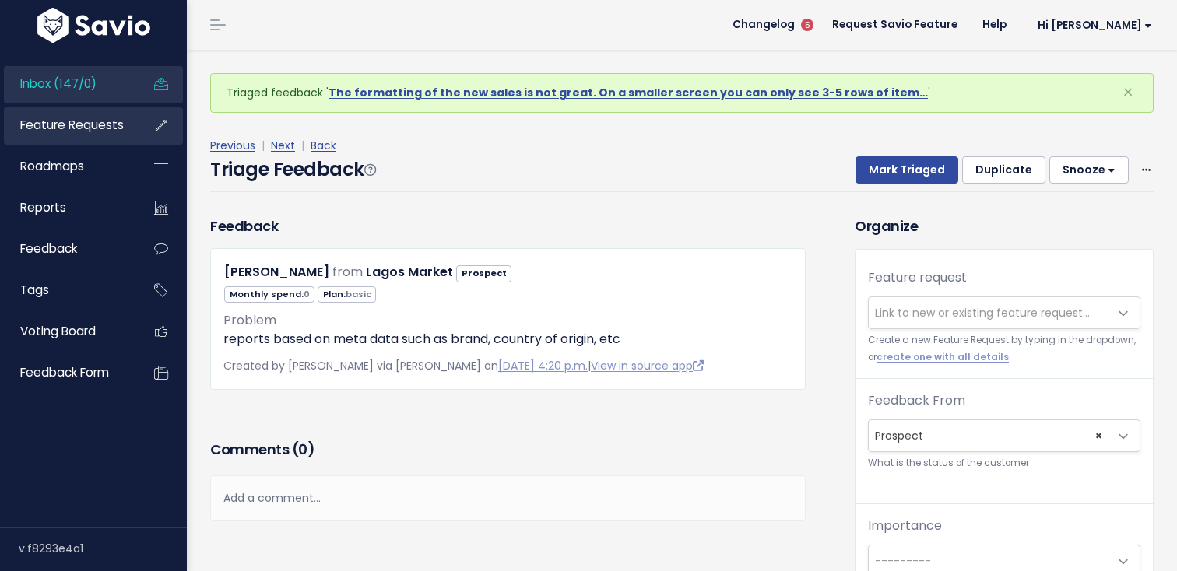
click at [121, 117] on span "Feature Requests" at bounding box center [71, 125] width 103 height 16
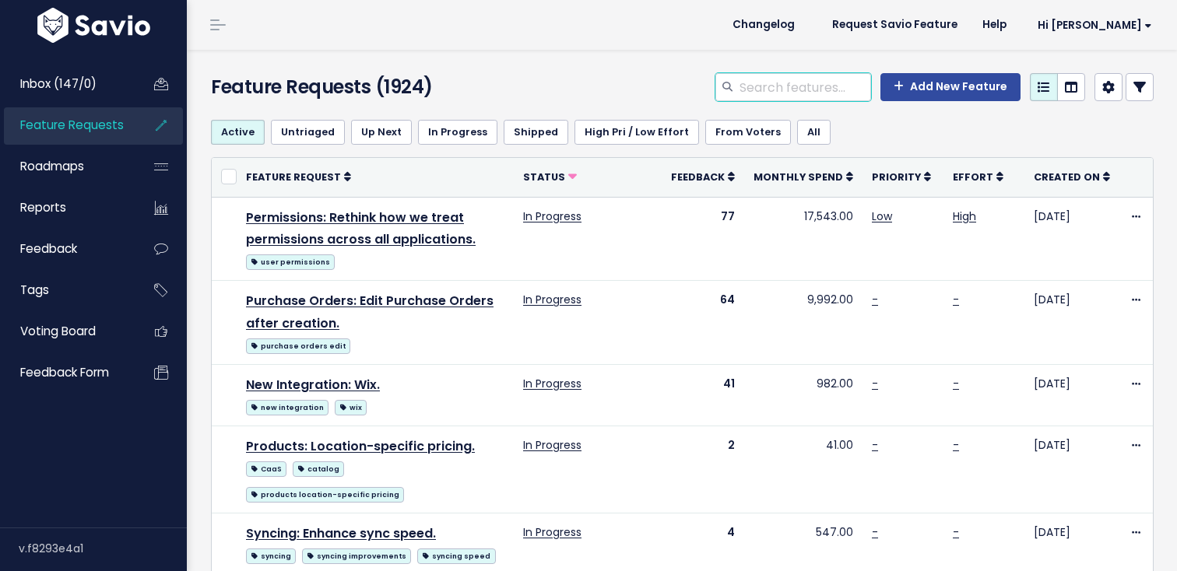
click at [816, 96] on input "search" at bounding box center [804, 87] width 133 height 28
type input "e"
type input "meta data"
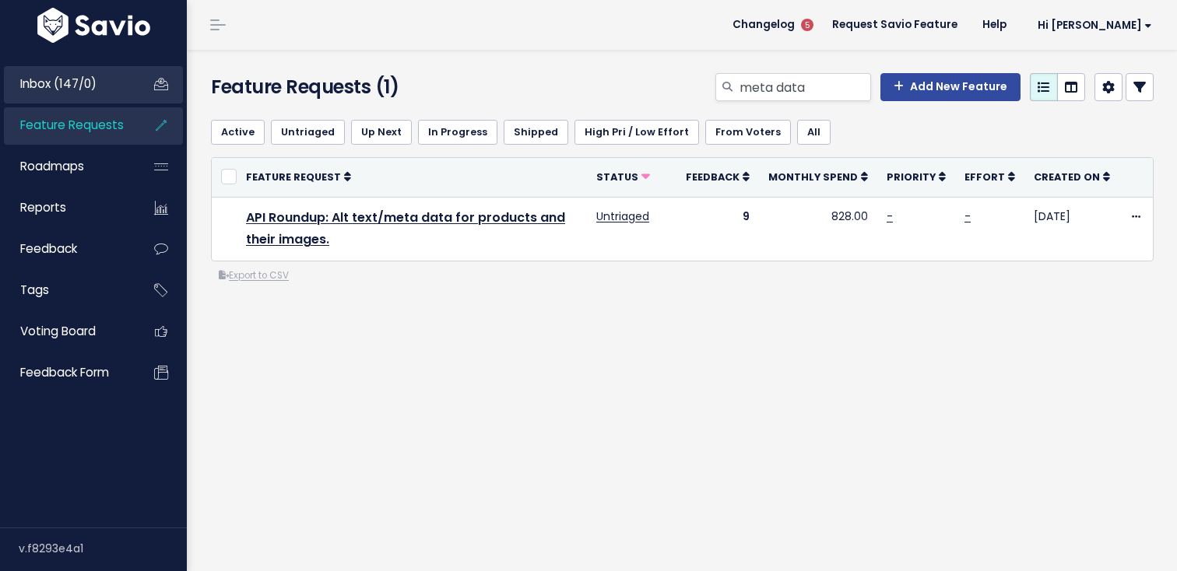
click at [90, 94] on link "Inbox (147/0)" at bounding box center [66, 84] width 125 height 36
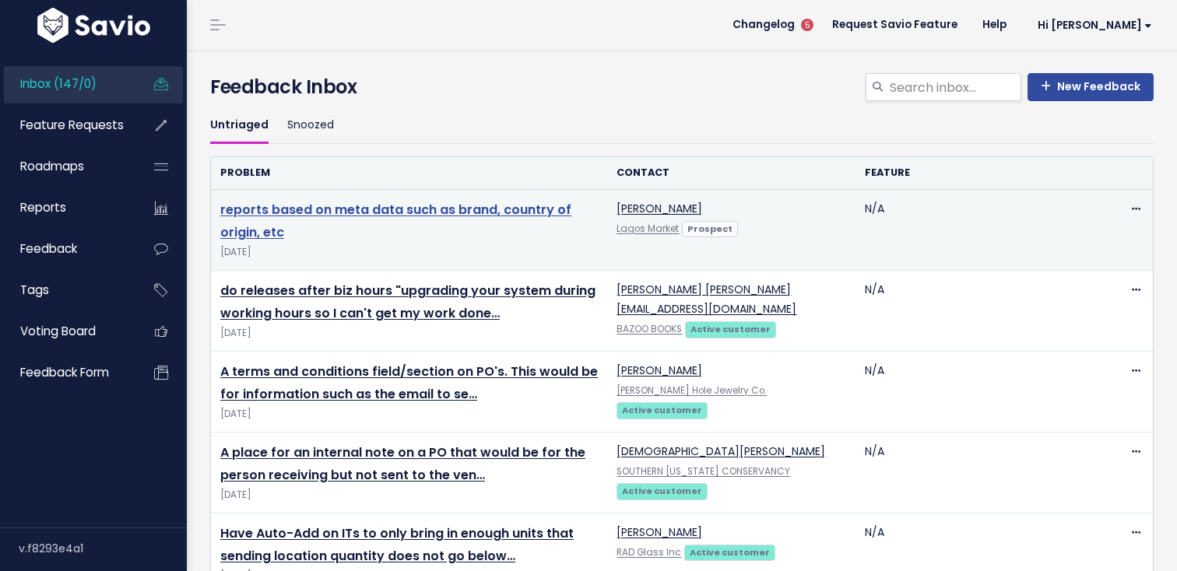
click at [474, 213] on link "reports based on meta data such as brand, country of origin, etc" at bounding box center [395, 221] width 351 height 40
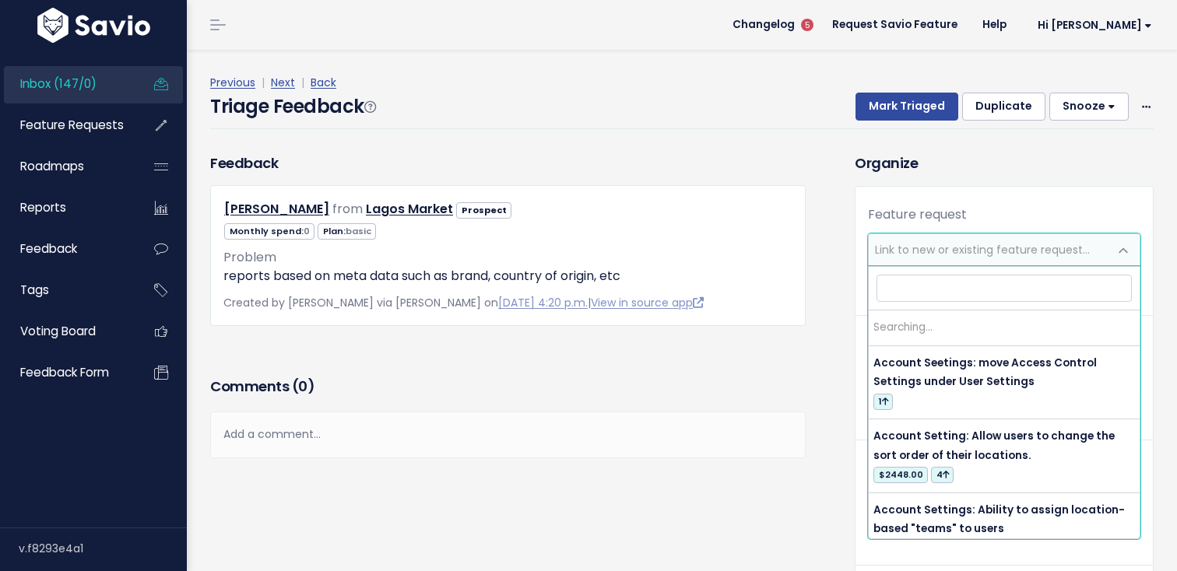
click at [938, 248] on span "Link to new or existing feature request..." at bounding box center [982, 250] width 215 height 16
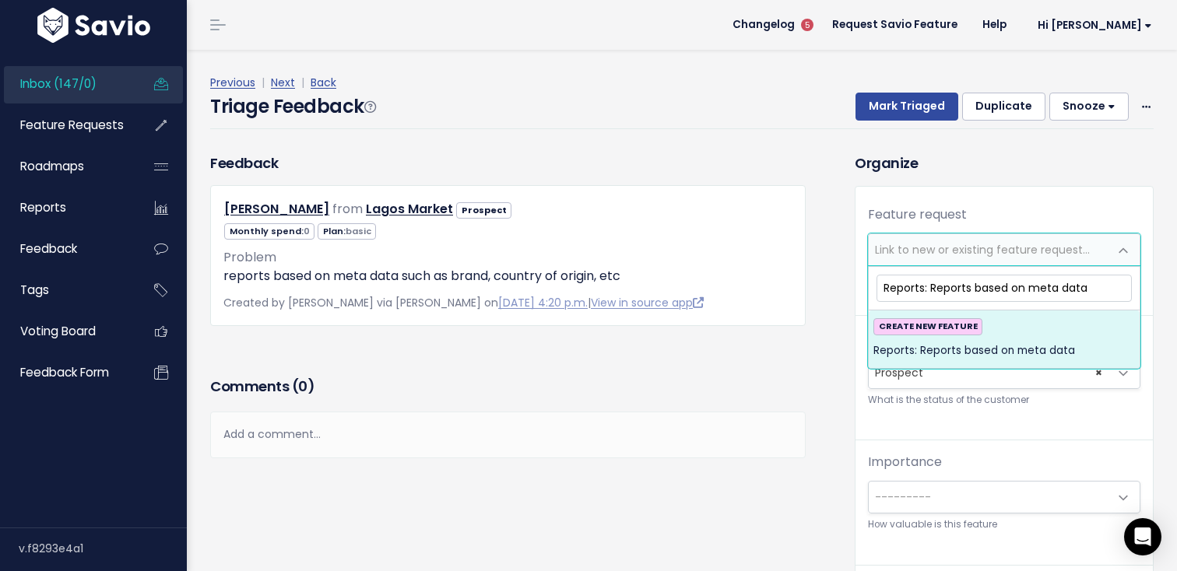
type input "Reports: Reports based on meta data"
click at [999, 340] on div "CREATE NEW FEATURE Reports: Reports based on meta data" at bounding box center [1003, 339] width 261 height 42
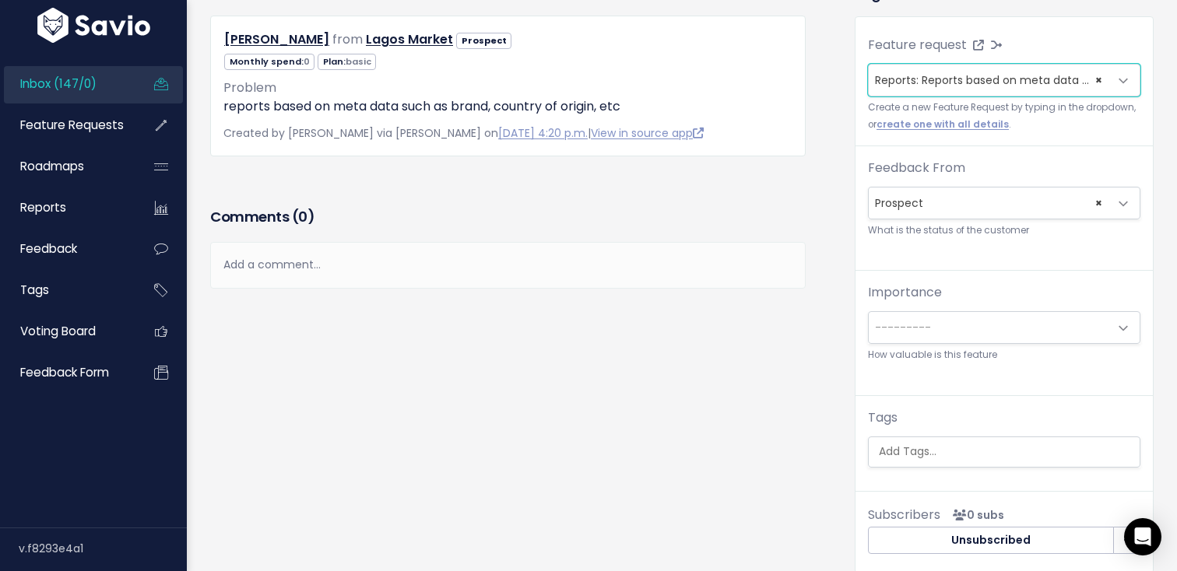
scroll to position [122, 0]
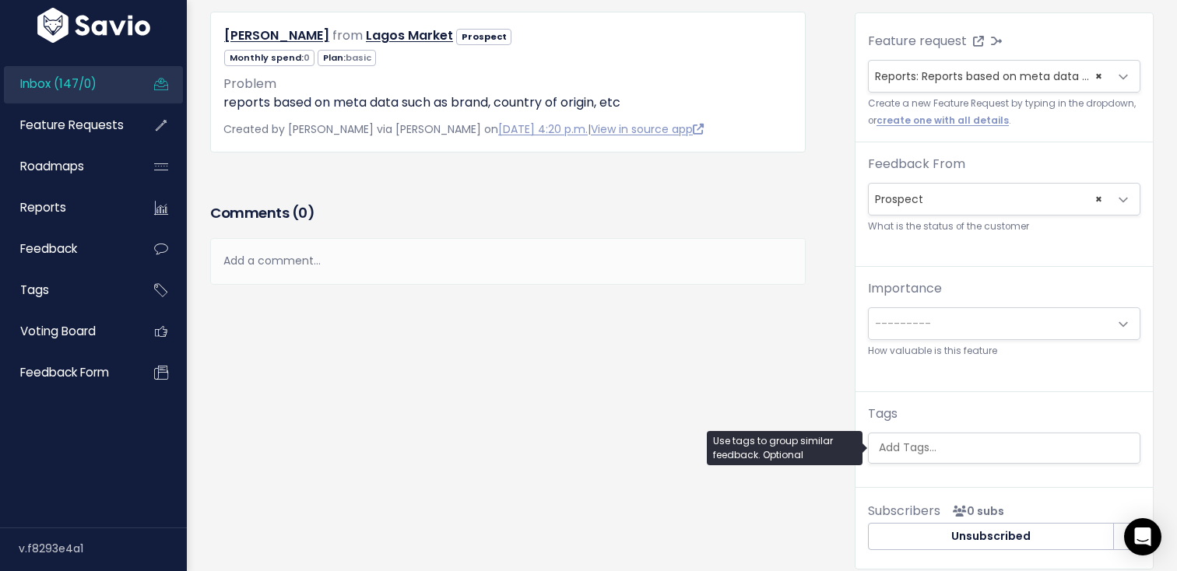
click at [943, 453] on input "search" at bounding box center [1007, 448] width 271 height 16
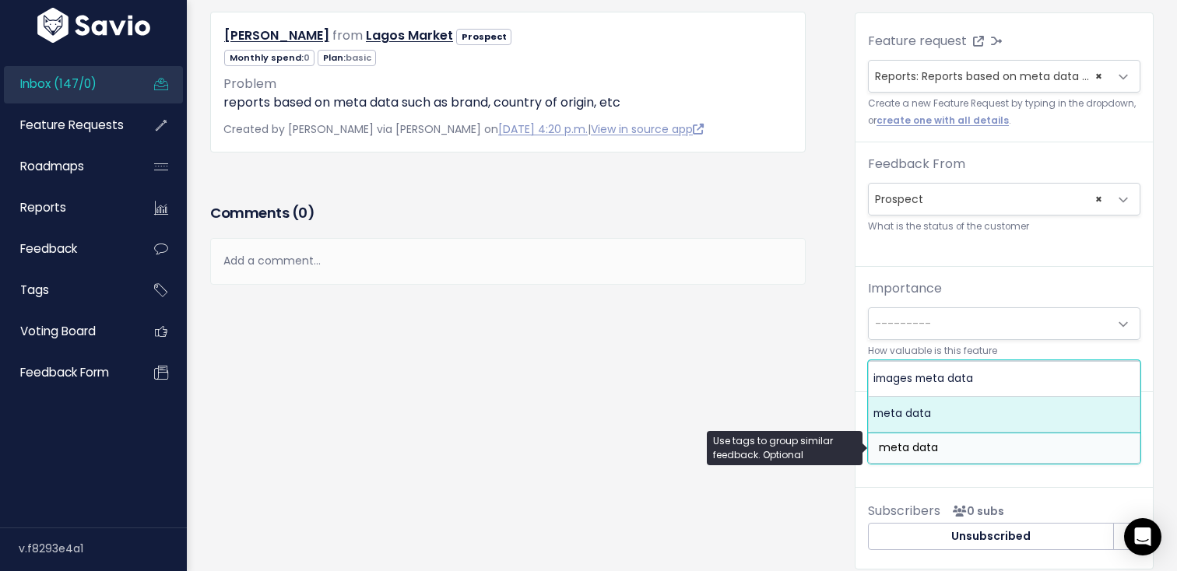
type input "meta data"
select select "4009"
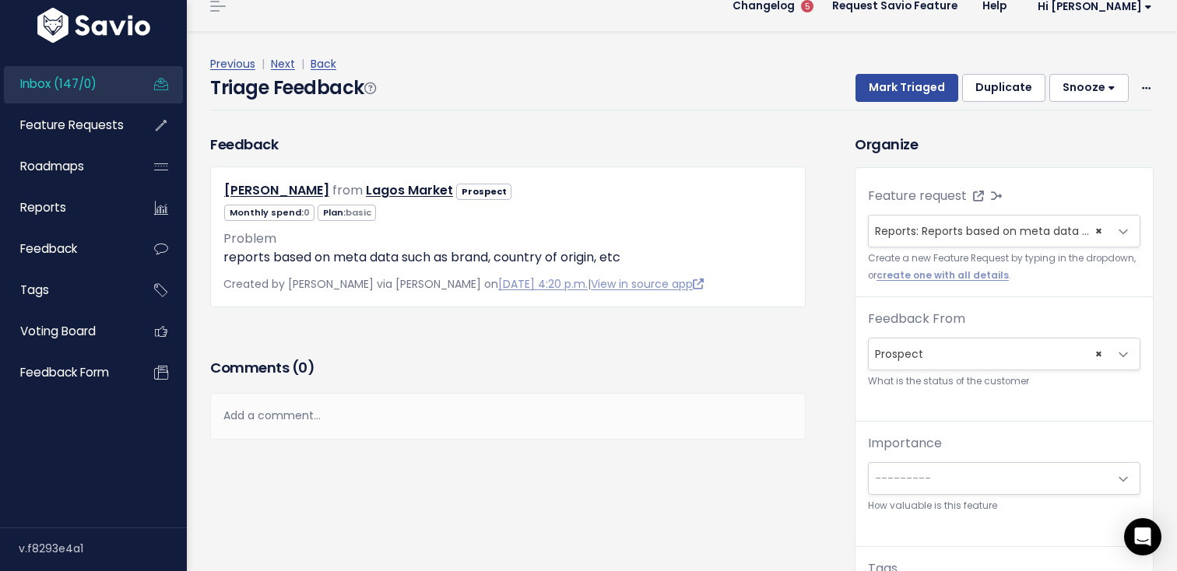
scroll to position [0, 0]
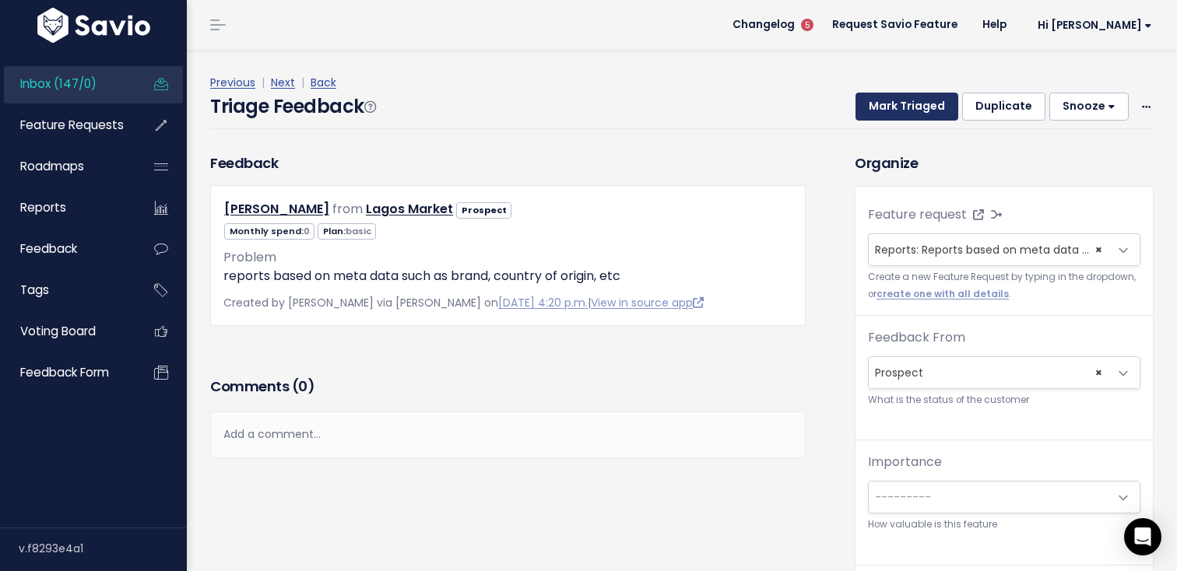
click at [924, 110] on button "Mark Triaged" at bounding box center [906, 107] width 103 height 28
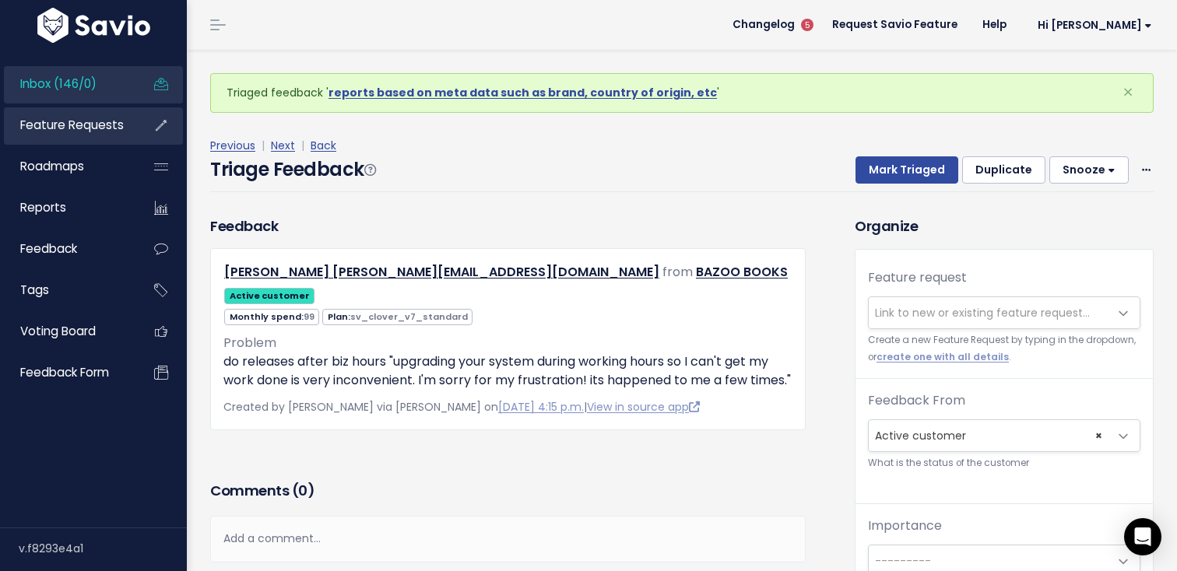
click at [110, 136] on link "Feature Requests" at bounding box center [66, 125] width 125 height 36
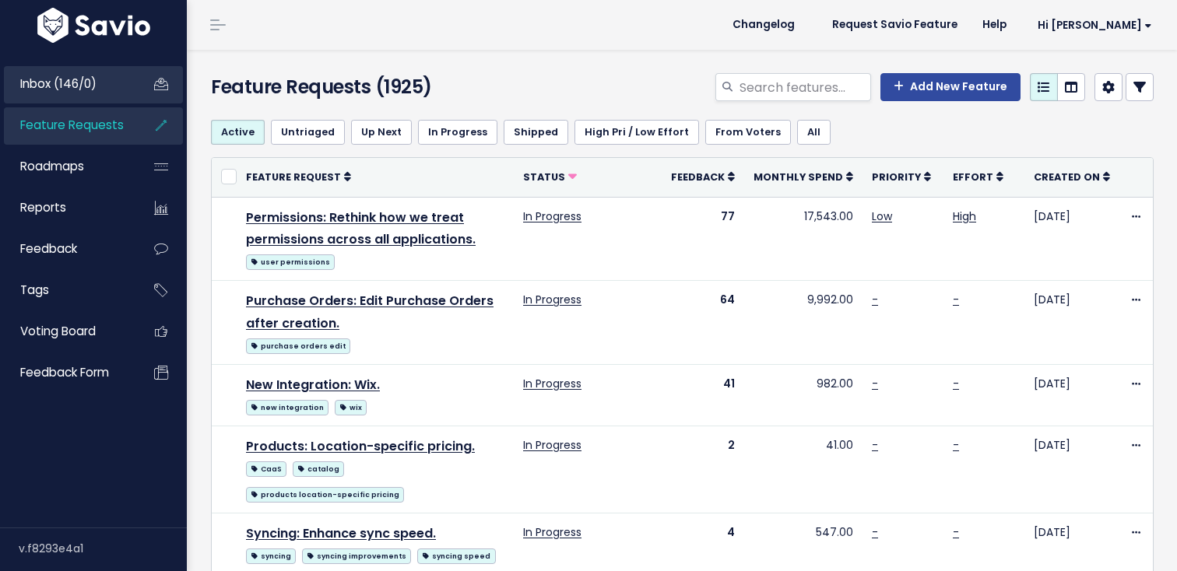
click at [127, 83] on link "Inbox (146/0)" at bounding box center [66, 84] width 125 height 36
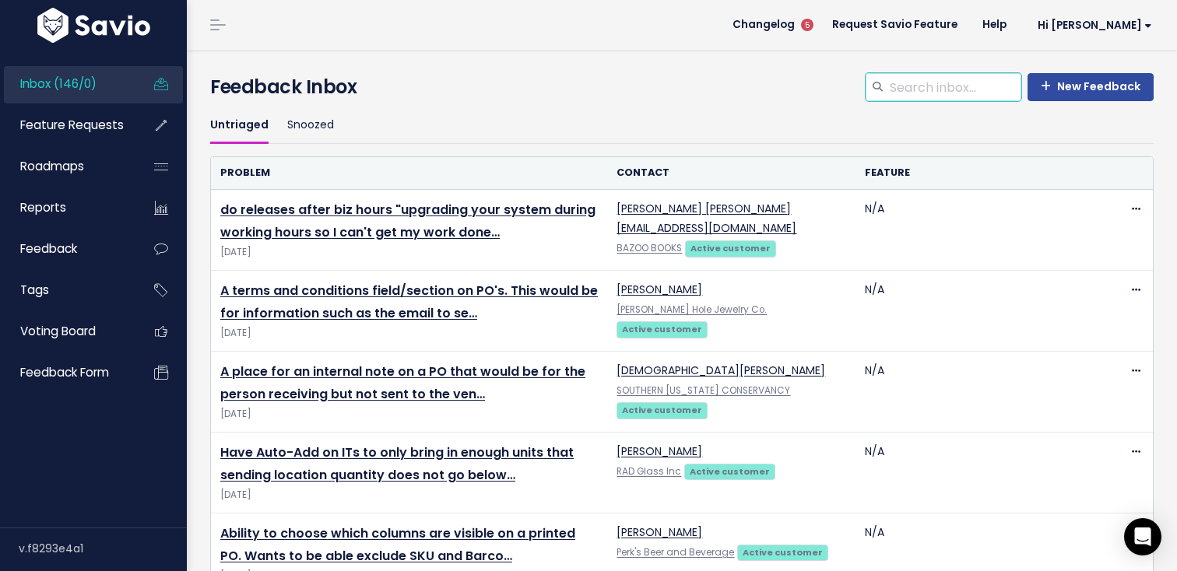
click at [955, 89] on input "search" at bounding box center [954, 87] width 133 height 28
type input "processes"
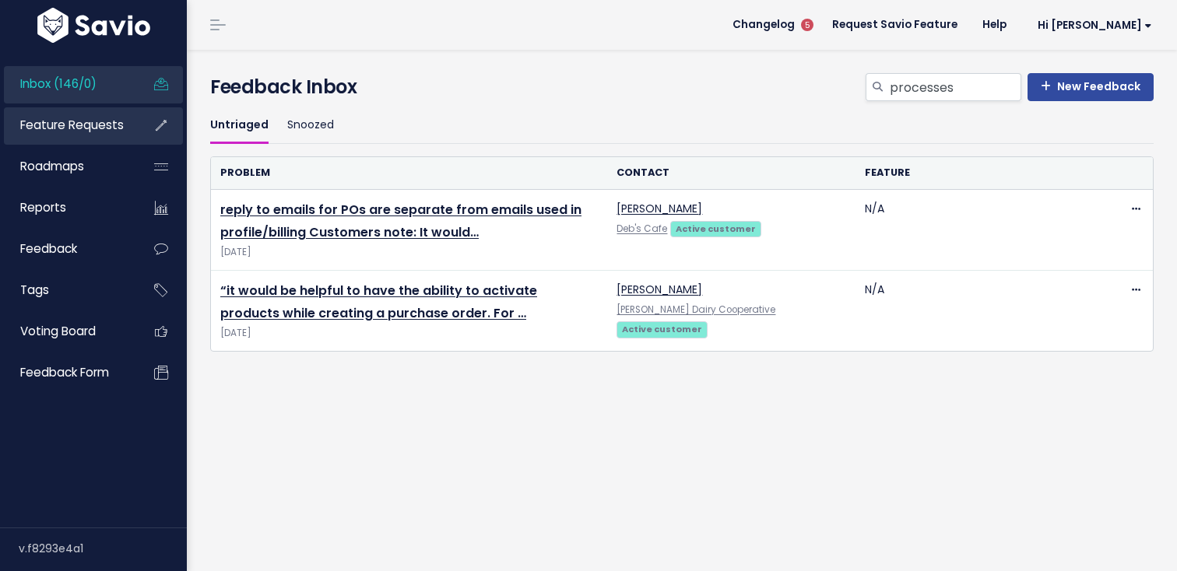
click at [110, 123] on span "Feature Requests" at bounding box center [71, 125] width 103 height 16
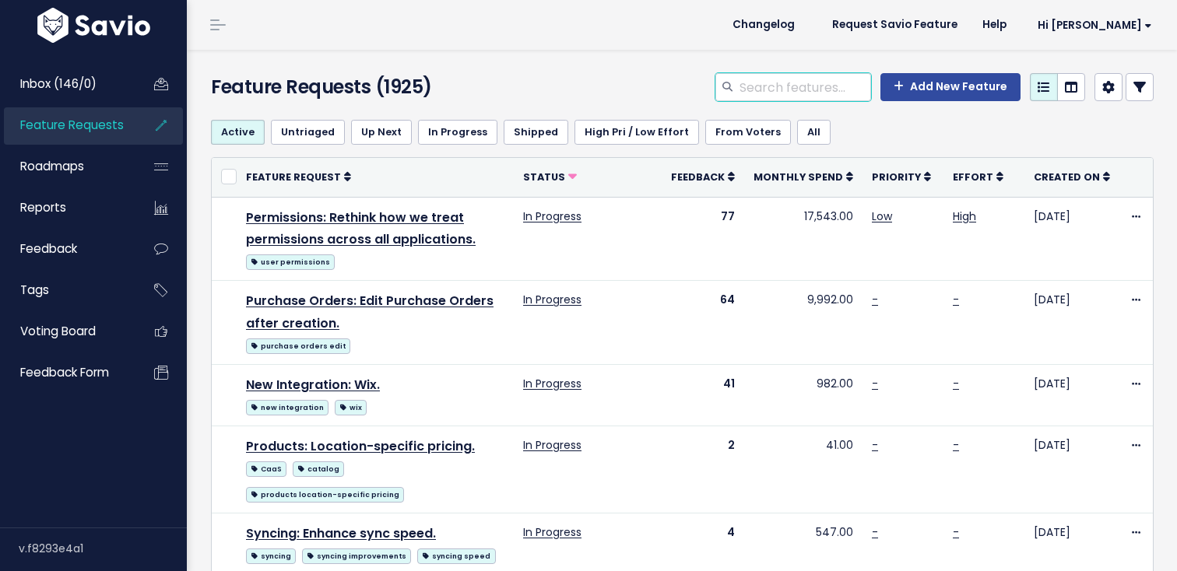
click at [830, 75] on input "search" at bounding box center [804, 87] width 133 height 28
type input "processes"
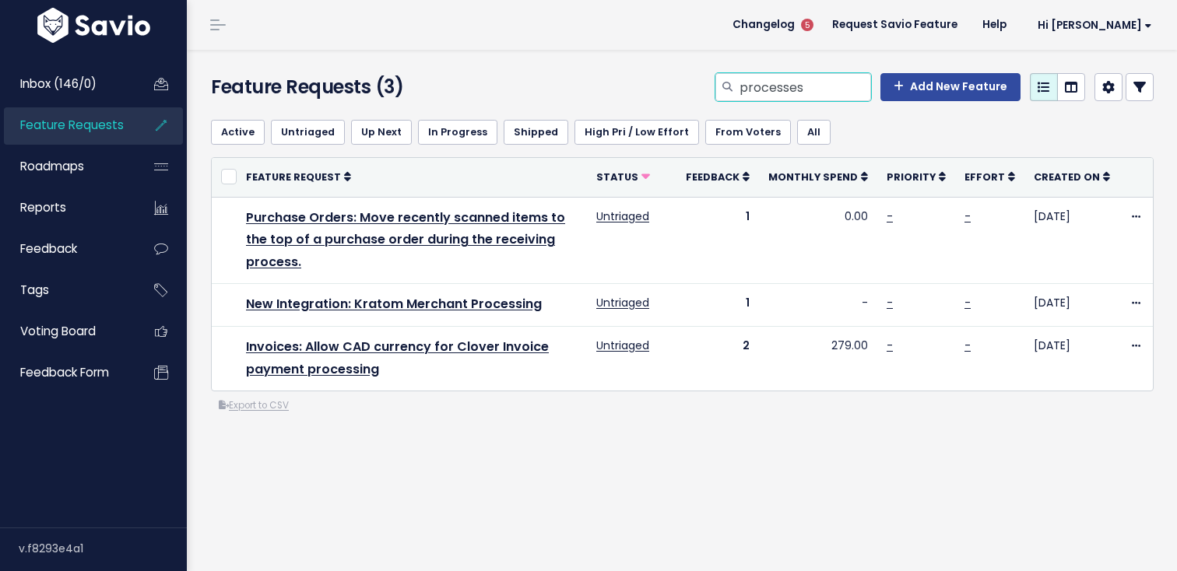
click at [825, 97] on input "processes" at bounding box center [804, 87] width 133 height 28
type input "Thrive"
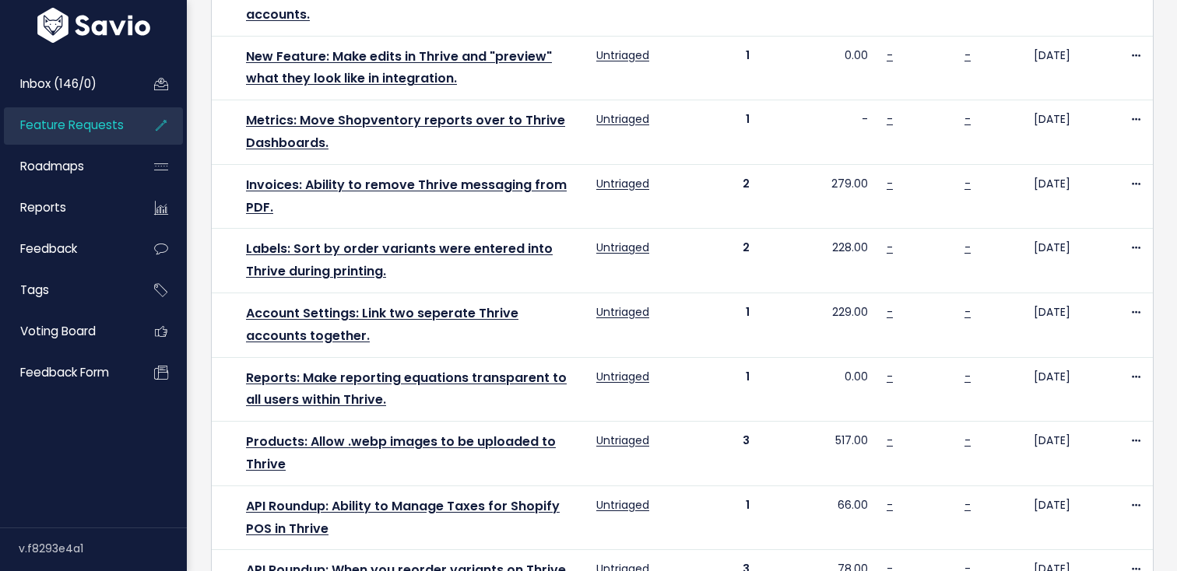
scroll to position [904, 0]
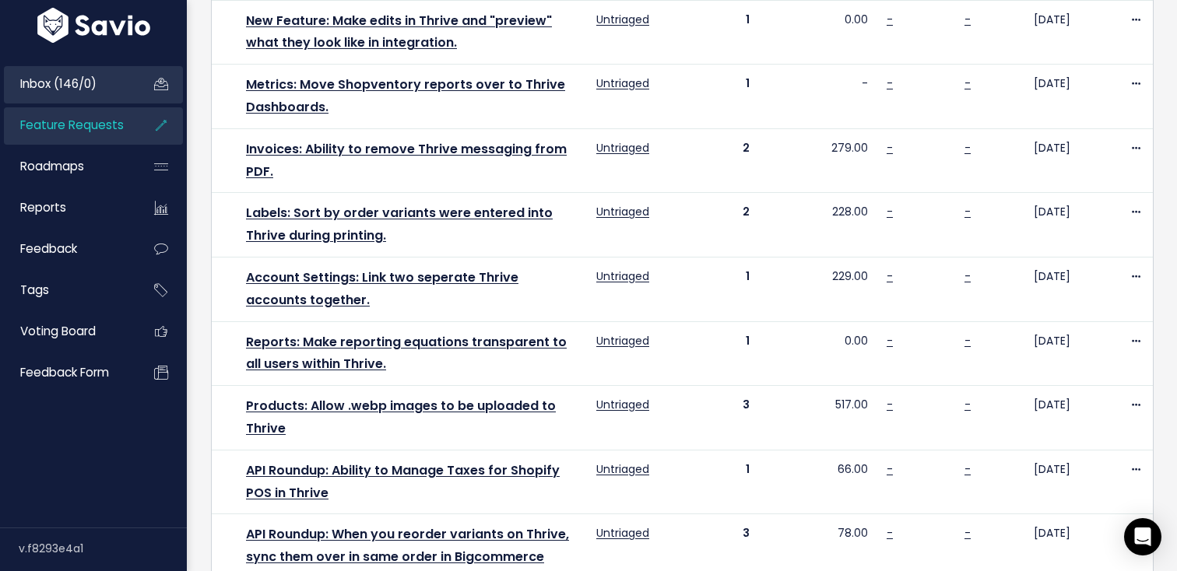
click at [56, 78] on span "Inbox (146/0)" at bounding box center [58, 83] width 76 height 16
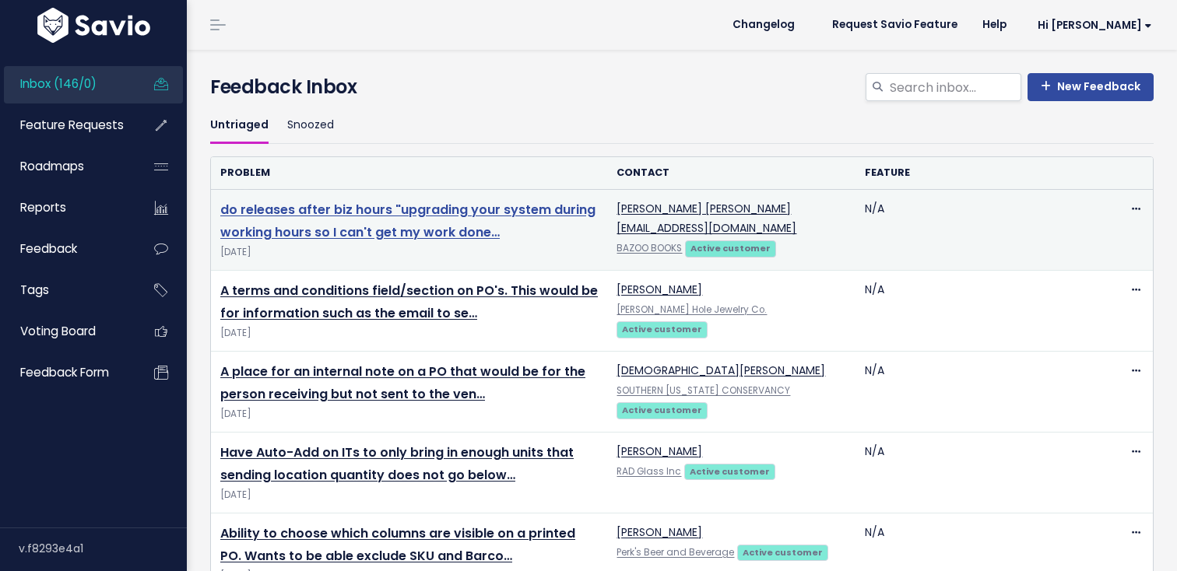
click at [289, 210] on link "do releases after biz hours "upgrading your system during working hours so I ca…" at bounding box center [407, 221] width 375 height 40
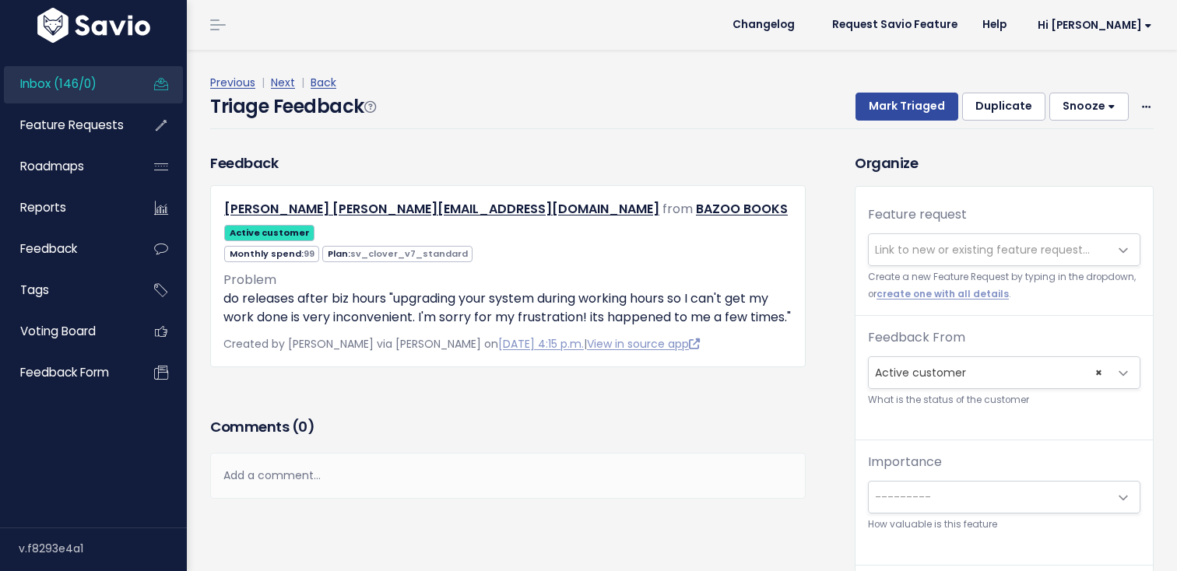
click at [881, 242] on span "Link to new or existing feature request..." at bounding box center [982, 250] width 215 height 16
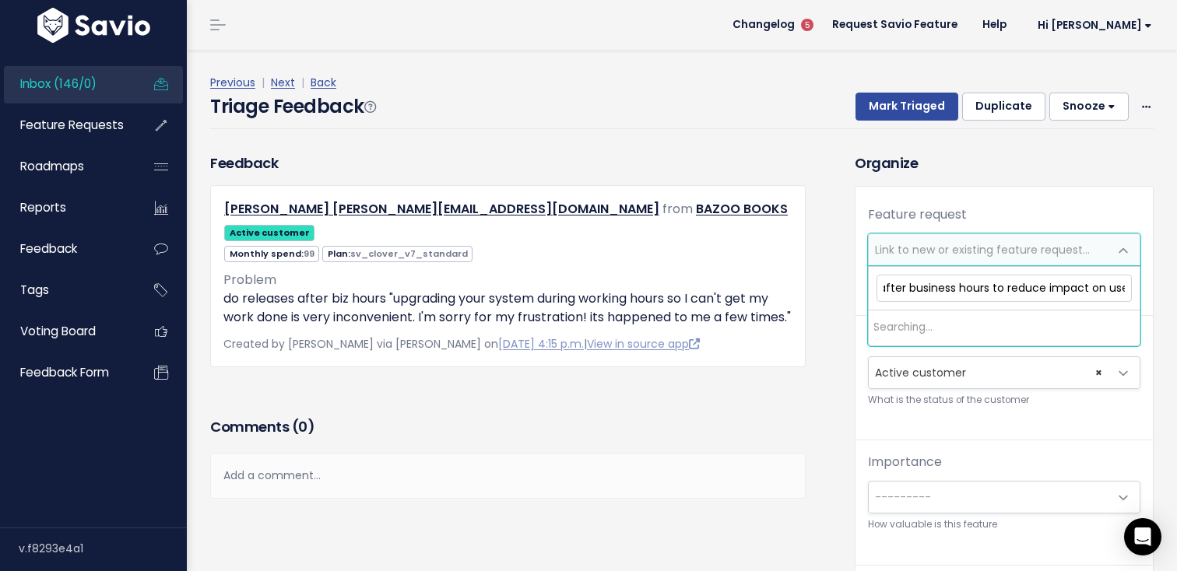
scroll to position [0, 174]
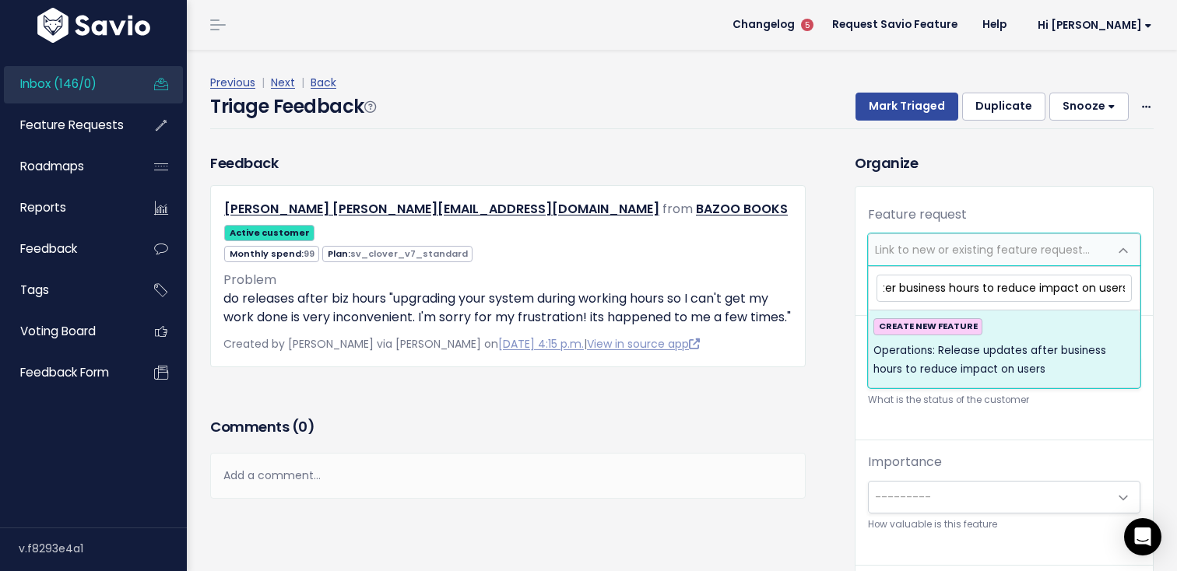
type input "Operations: Release updates after business hours to reduce impact on users"
click at [920, 363] on span "Operations: Release updates after business hours to reduce impact on users" at bounding box center [1003, 361] width 261 height 38
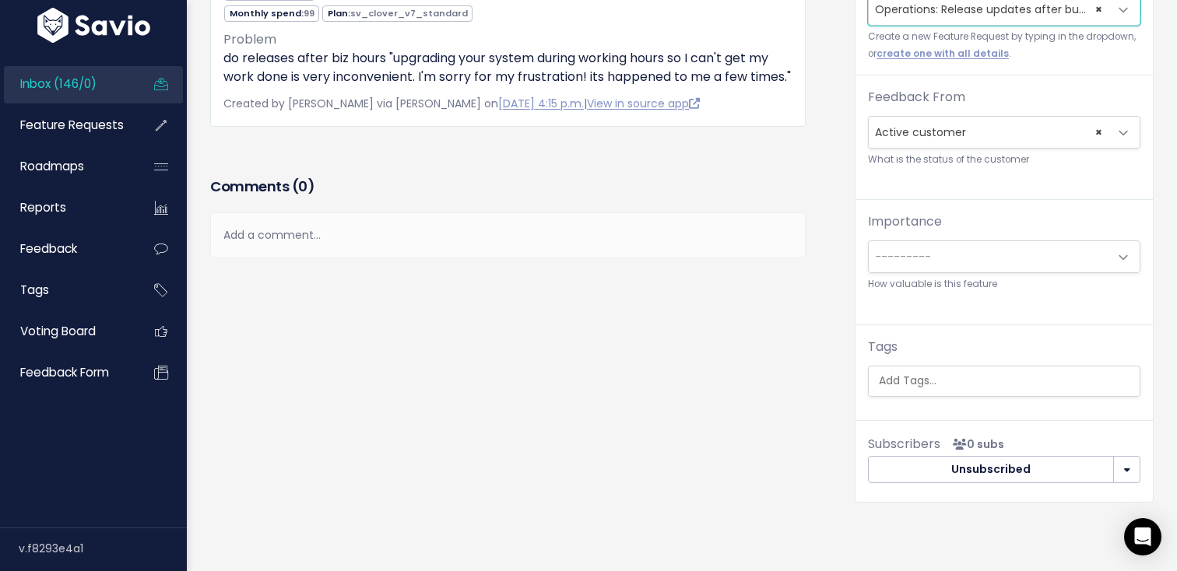
scroll to position [251, 0]
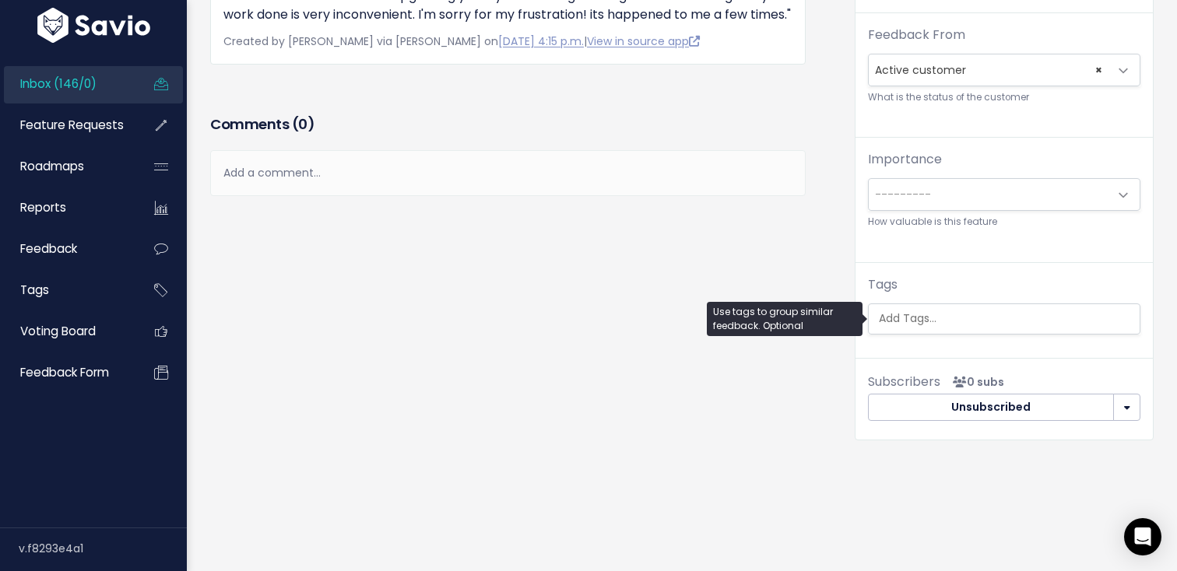
click at [942, 315] on input "search" at bounding box center [1007, 318] width 271 height 16
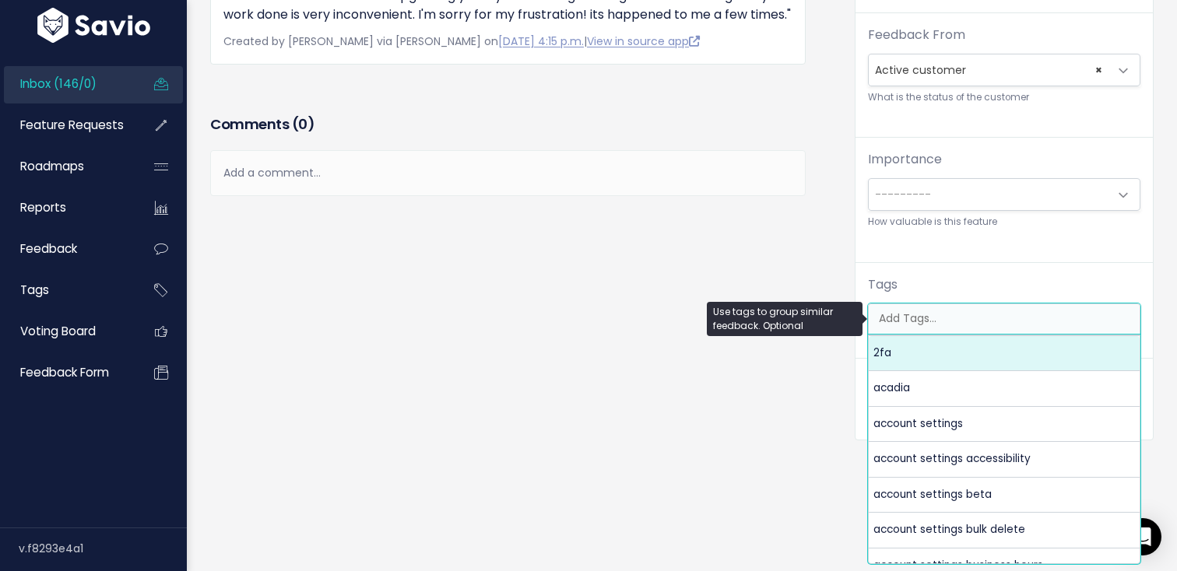
type input "p"
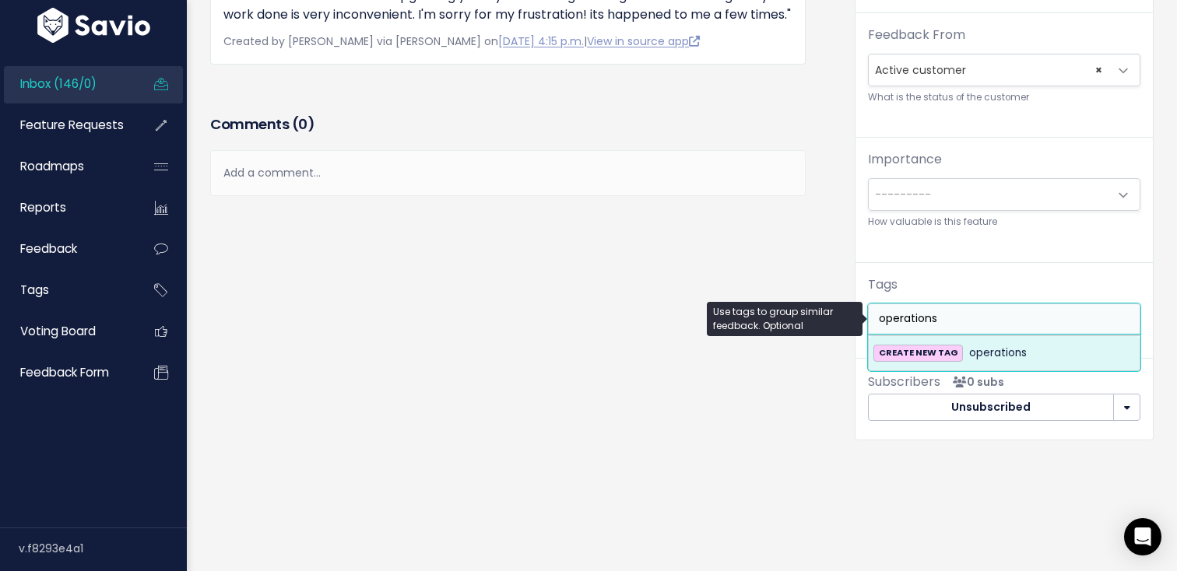
type input "operations"
click at [991, 347] on span "operations" at bounding box center [998, 353] width 58 height 19
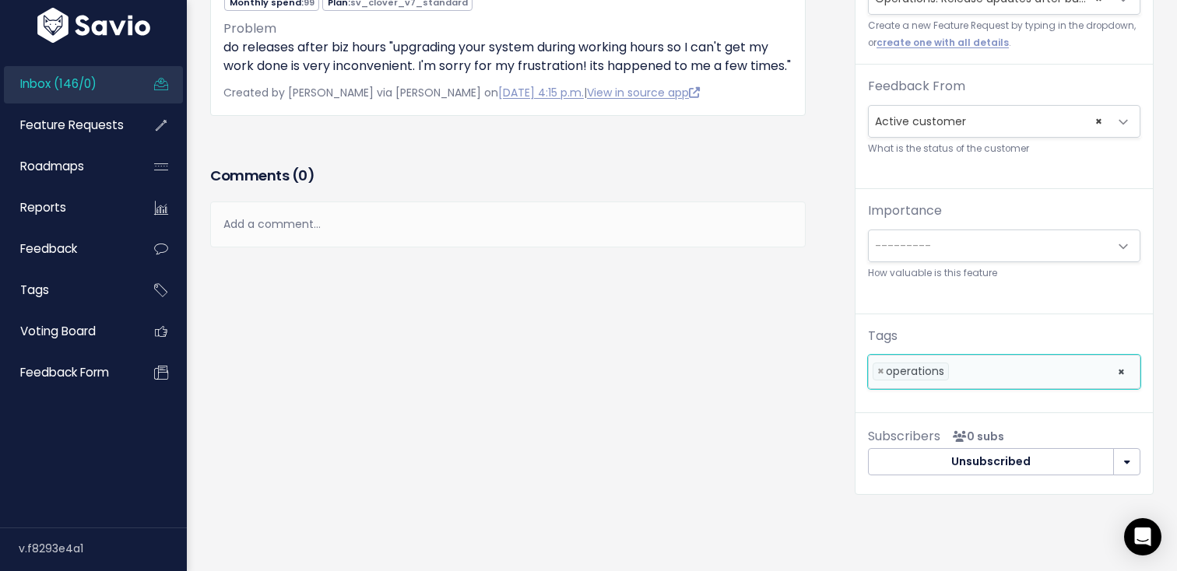
scroll to position [0, 0]
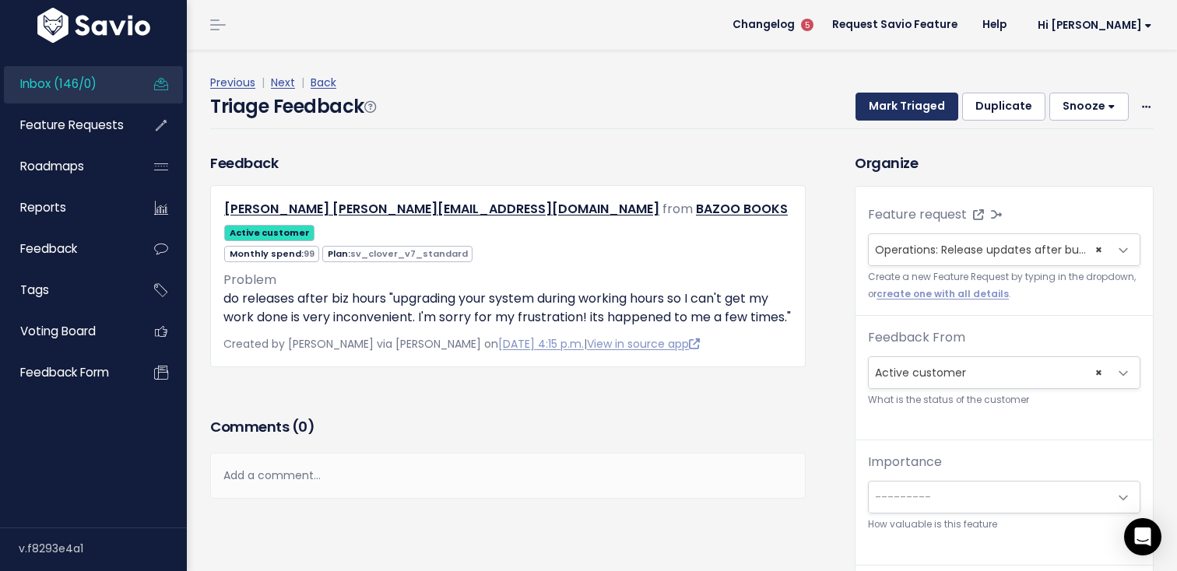
click at [891, 105] on button "Mark Triaged" at bounding box center [906, 107] width 103 height 28
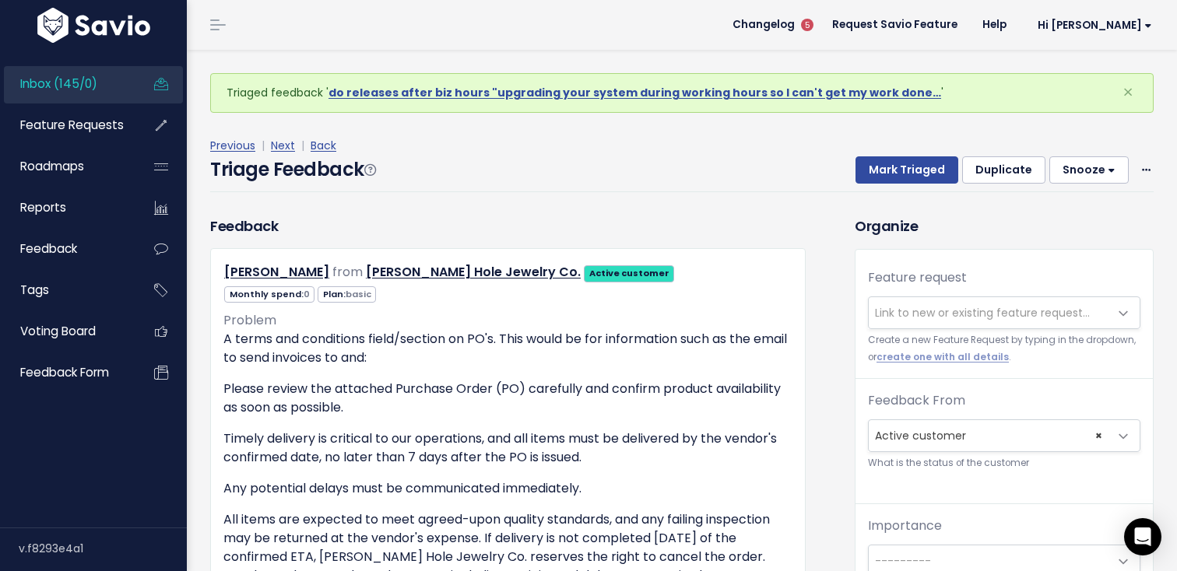
click at [910, 315] on span "Link to new or existing feature request..." at bounding box center [982, 313] width 215 height 16
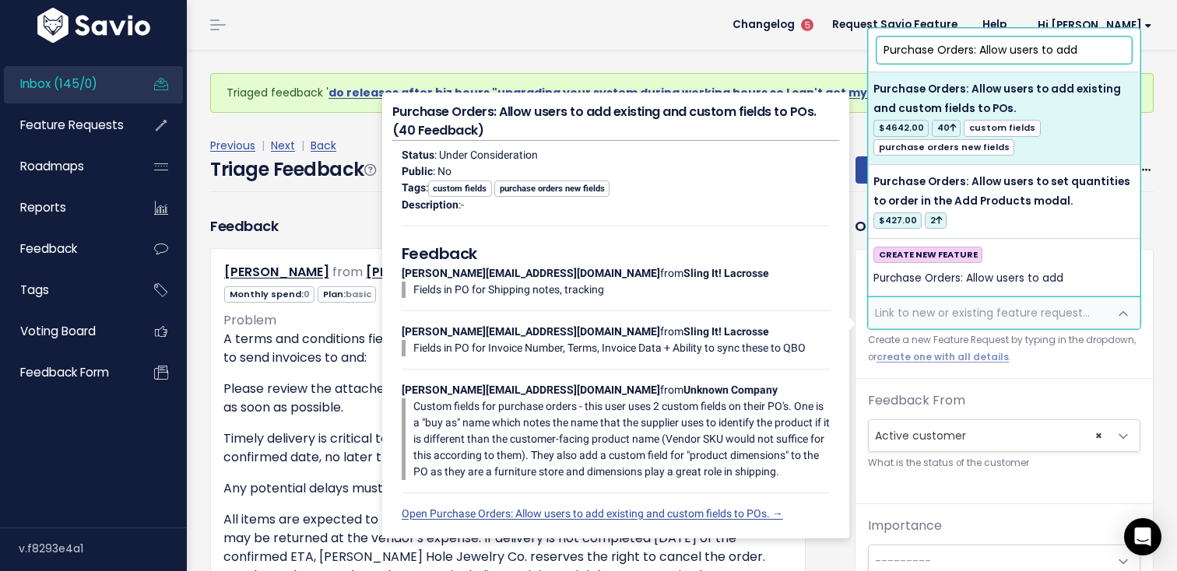
type input "Purchase Orders: Allow users to add"
select select "20485"
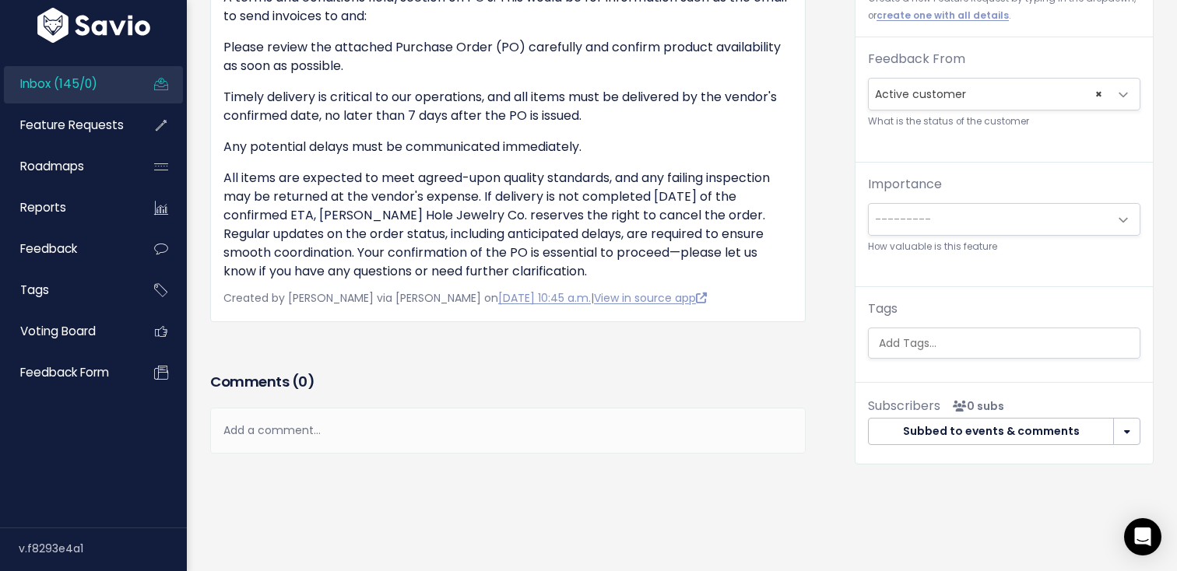
scroll to position [327, 0]
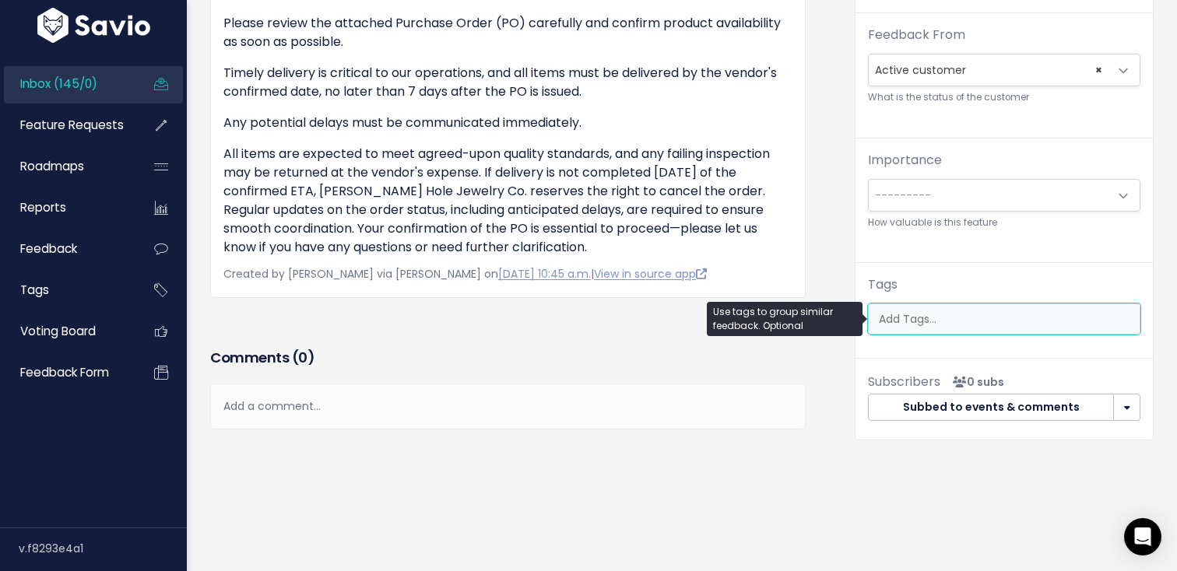
click at [939, 314] on input "search" at bounding box center [1007, 319] width 271 height 16
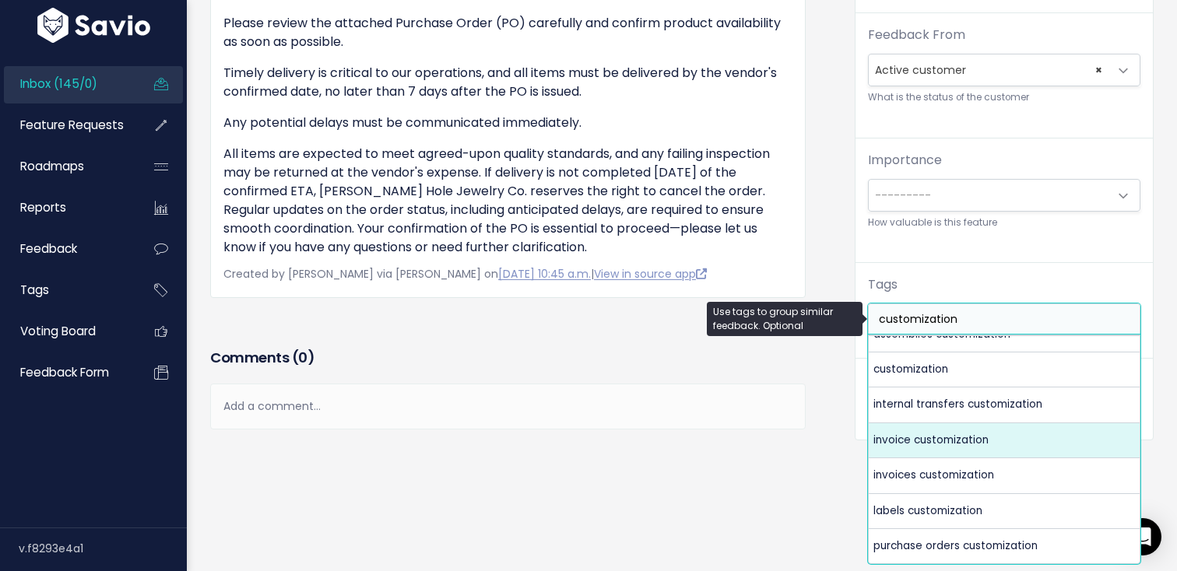
scroll to position [19, 0]
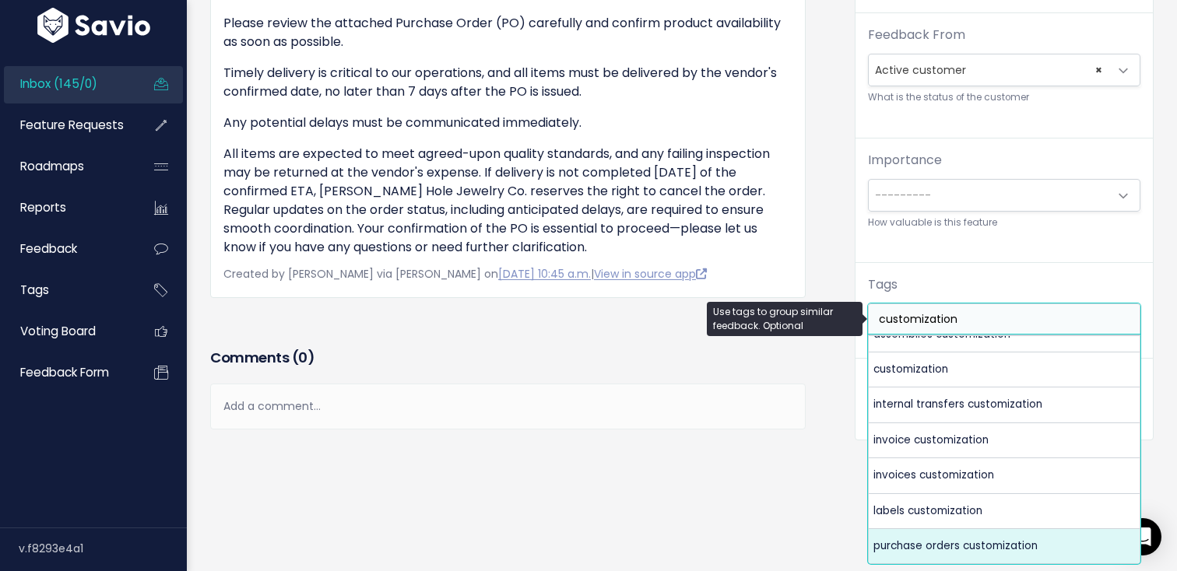
type input "customization"
select select "6018"
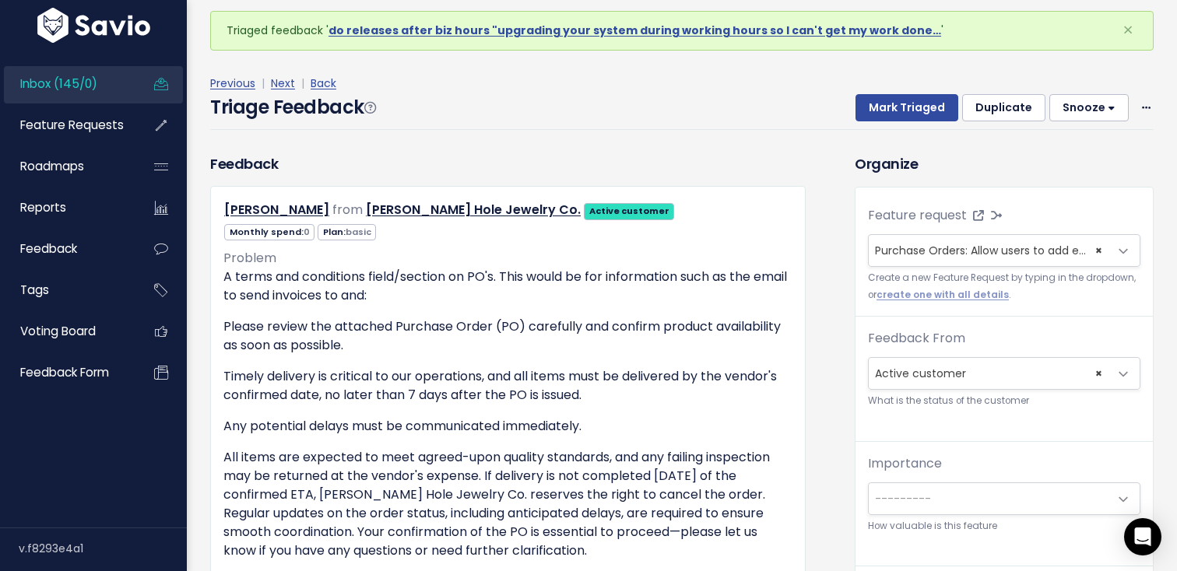
scroll to position [25, 0]
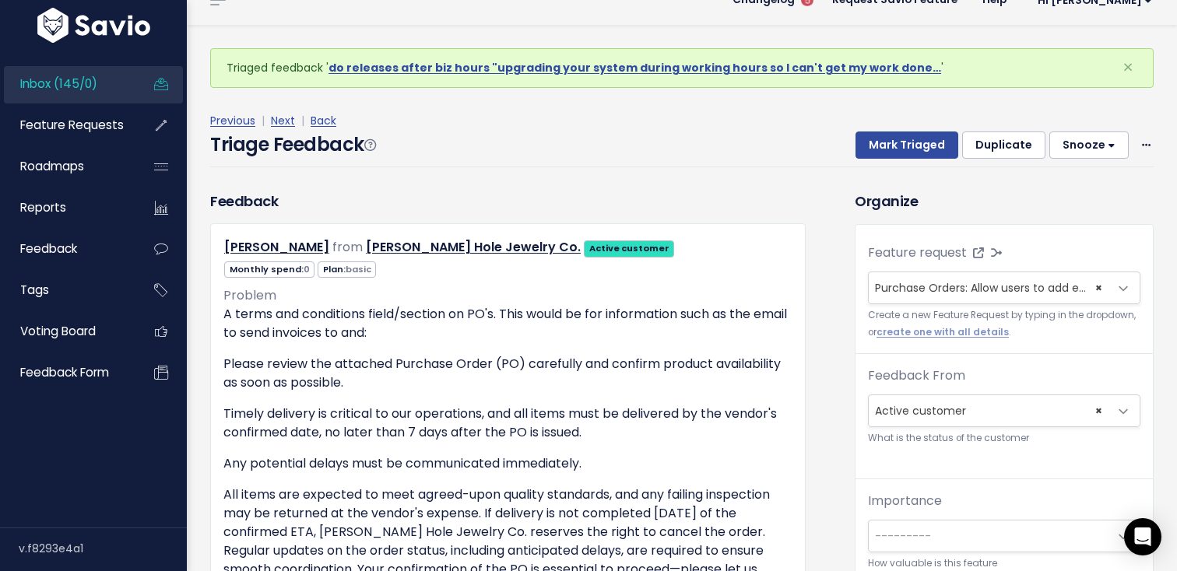
click at [885, 128] on div "Previous | Next | Back" at bounding box center [681, 120] width 943 height 19
click at [879, 147] on button "Mark Triaged" at bounding box center [906, 146] width 103 height 28
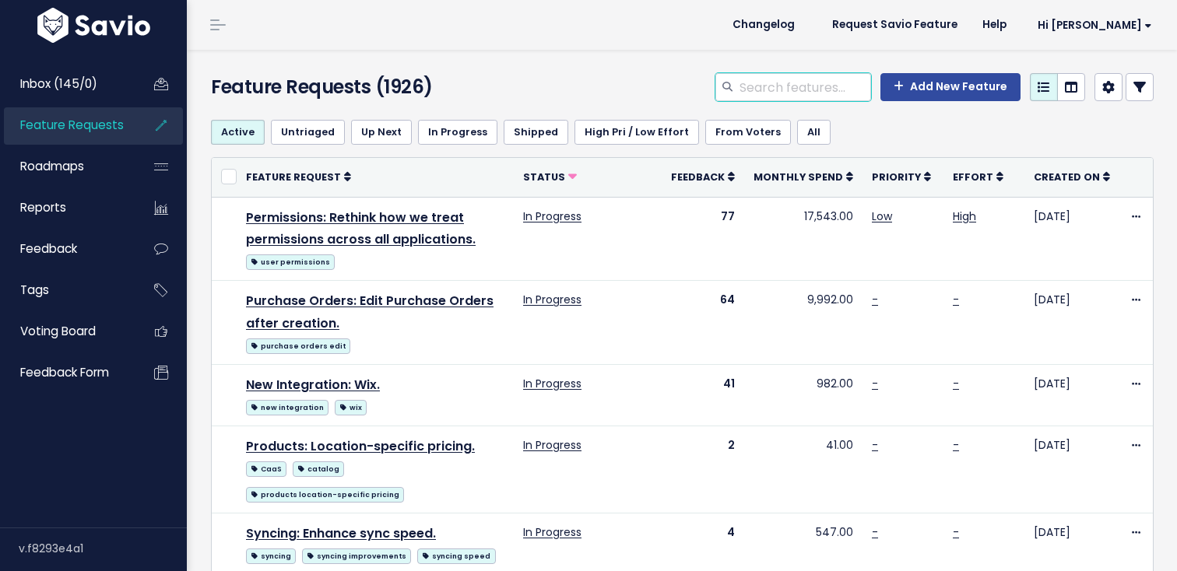
click at [779, 89] on input "search" at bounding box center [804, 87] width 133 height 28
type input "purchase orders"
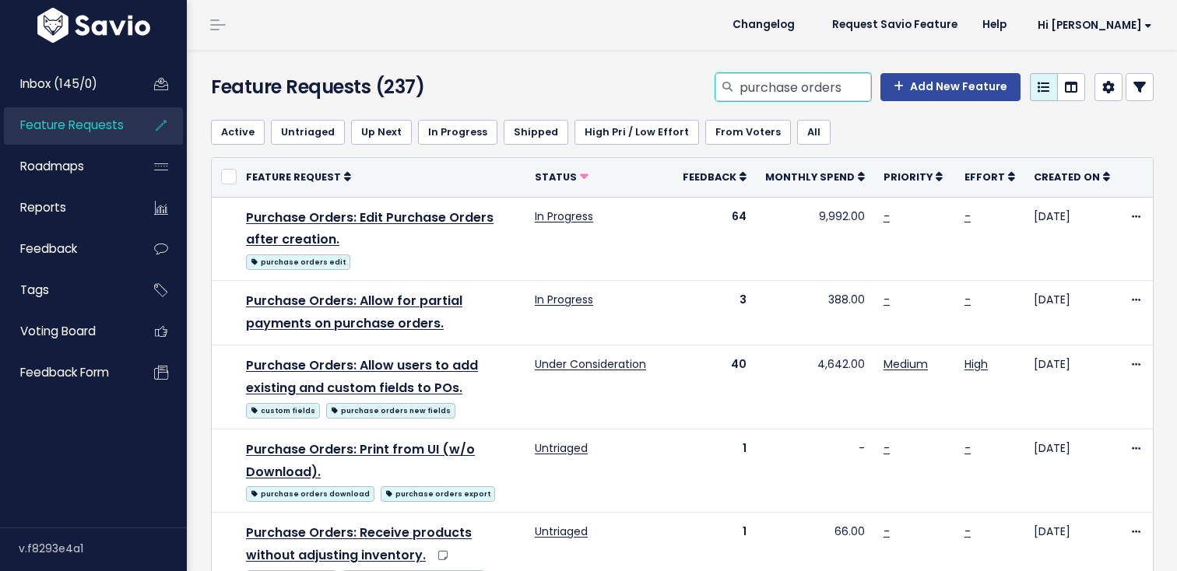
click at [858, 98] on input "purchase orders" at bounding box center [804, 87] width 133 height 28
type input "purchase orders custom"
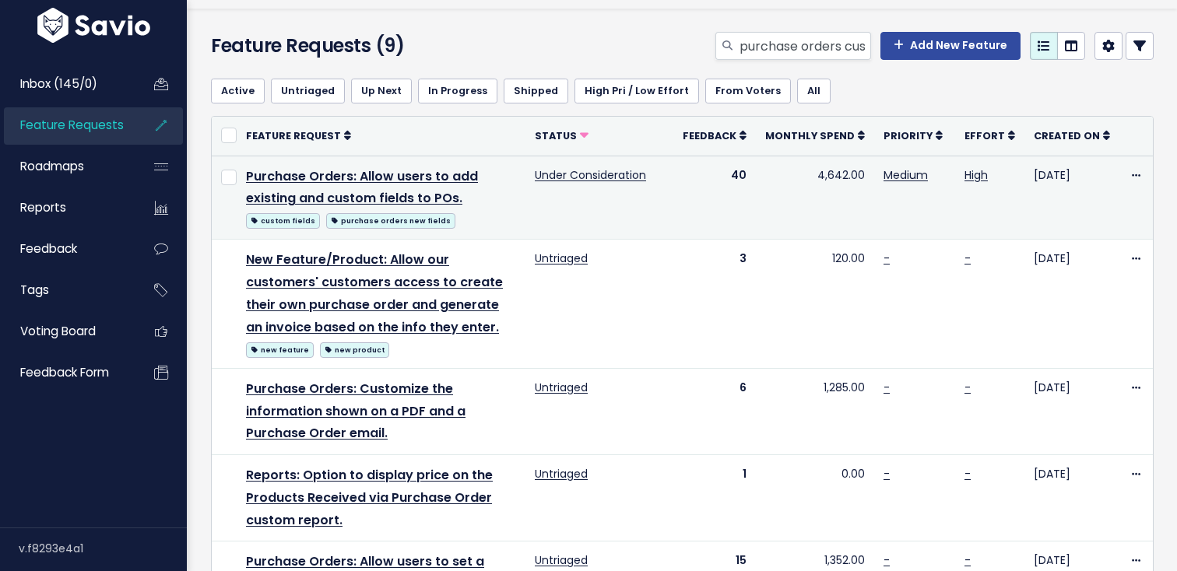
scroll to position [44, 0]
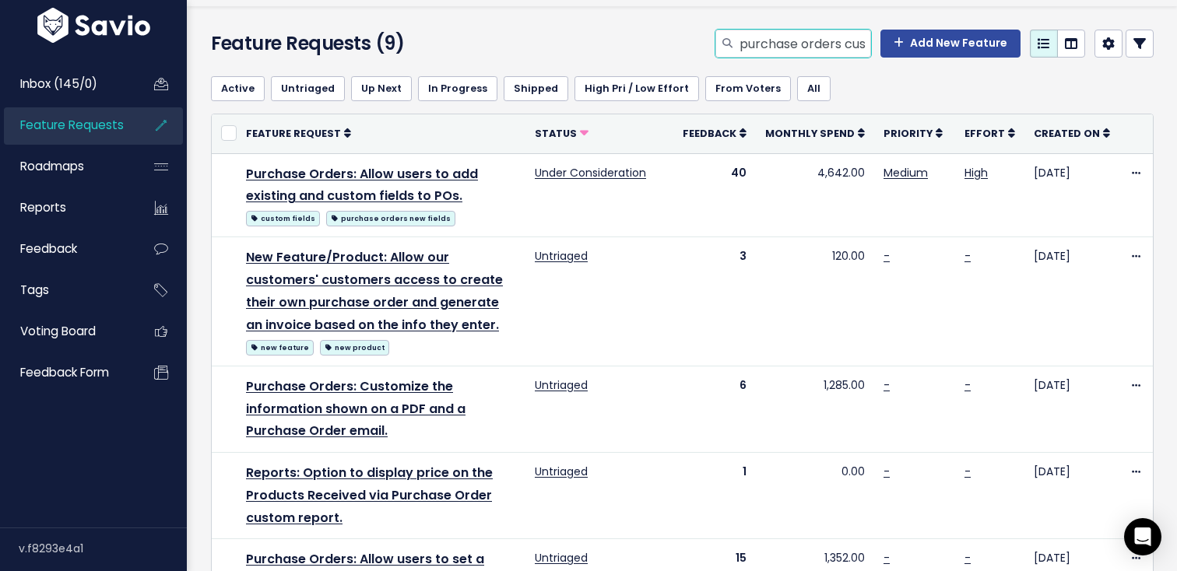
click at [826, 48] on input "purchase orders custom" at bounding box center [804, 44] width 133 height 28
type input "internal note purchase orders"
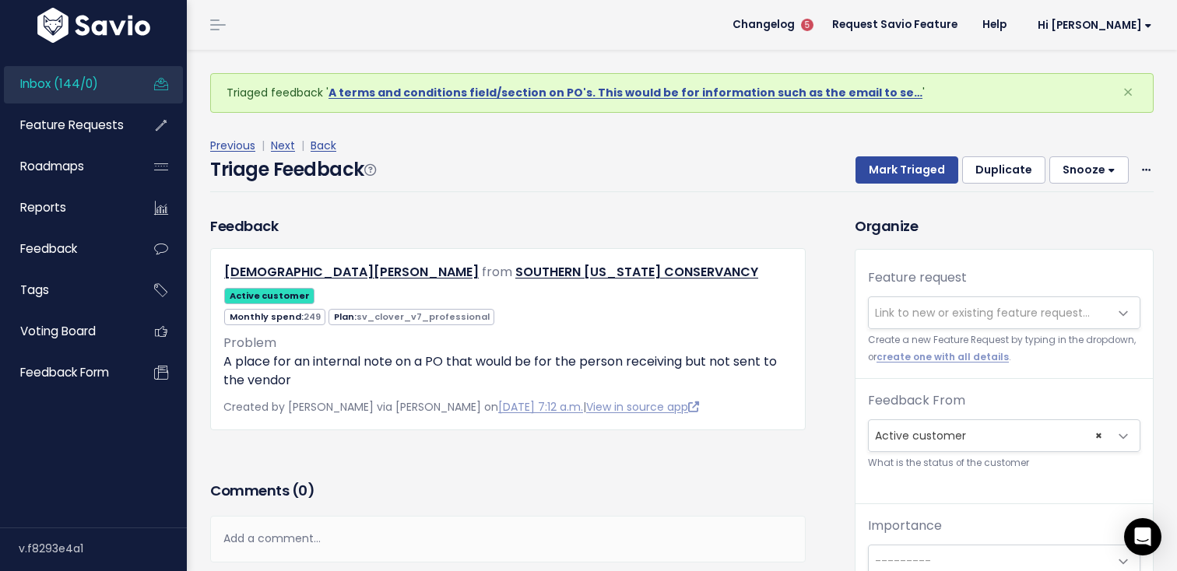
click at [914, 311] on span "Link to new or existing feature request..." at bounding box center [982, 313] width 215 height 16
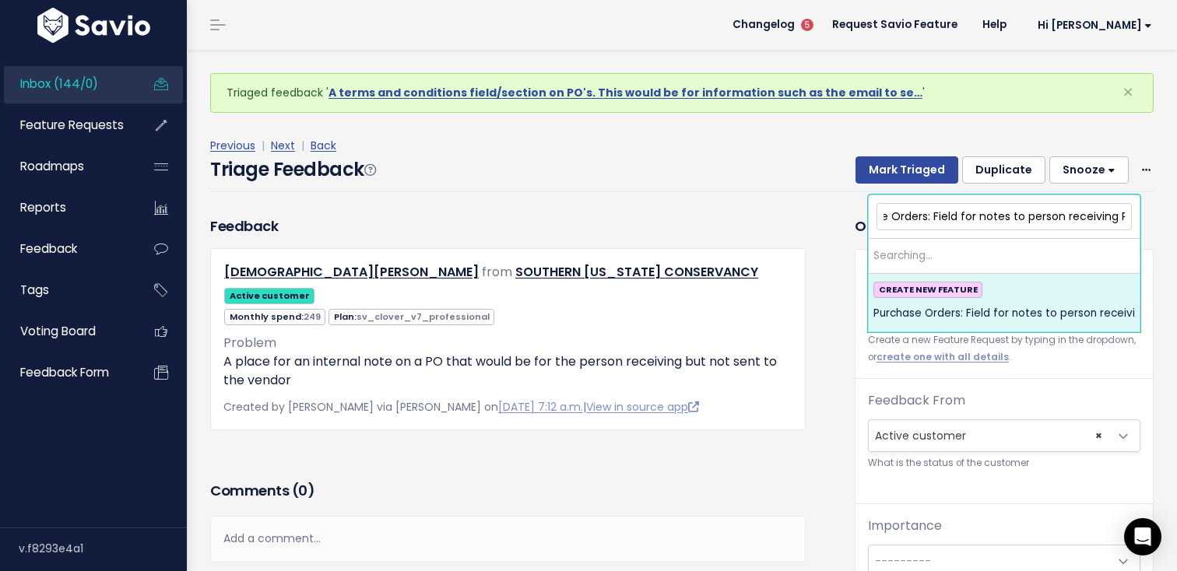
scroll to position [0, 54]
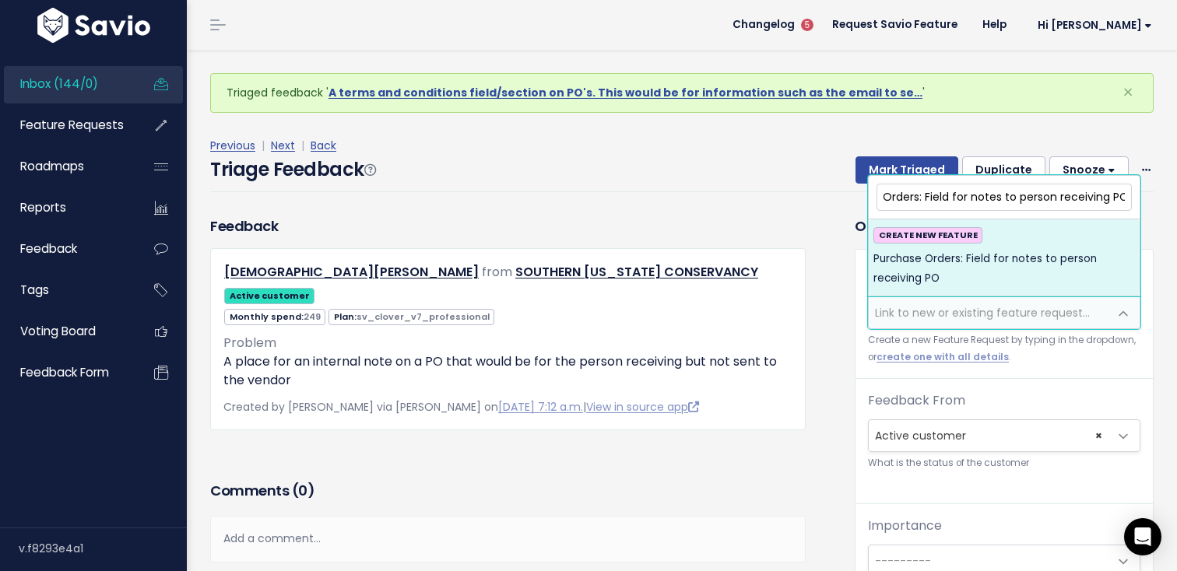
click at [966, 202] on input "Purchase Orders: Field for notes to person receiving PO" at bounding box center [1003, 197] width 255 height 27
type input "Purchase Orders: Field for internal notes to person receiving PO"
click at [1040, 247] on div "CREATE NEW FEATURE Purchase Orders: Field for internal notes to person receivin…" at bounding box center [1003, 257] width 261 height 61
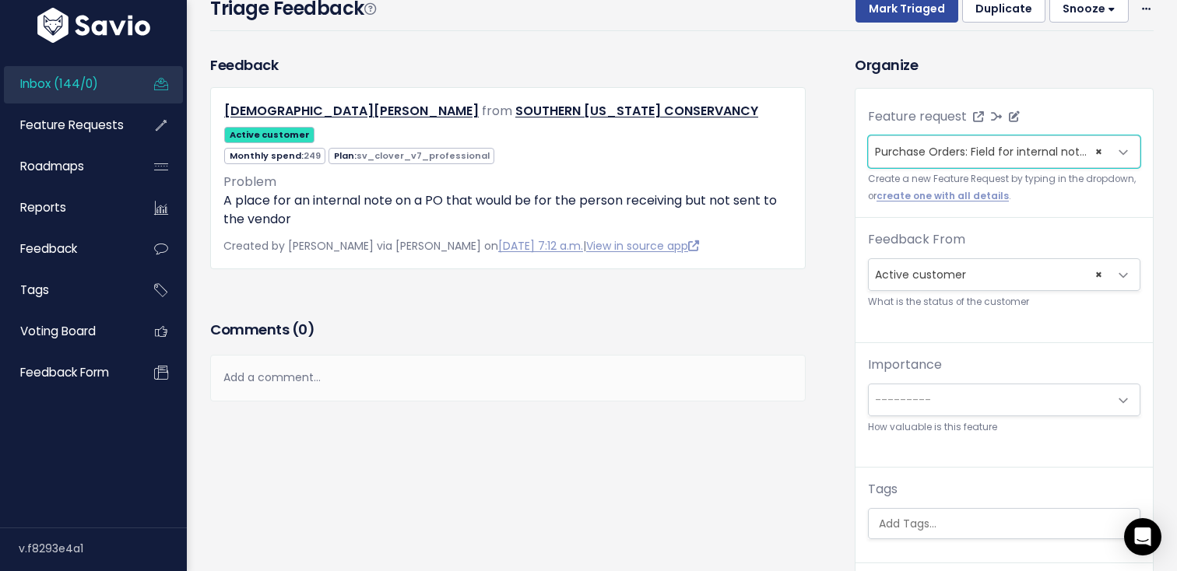
scroll to position [174, 0]
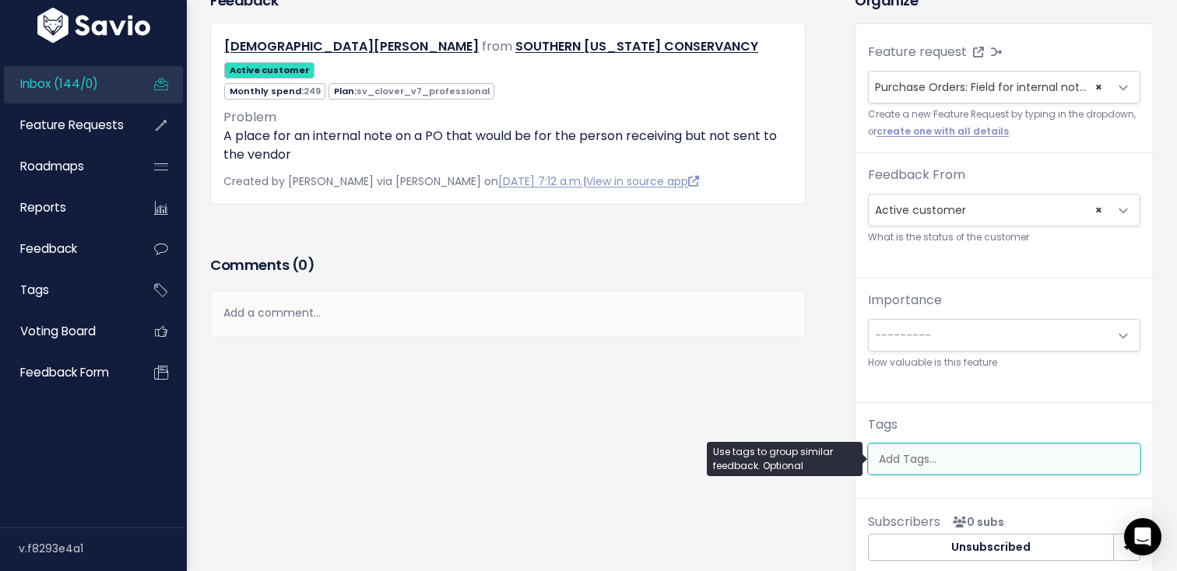
click at [914, 452] on input "search" at bounding box center [1007, 459] width 271 height 16
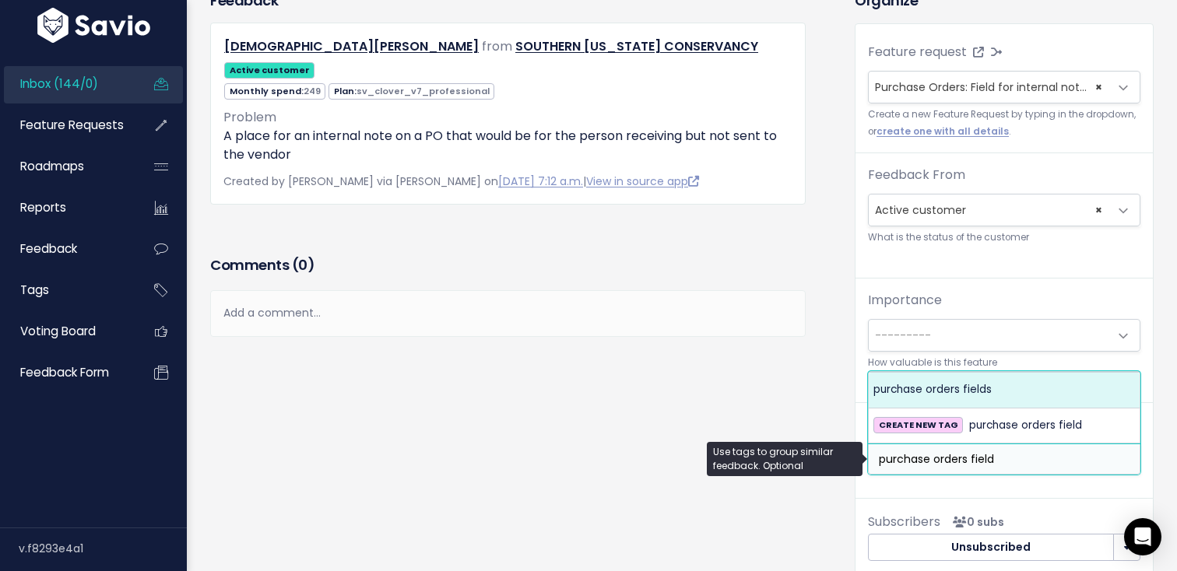
type input "purchase orders field"
select select "5485"
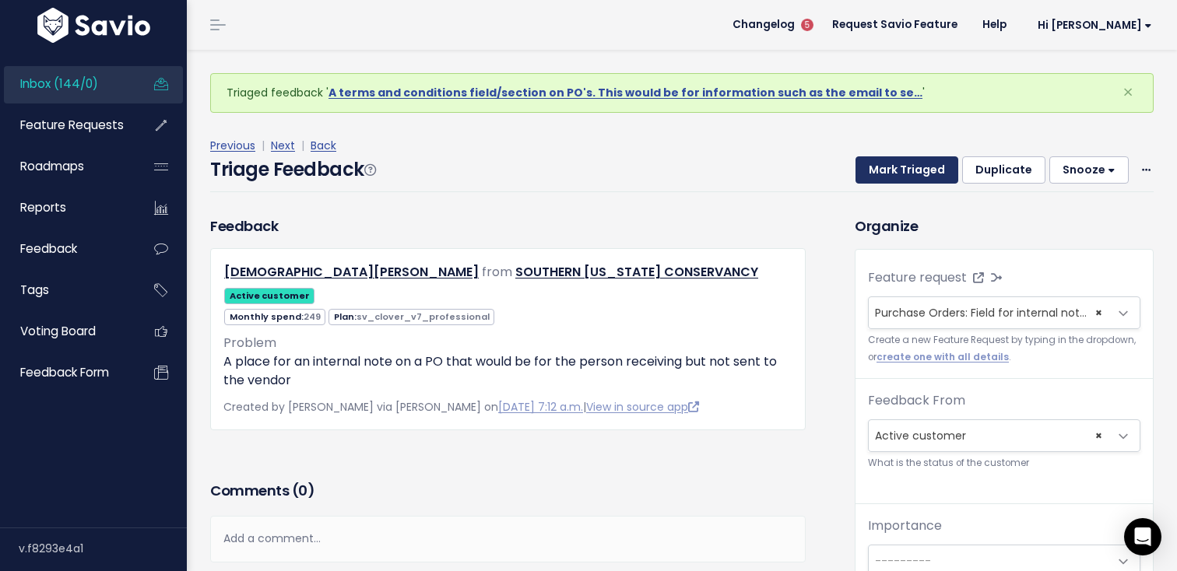
click at [900, 167] on button "Mark Triaged" at bounding box center [906, 170] width 103 height 28
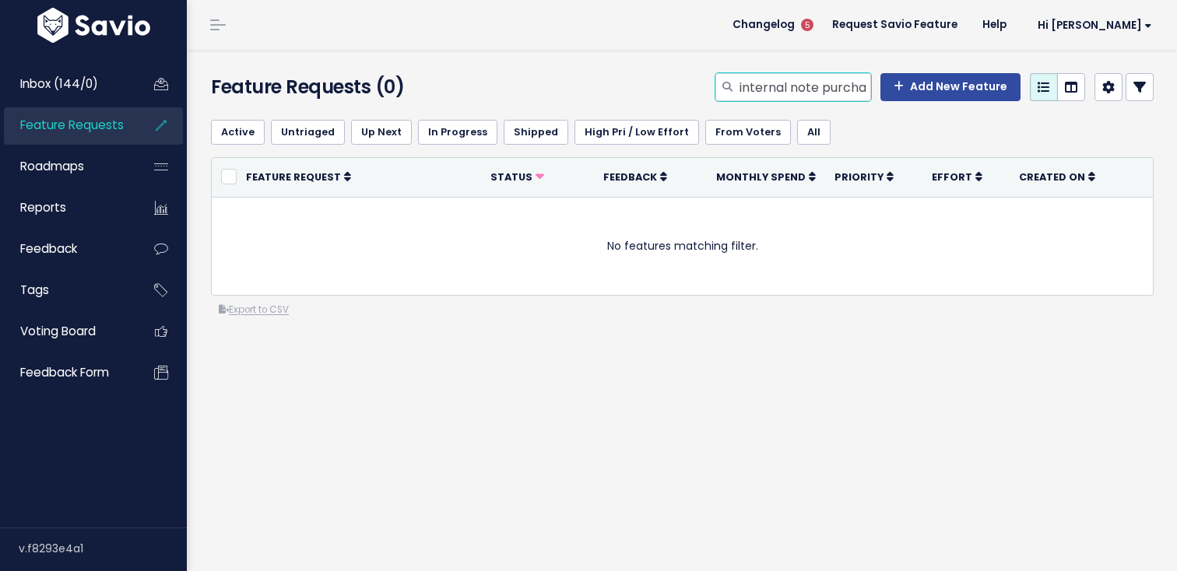
click at [806, 79] on input "internal note purchase orders" at bounding box center [804, 87] width 133 height 28
type input "purchase orders note"
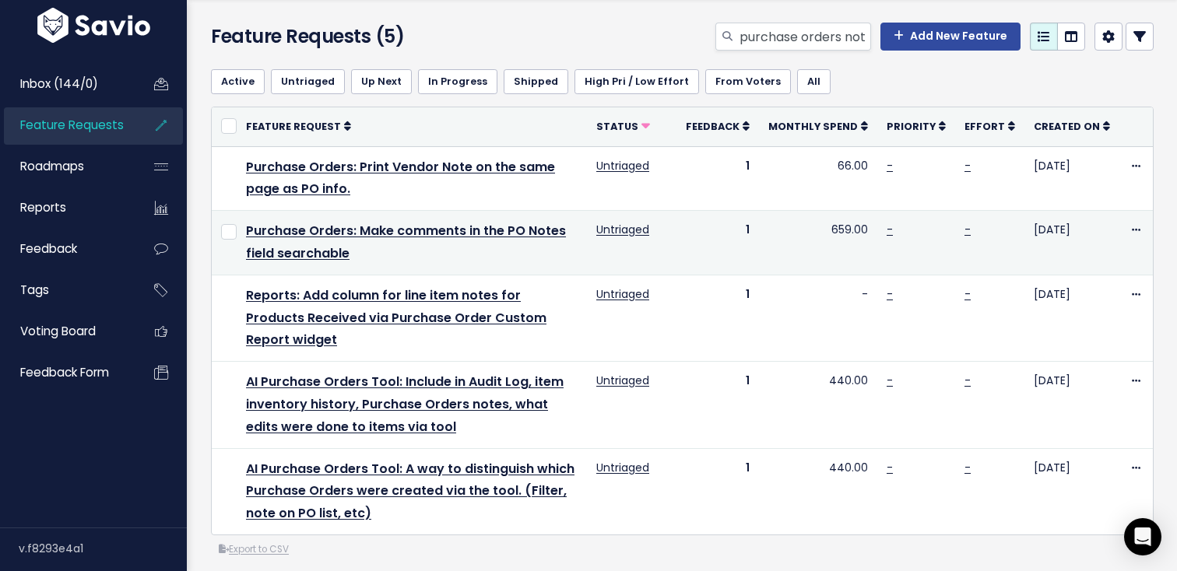
scroll to position [52, 0]
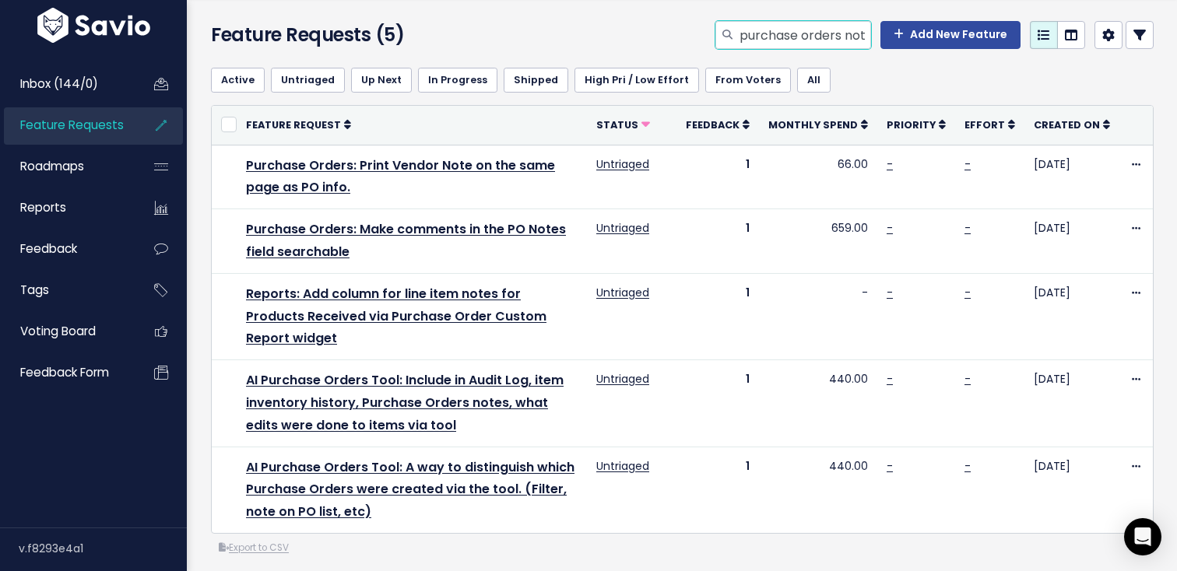
click at [803, 43] on input "purchase orders note" at bounding box center [804, 35] width 133 height 28
click at [844, 35] on input "purchase orders note" at bounding box center [804, 35] width 133 height 28
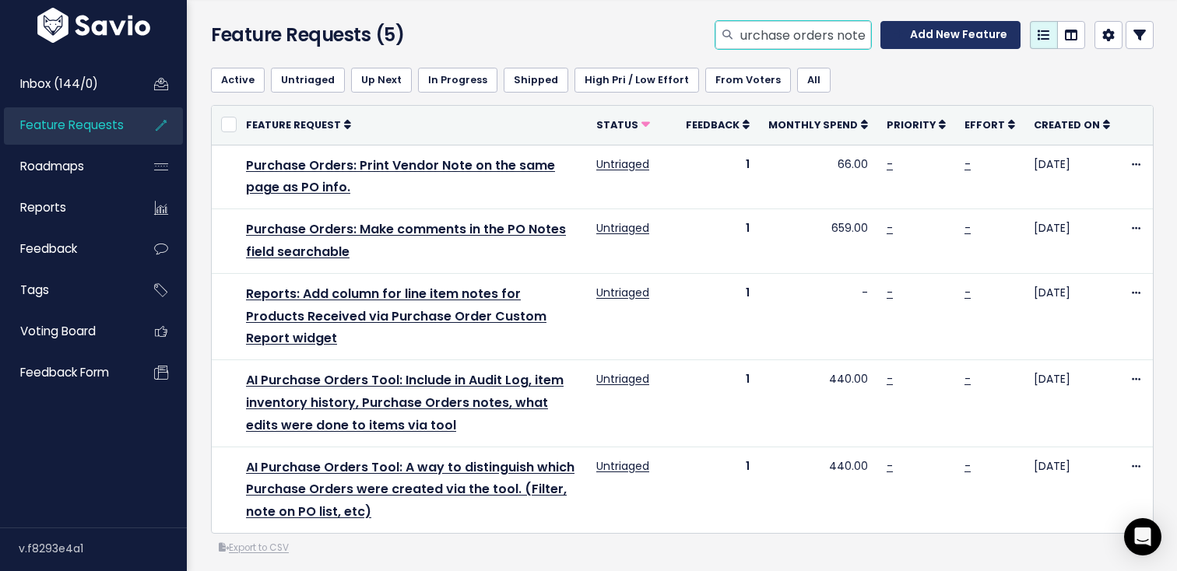
drag, startPoint x: 849, startPoint y: 38, endPoint x: 897, endPoint y: 39, distance: 48.3
click at [897, 39] on div "purchase orders note Add New Feature" at bounding box center [934, 35] width 438 height 28
type input "purchase orders download"
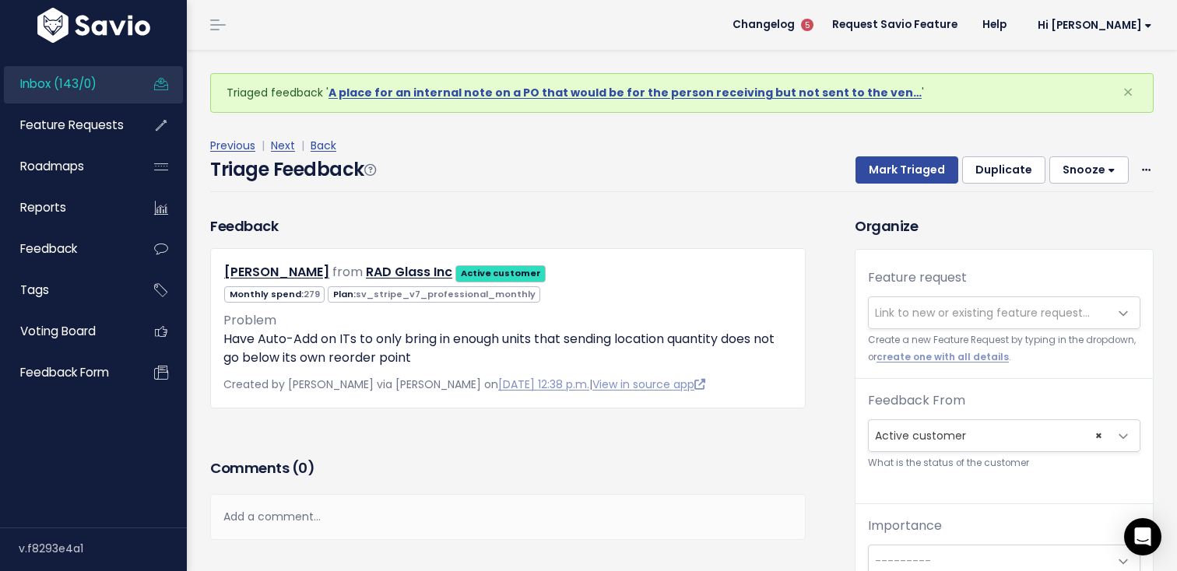
click at [100, 89] on link "Inbox (143/0)" at bounding box center [66, 84] width 125 height 36
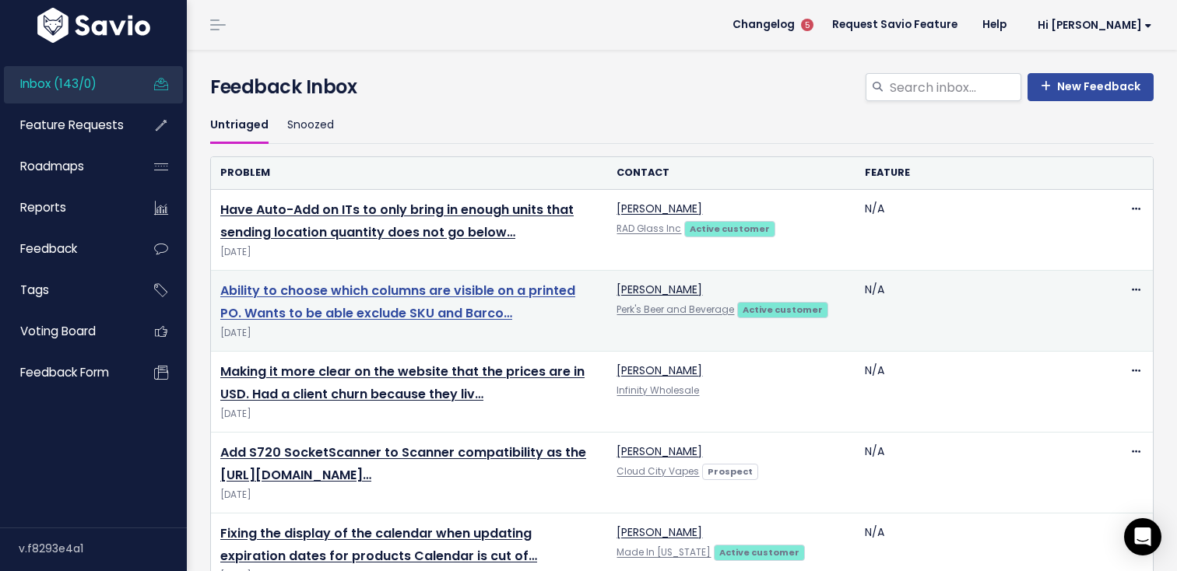
click at [262, 286] on link "Ability to choose which columns are visible on a printed PO. Wants to be able e…" at bounding box center [397, 302] width 355 height 40
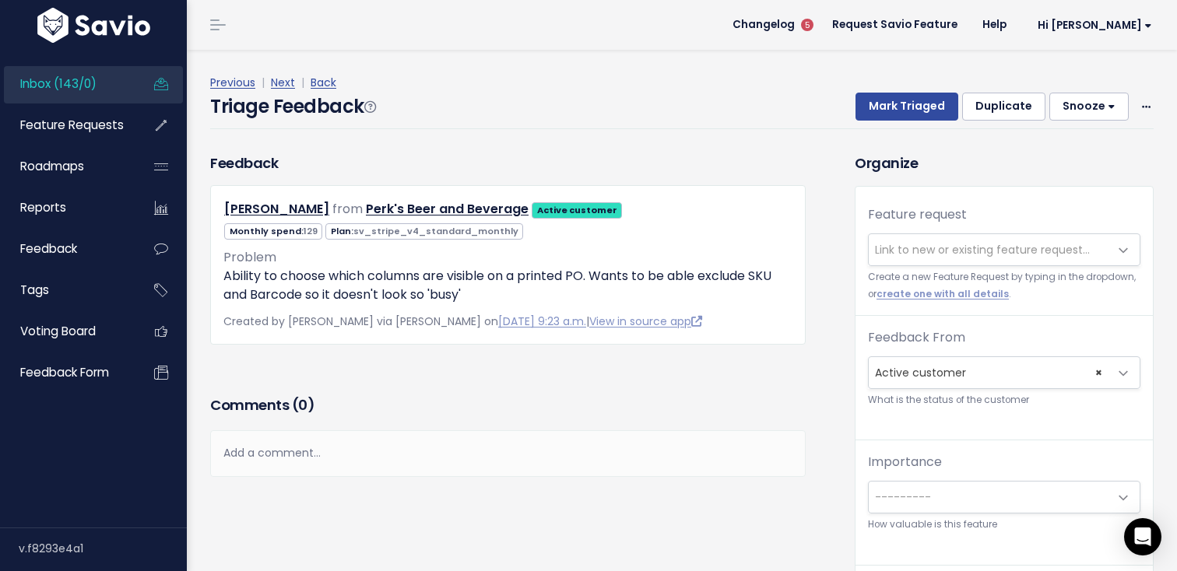
click at [901, 254] on span "Link to new or existing feature request..." at bounding box center [982, 250] width 215 height 16
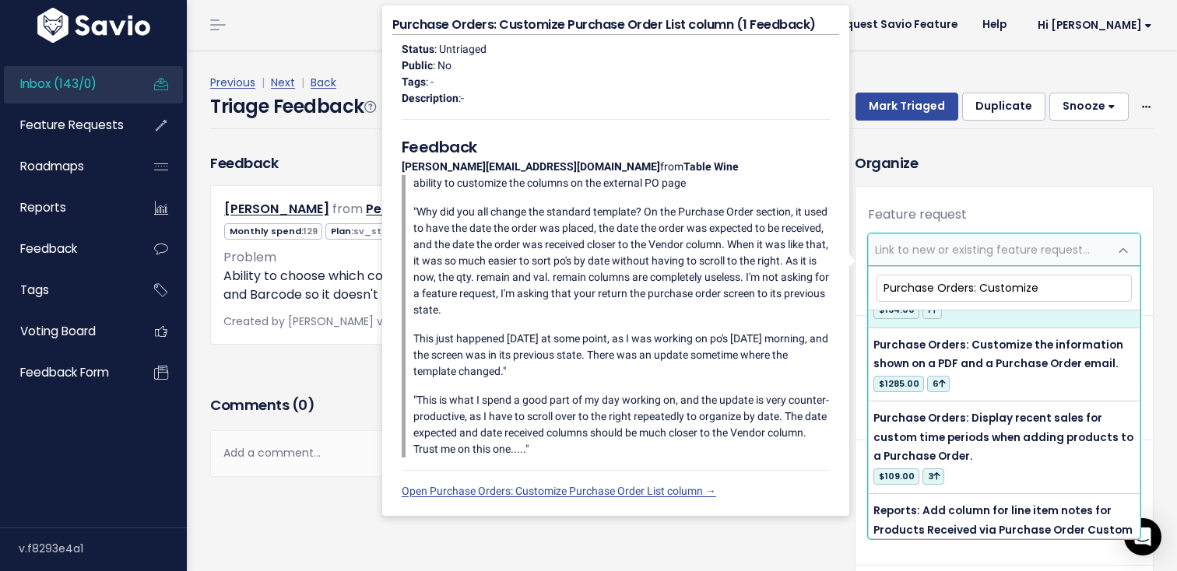
scroll to position [425, 0]
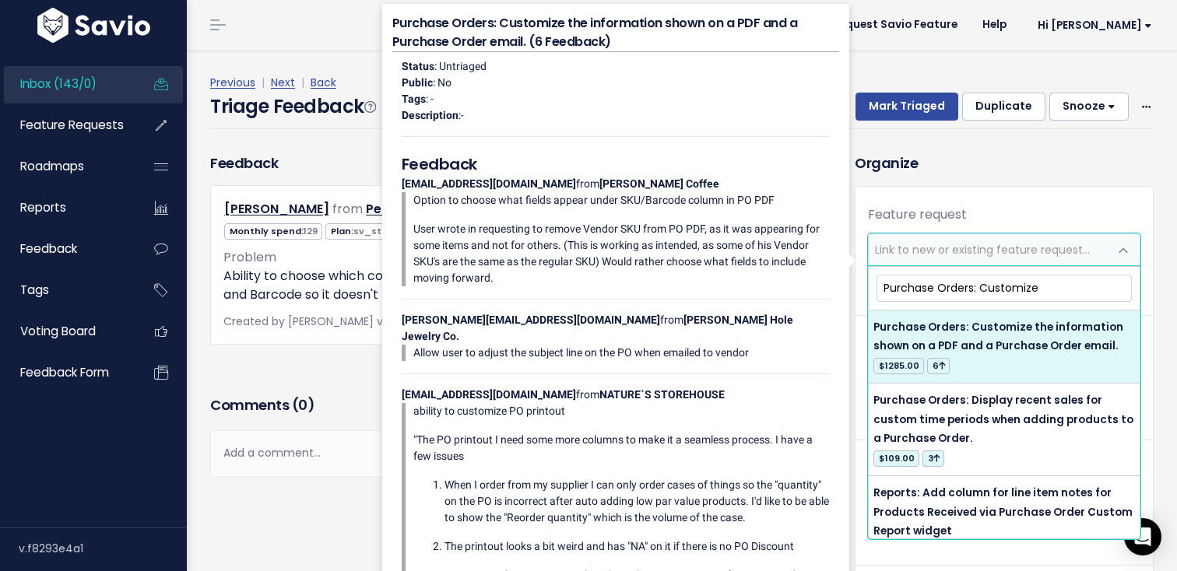
type input "Purchase Orders: Customize"
select select "21562"
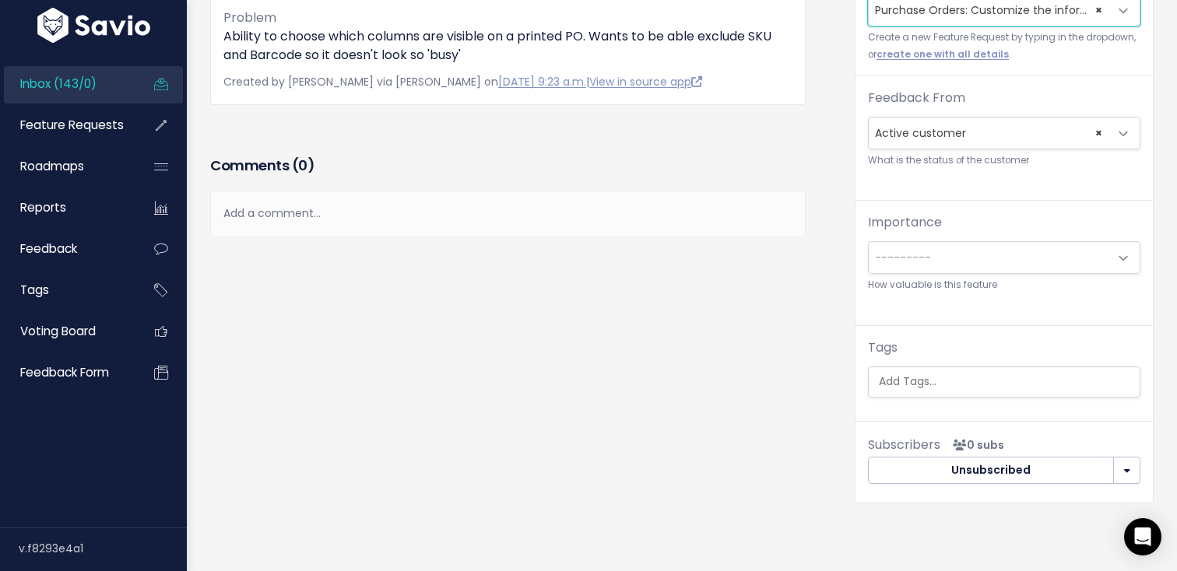
scroll to position [251, 0]
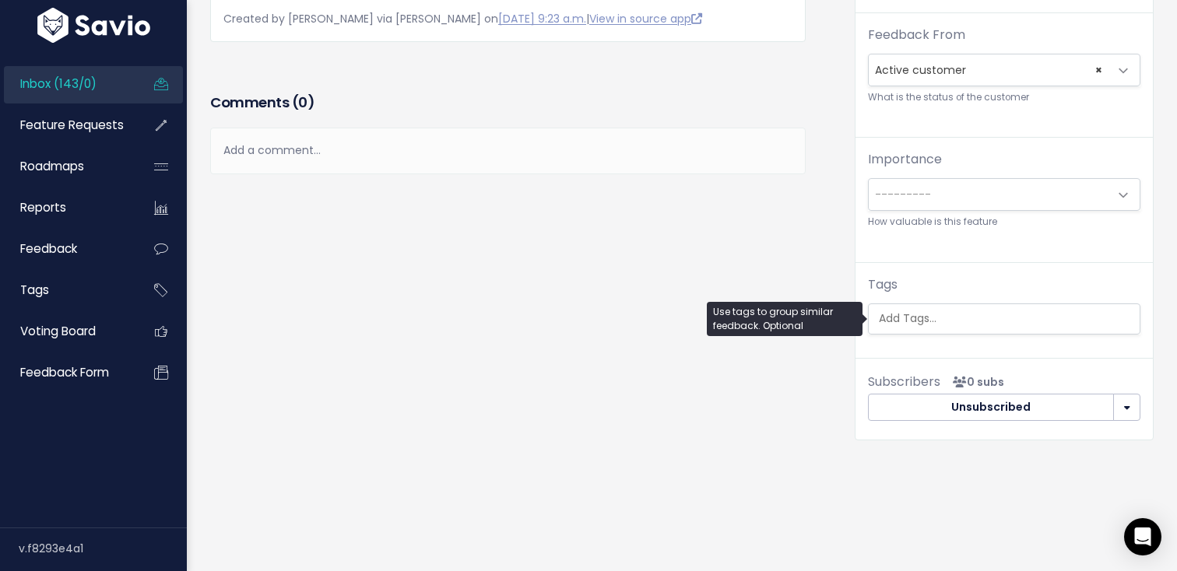
click at [1010, 320] on input "search" at bounding box center [1007, 318] width 271 height 16
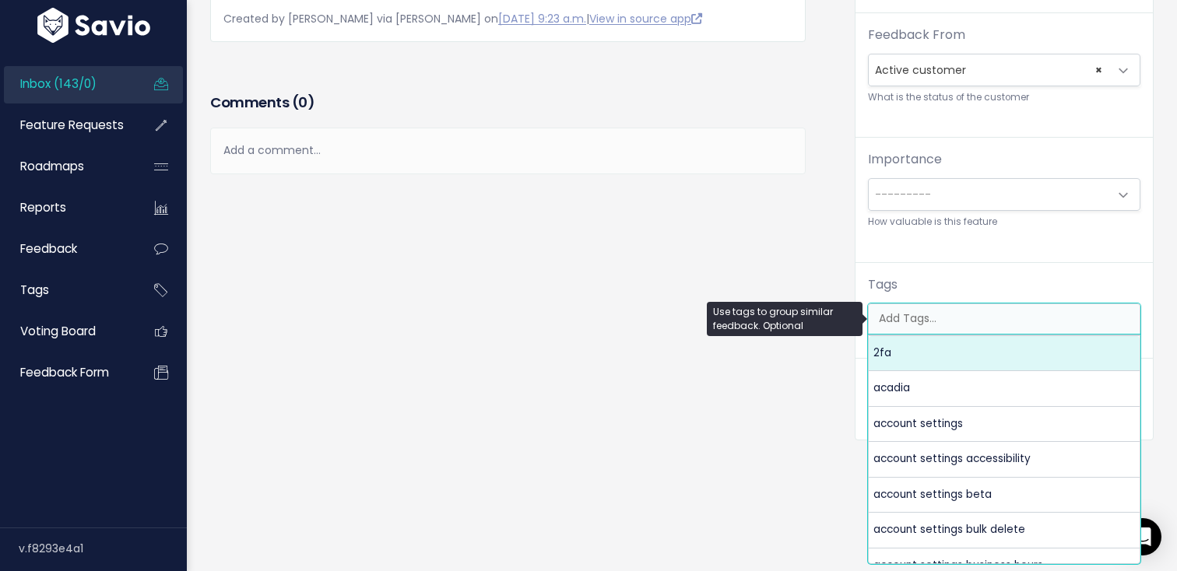
type input "p"
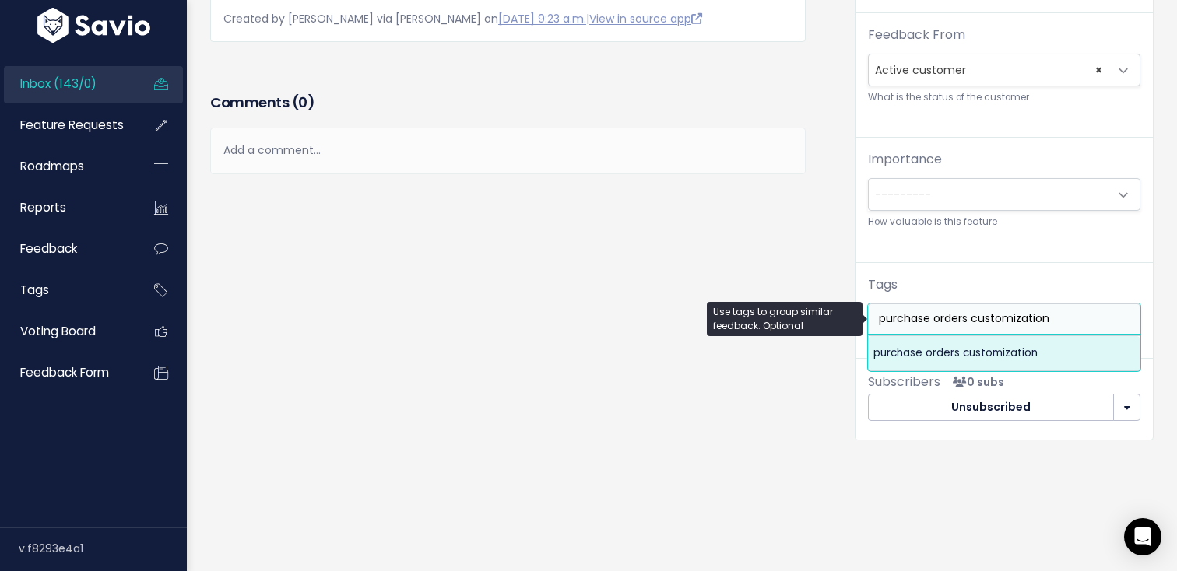
type input "purchase orders customization"
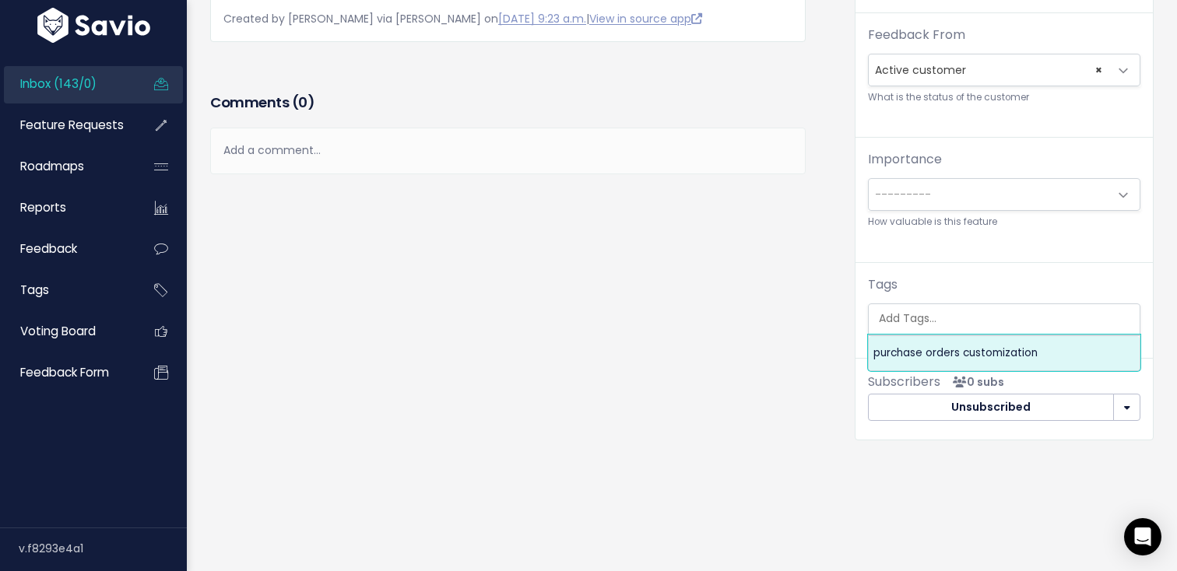
scroll to position [0, 0]
select select "6018"
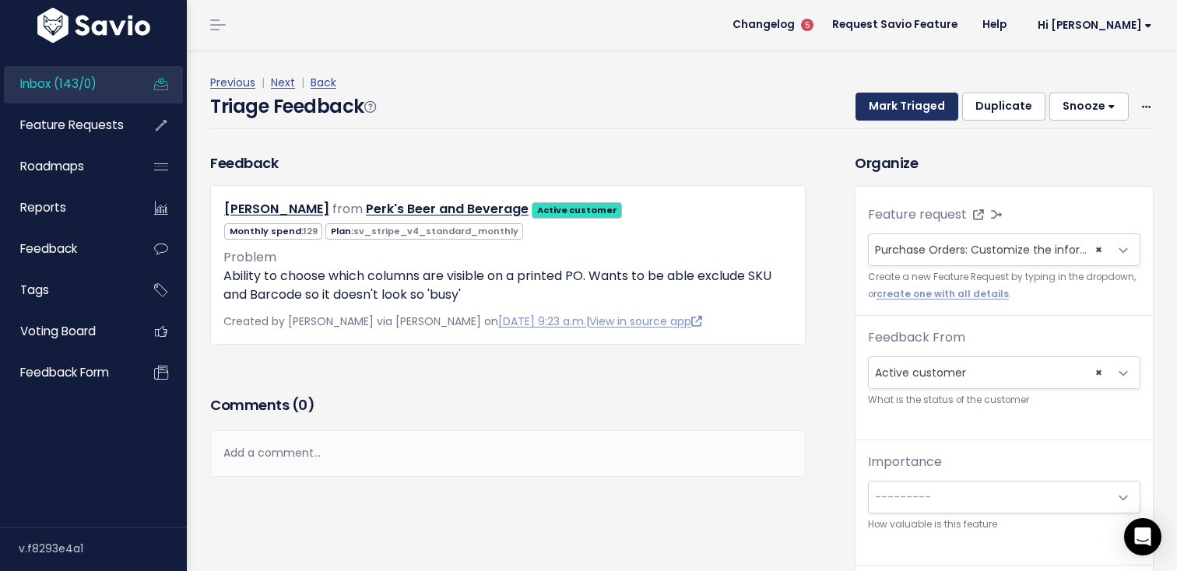
click at [928, 110] on button "Mark Triaged" at bounding box center [906, 107] width 103 height 28
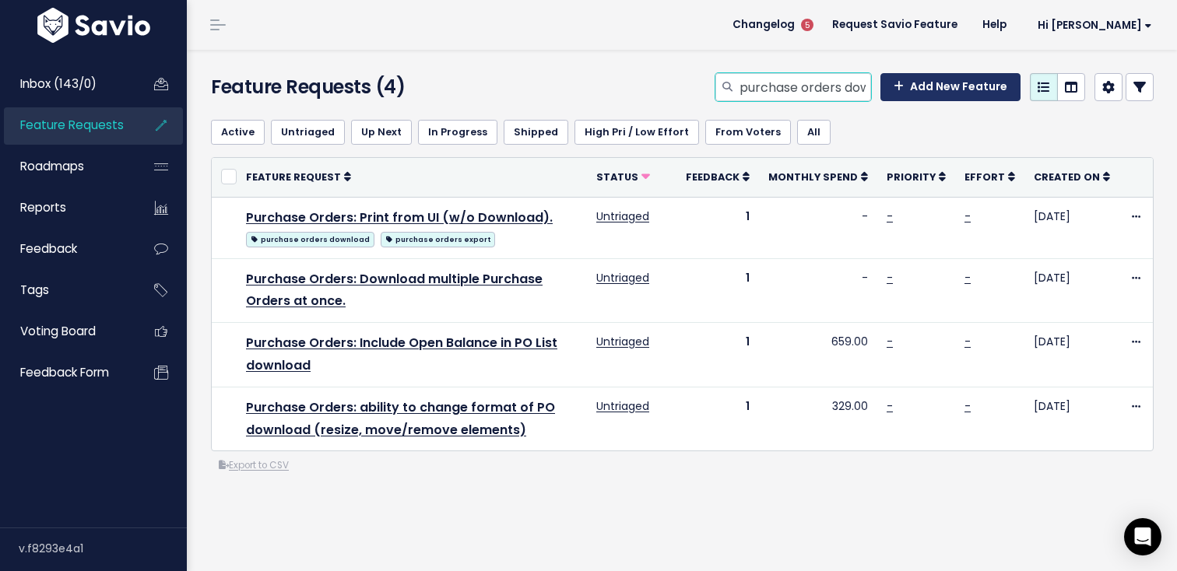
scroll to position [0, 42]
drag, startPoint x: 853, startPoint y: 86, endPoint x: 906, endPoint y: 95, distance: 53.7
click at [906, 96] on div "purchase orders download Add New Feature" at bounding box center [934, 87] width 438 height 28
type input "purchase orders pdf"
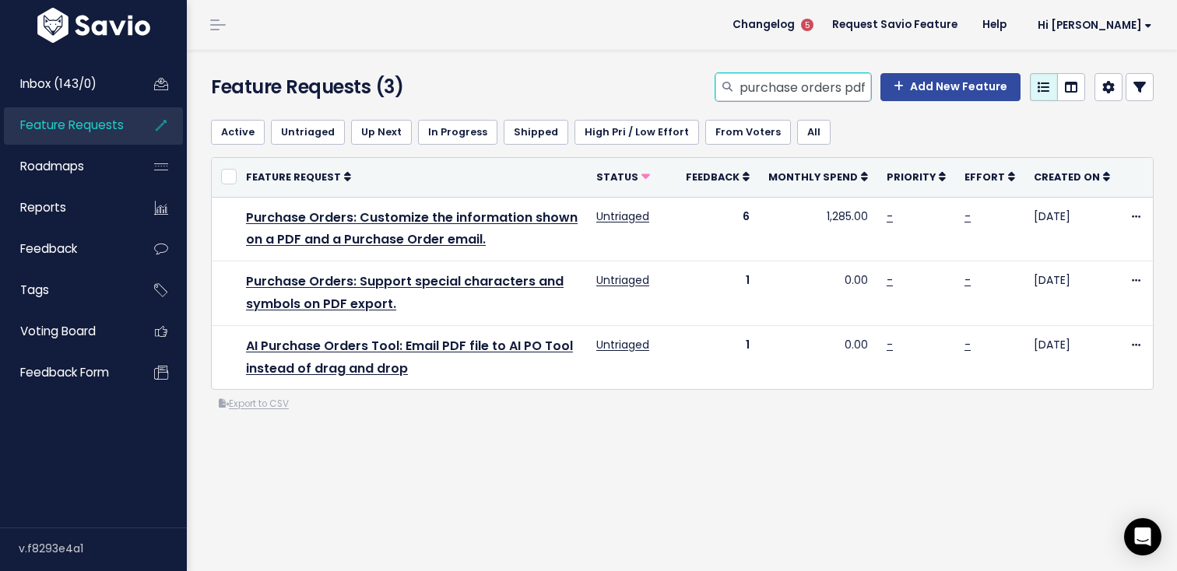
click at [802, 83] on input "purchase orders pdf" at bounding box center [804, 87] width 133 height 28
type input "USD"
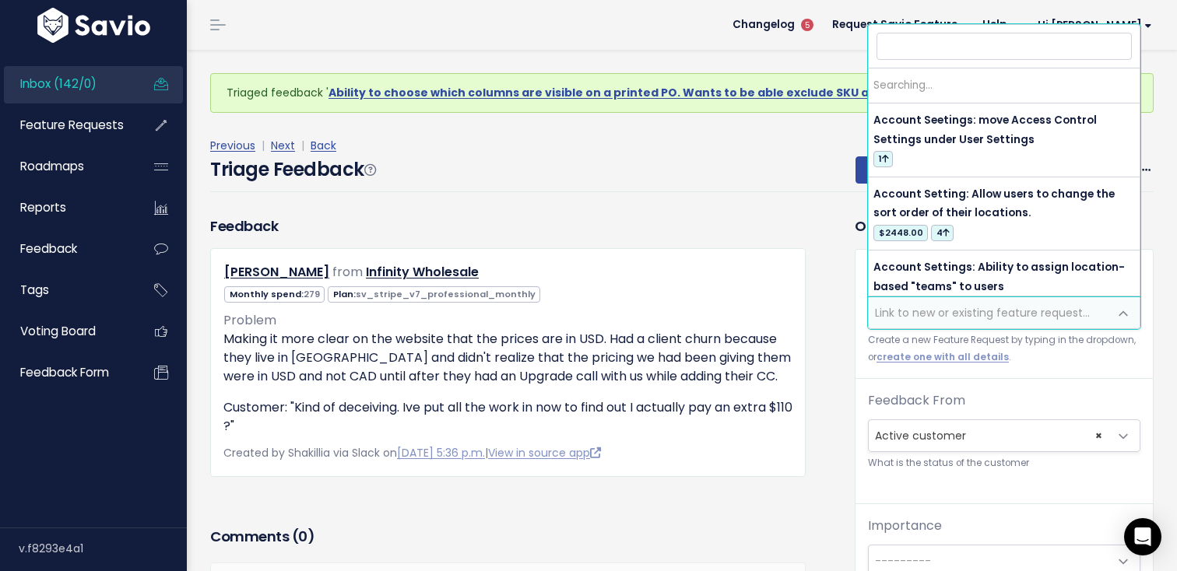
click at [963, 312] on span "Link to new or existing feature request..." at bounding box center [982, 313] width 215 height 16
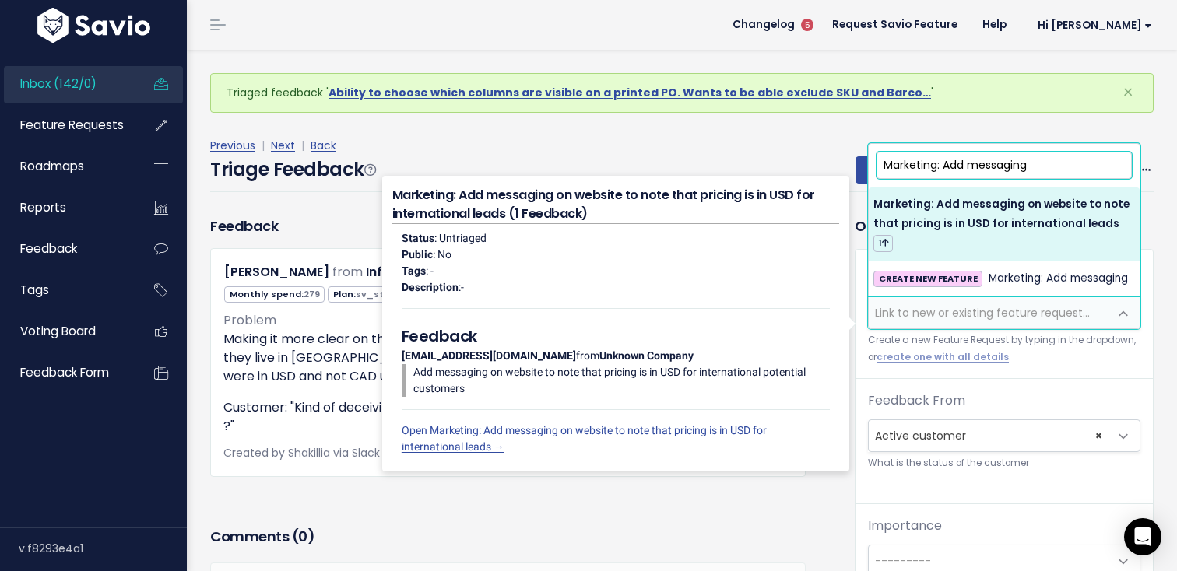
type input "Marketing: Add messaging"
select select "62560"
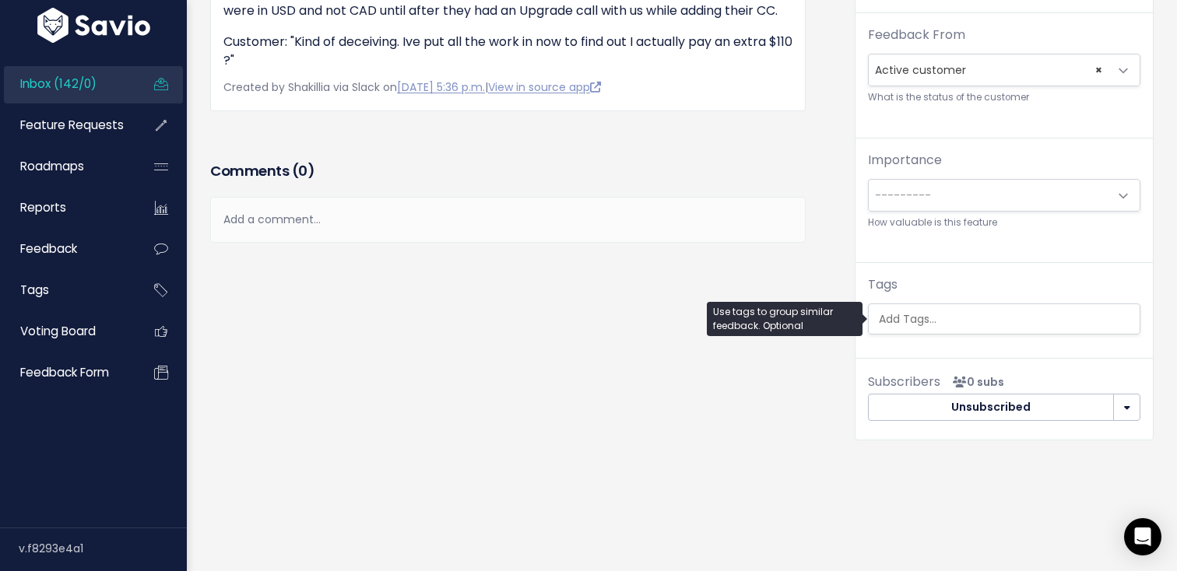
scroll to position [0, 4]
click at [918, 307] on ul at bounding box center [1003, 319] width 271 height 30
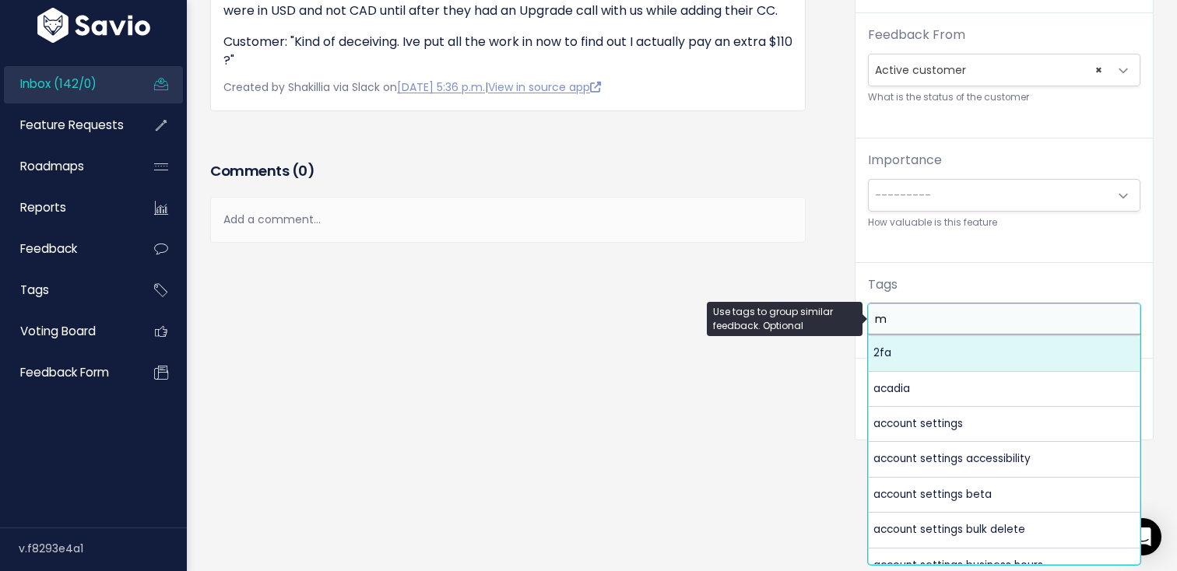
scroll to position [0, 0]
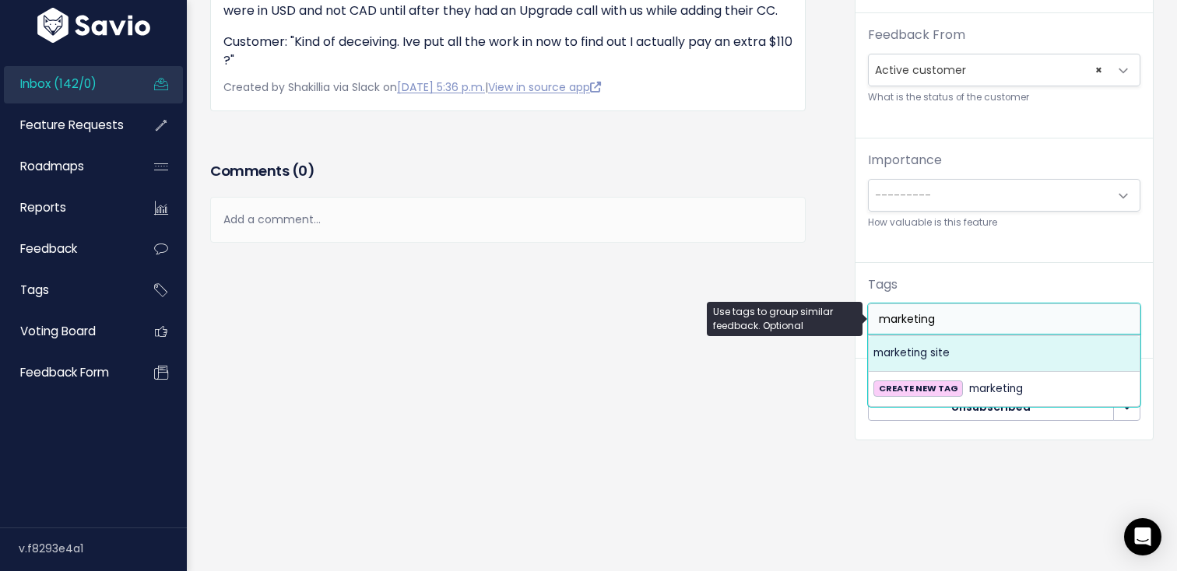
type input "marketing"
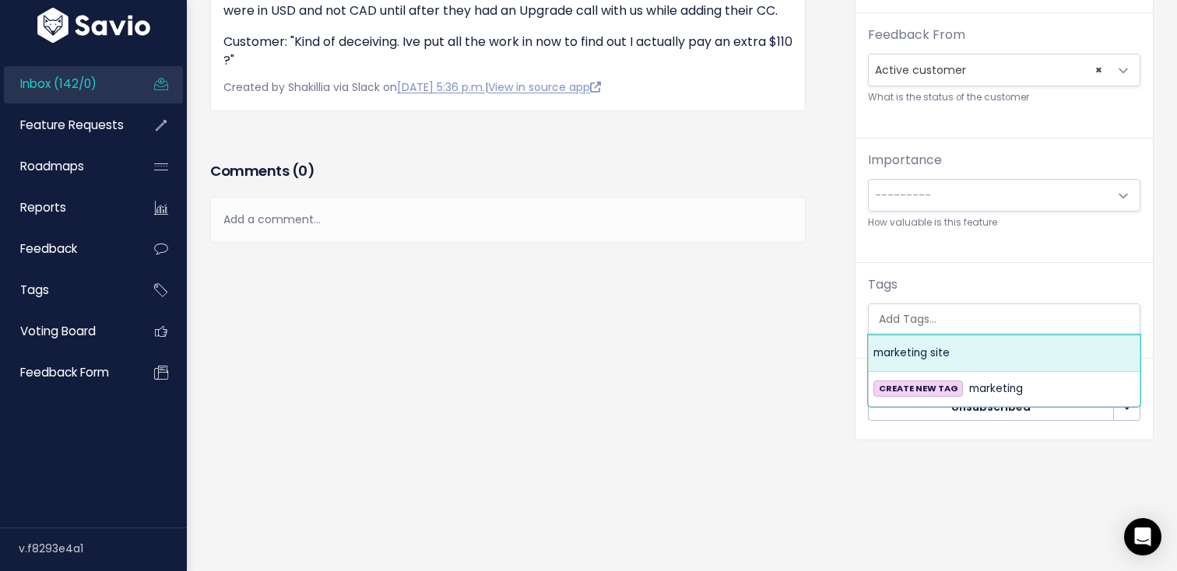
select select "5854"
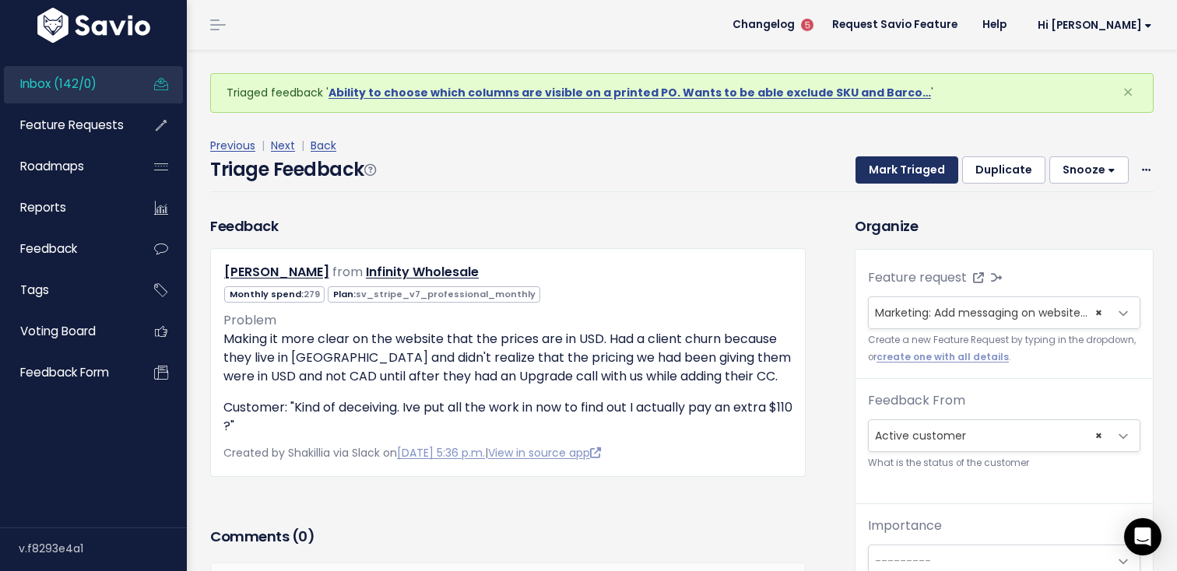
click at [899, 175] on button "Mark Triaged" at bounding box center [906, 170] width 103 height 28
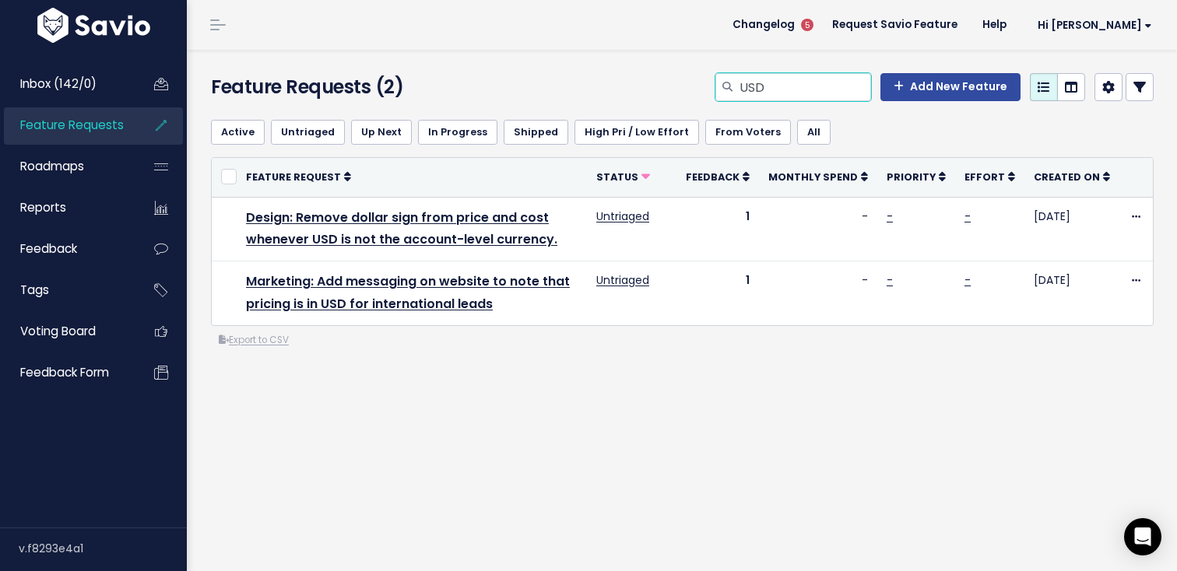
click at [801, 94] on input "USD" at bounding box center [804, 87] width 133 height 28
type input "scanner"
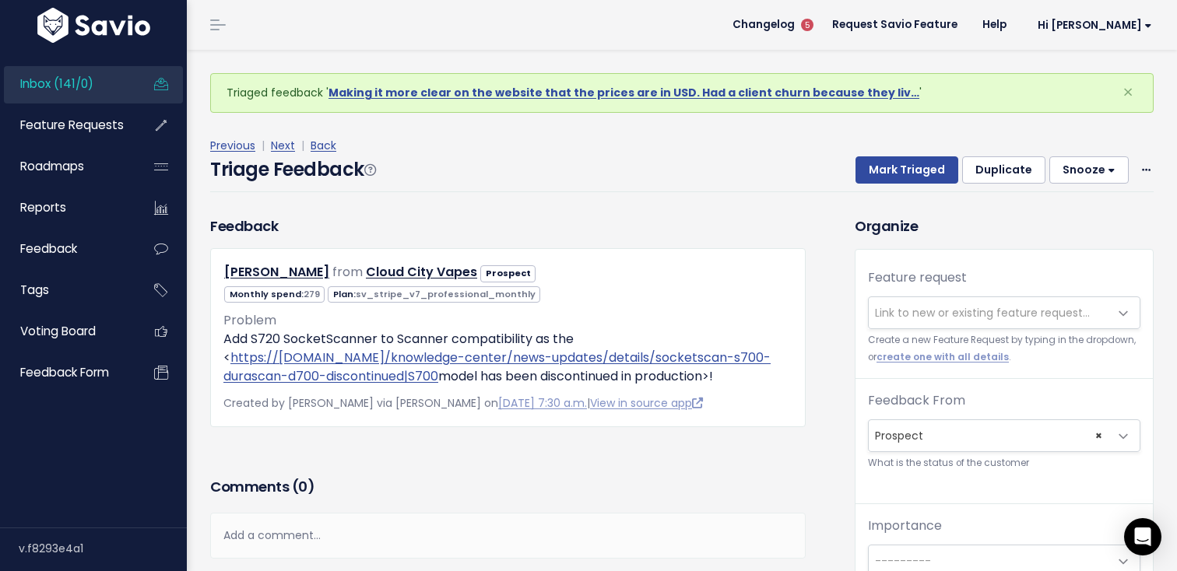
click at [927, 301] on span "Link to new or existing feature request..." at bounding box center [988, 312] width 240 height 31
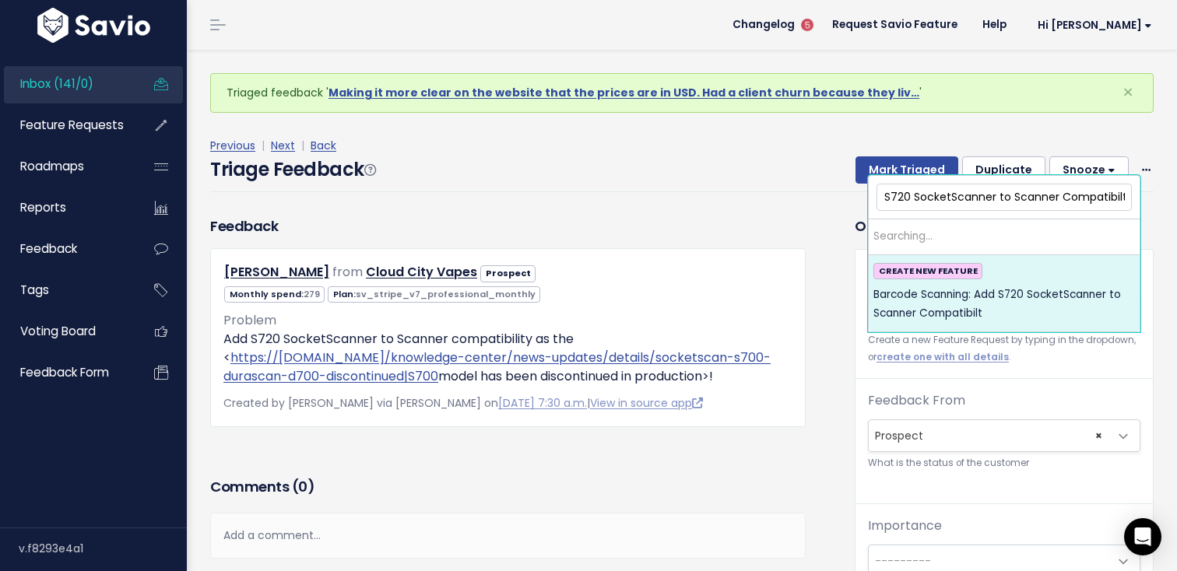
scroll to position [0, 134]
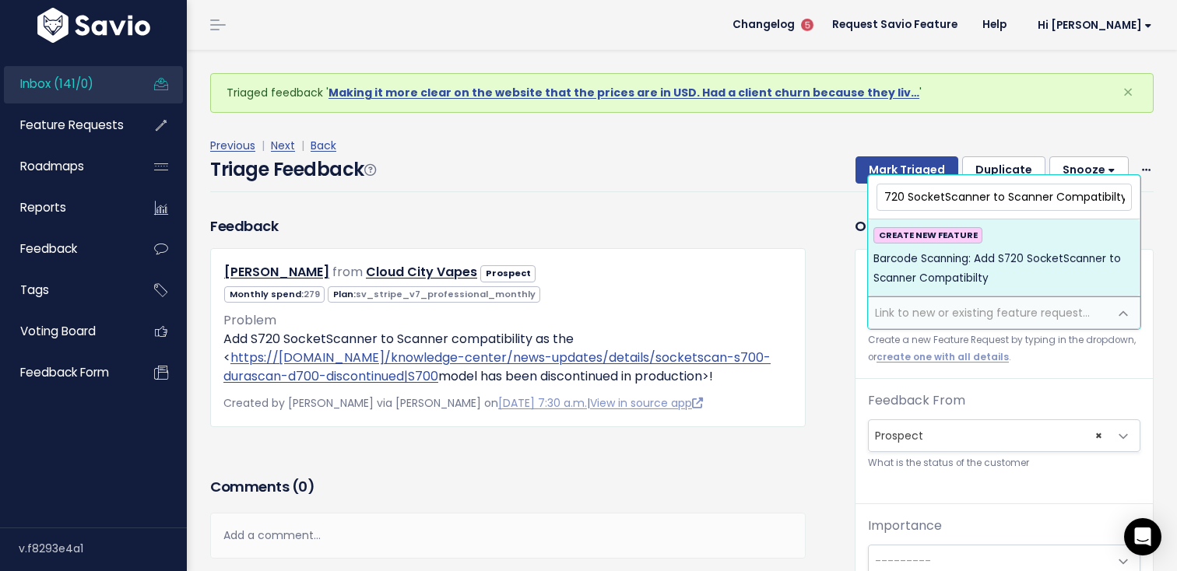
type input "Barcode Scanning: Add S720 SocketScanner to Scanner Compatibilty"
click at [1001, 282] on span "Barcode Scanning: Add S720 SocketScanner to Scanner Compatibilty" at bounding box center [1003, 269] width 261 height 38
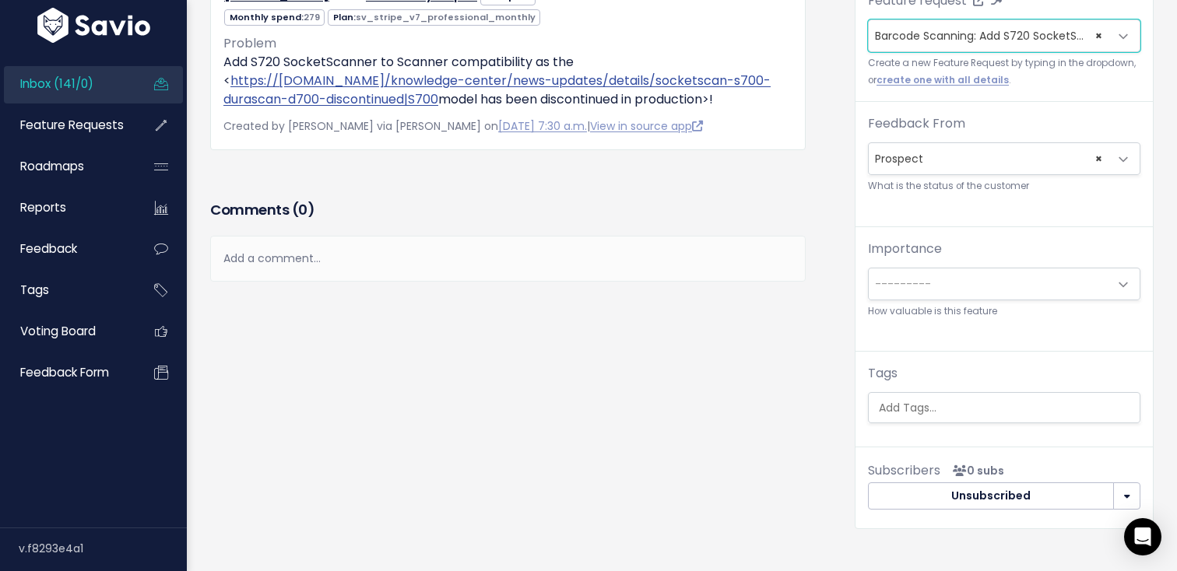
scroll to position [314, 0]
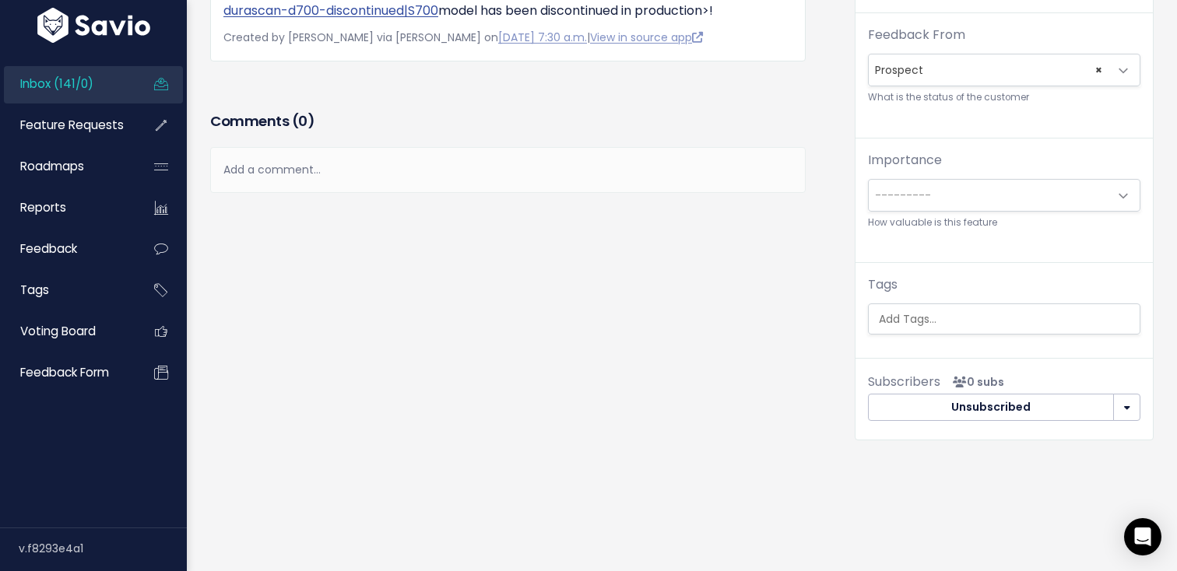
click at [972, 339] on div "Feature request --------- Barcode Scanning: Add S720 SocketScanner to Scanner C…" at bounding box center [1003, 125] width 297 height 482
click at [977, 335] on div "Feature request --------- Barcode Scanning: Add S720 SocketScanner to Scanner C…" at bounding box center [1003, 125] width 297 height 482
click at [991, 328] on ul at bounding box center [1003, 319] width 271 height 30
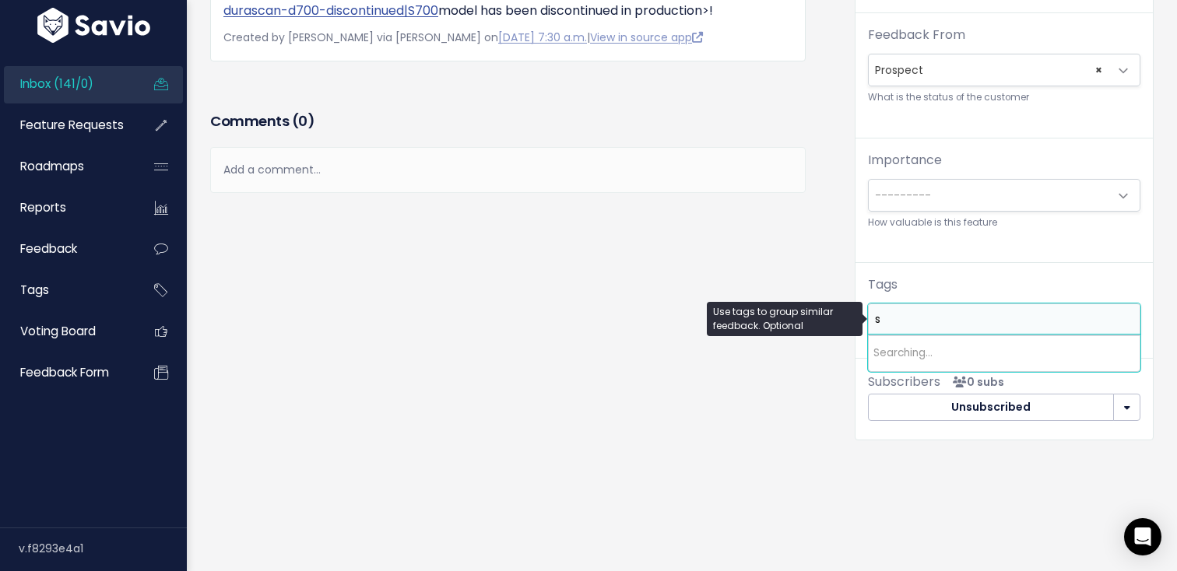
scroll to position [0, 0]
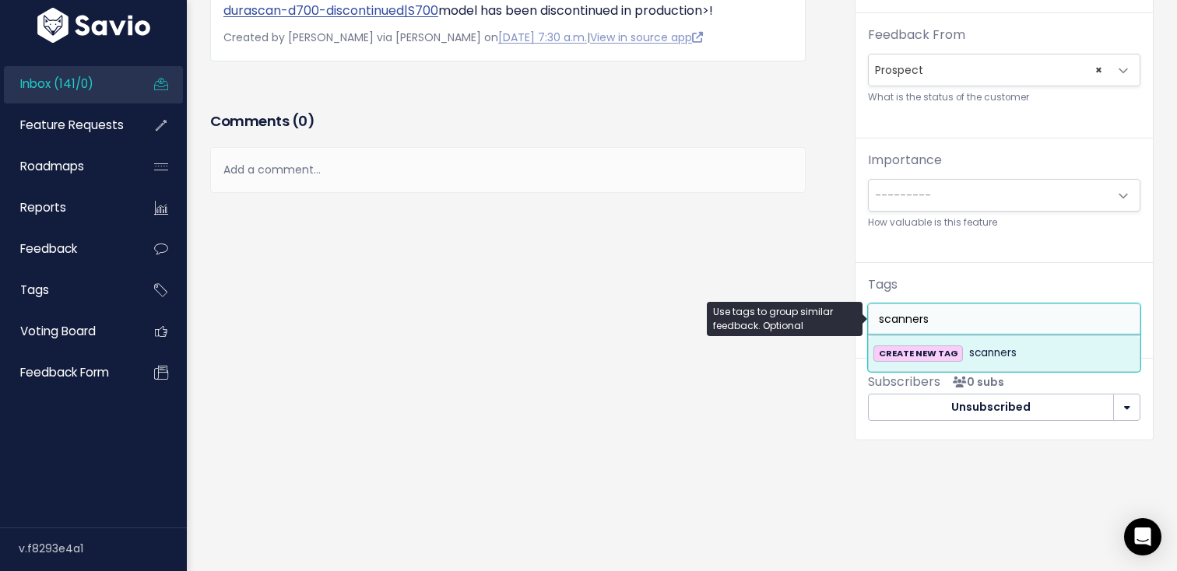
type input "scanners"
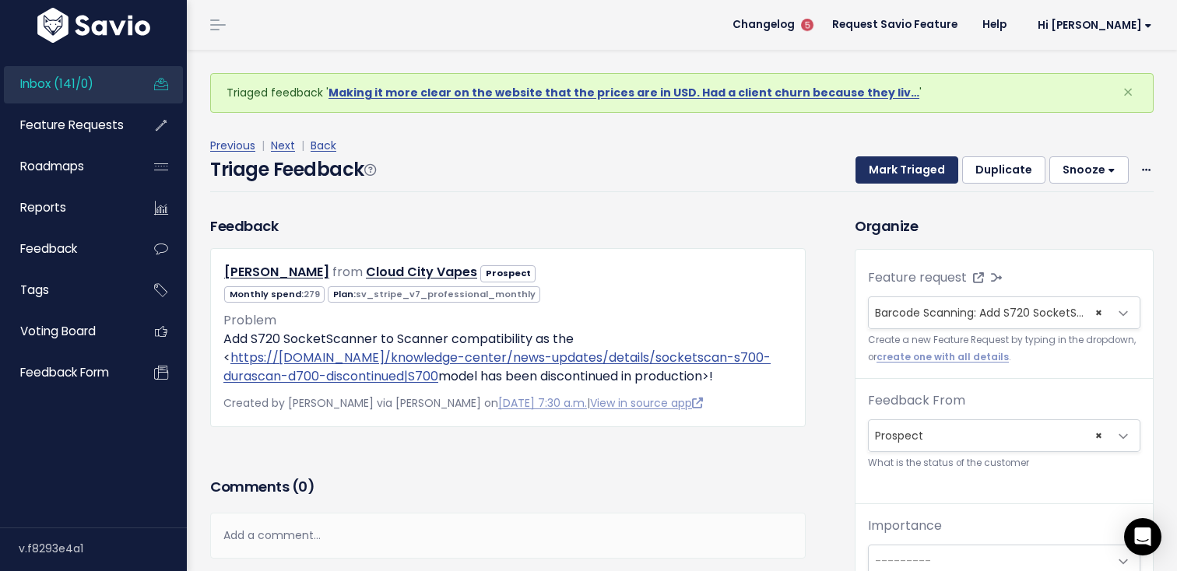
click at [920, 177] on button "Mark Triaged" at bounding box center [906, 170] width 103 height 28
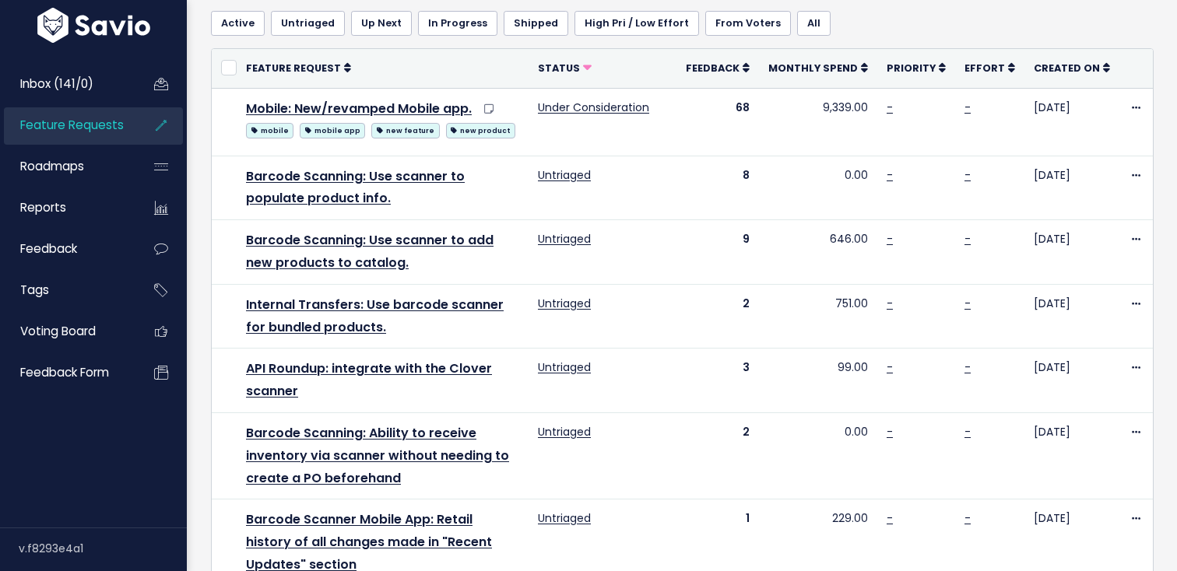
scroll to position [65, 0]
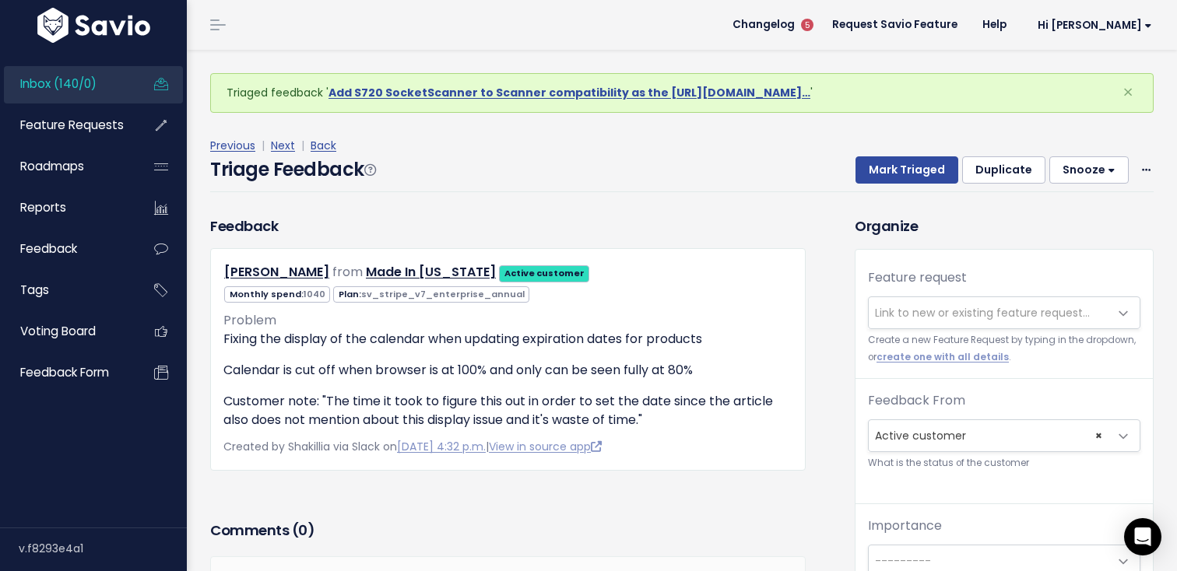
click at [1142, 180] on div "Mark Triaged Duplicate [GEOGRAPHIC_DATA] 1 day 3 days 7 days 14 days Edit Delete" at bounding box center [995, 170] width 317 height 28
click at [1145, 175] on span at bounding box center [1145, 169] width 15 height 19
click at [1055, 241] on link "Delete" at bounding box center [1084, 243] width 112 height 30
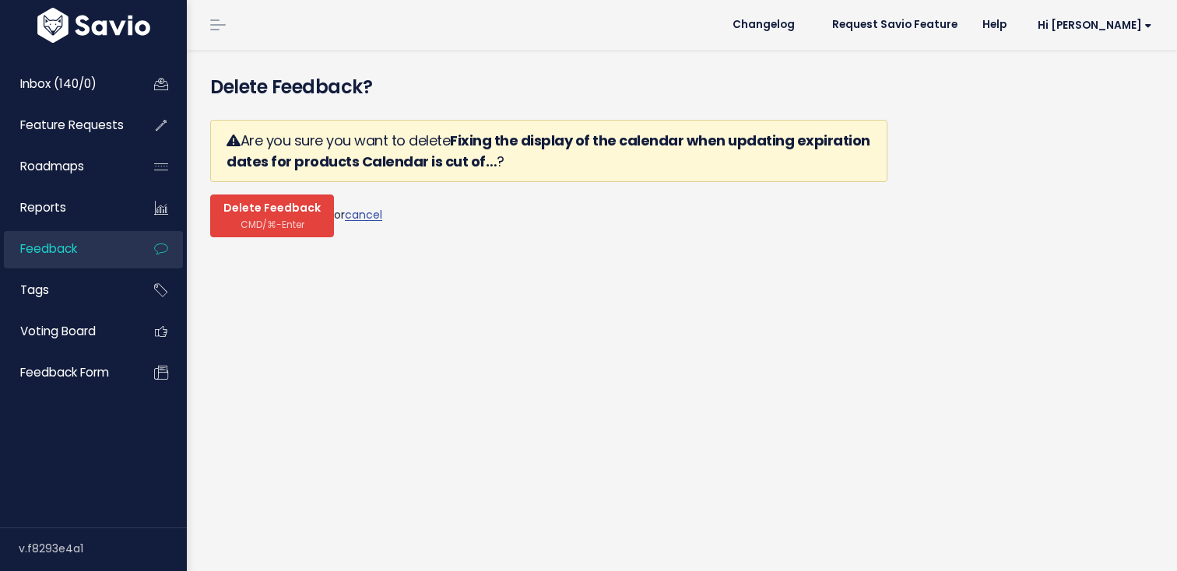
click at [227, 209] on span "Delete Feedback" at bounding box center [271, 209] width 97 height 14
